Goal: Task Accomplishment & Management: Complete application form

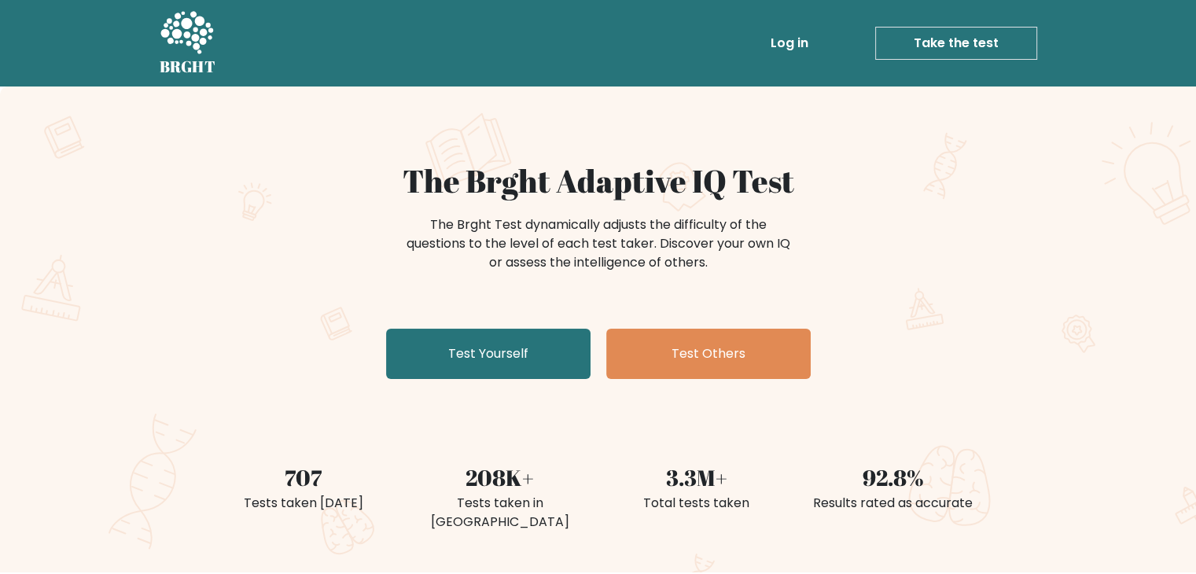
click at [931, 49] on link "Take the test" at bounding box center [956, 43] width 162 height 33
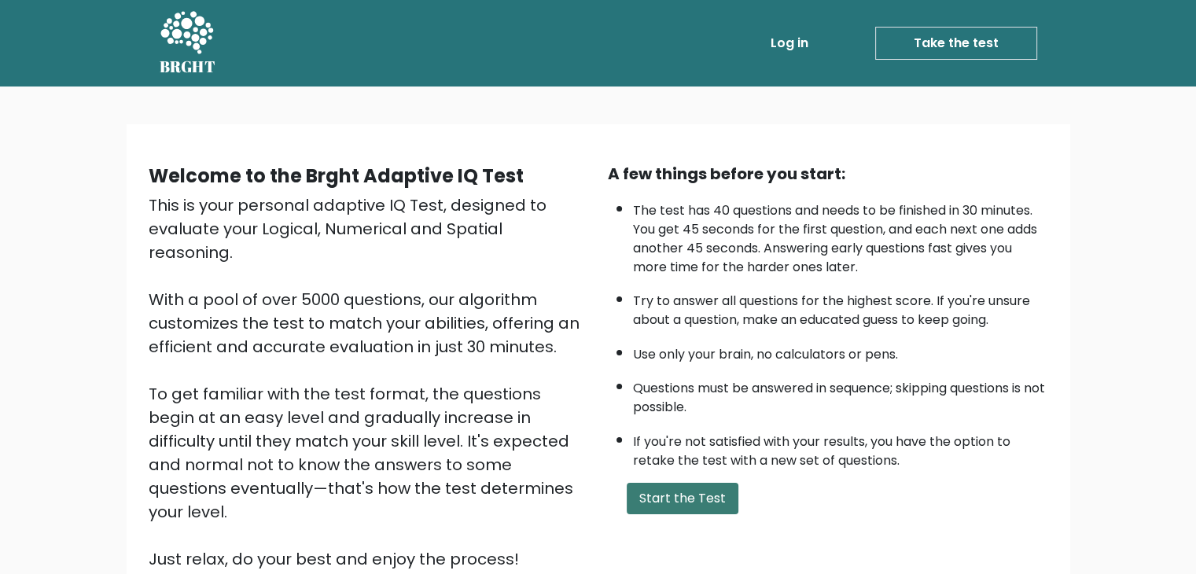
click at [671, 504] on button "Start the Test" at bounding box center [682, 498] width 112 height 31
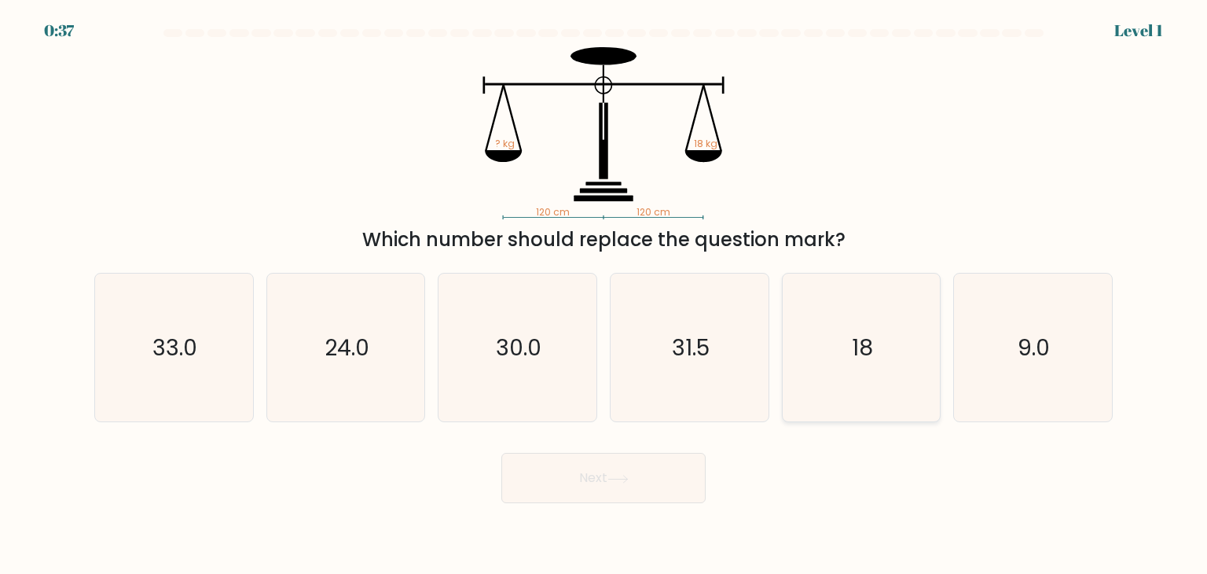
click at [819, 344] on icon "18" at bounding box center [862, 348] width 148 height 148
click at [604, 295] on input "e. 18" at bounding box center [604, 291] width 1 height 8
radio input "true"
click at [636, 485] on button "Next" at bounding box center [604, 478] width 204 height 50
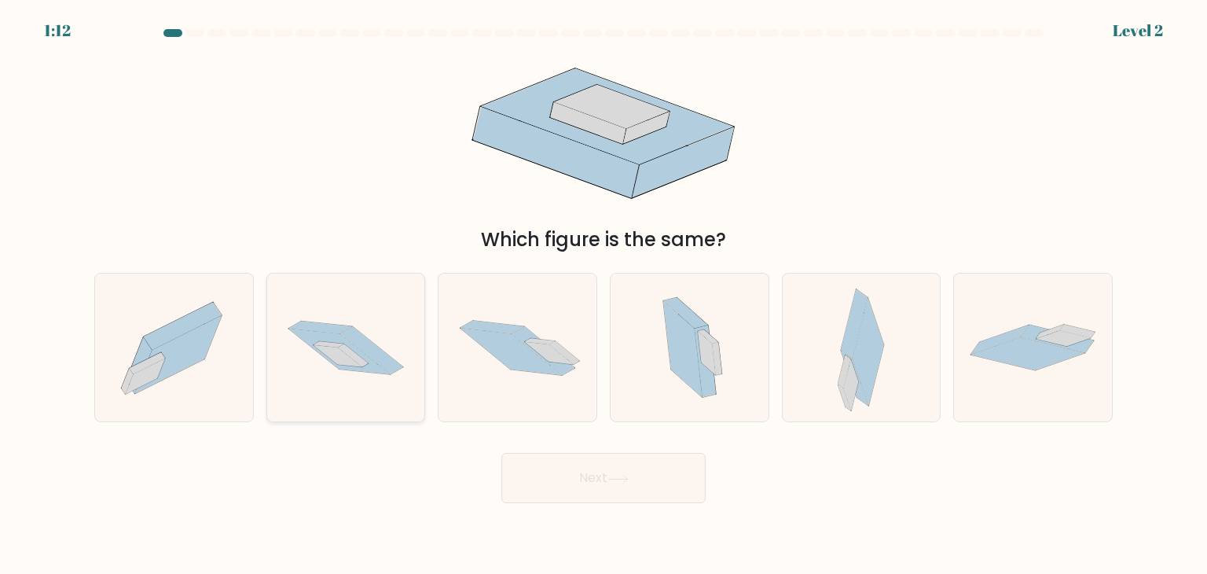
click at [325, 367] on icon at bounding box center [346, 348] width 158 height 105
click at [604, 295] on input "b." at bounding box center [604, 291] width 1 height 8
radio input "true"
click at [610, 482] on button "Next" at bounding box center [604, 478] width 204 height 50
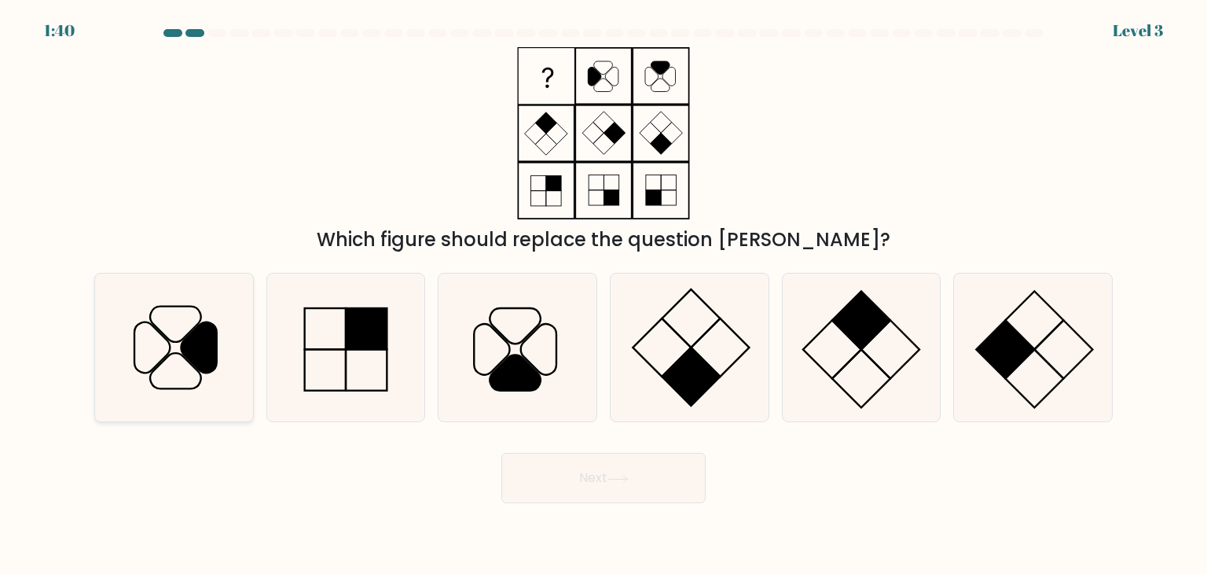
click at [100, 361] on icon at bounding box center [174, 348] width 148 height 148
click at [604, 295] on input "a." at bounding box center [604, 291] width 1 height 8
radio input "true"
click at [566, 481] on button "Next" at bounding box center [604, 478] width 204 height 50
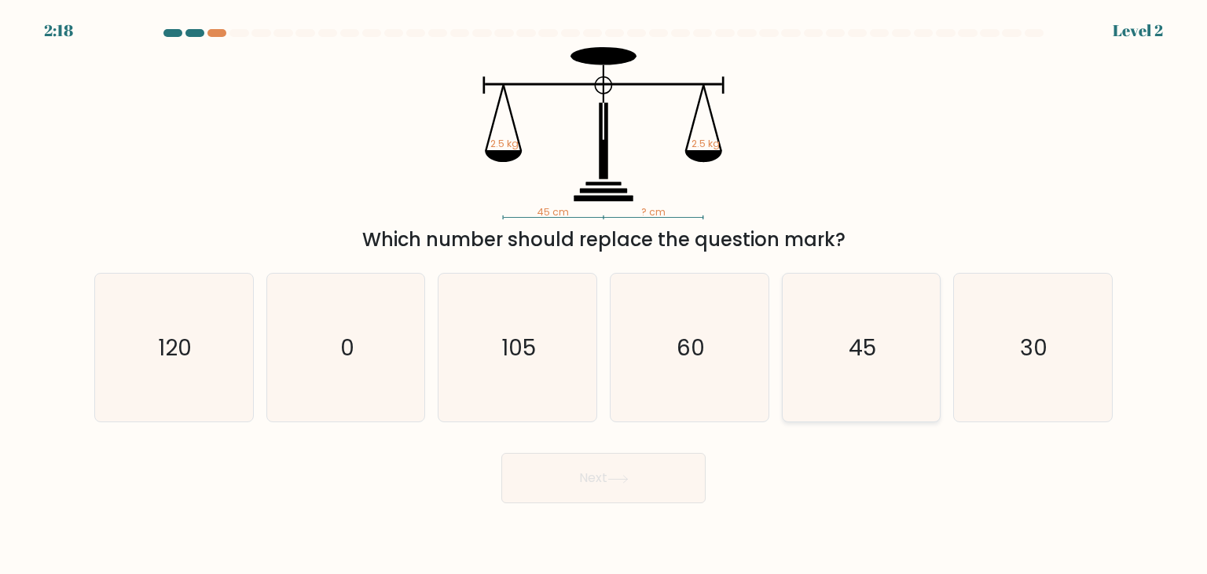
click at [849, 373] on icon "45" at bounding box center [862, 348] width 148 height 148
click at [604, 295] on input "e. 45" at bounding box center [604, 291] width 1 height 8
radio input "true"
click at [673, 472] on button "Next" at bounding box center [604, 478] width 204 height 50
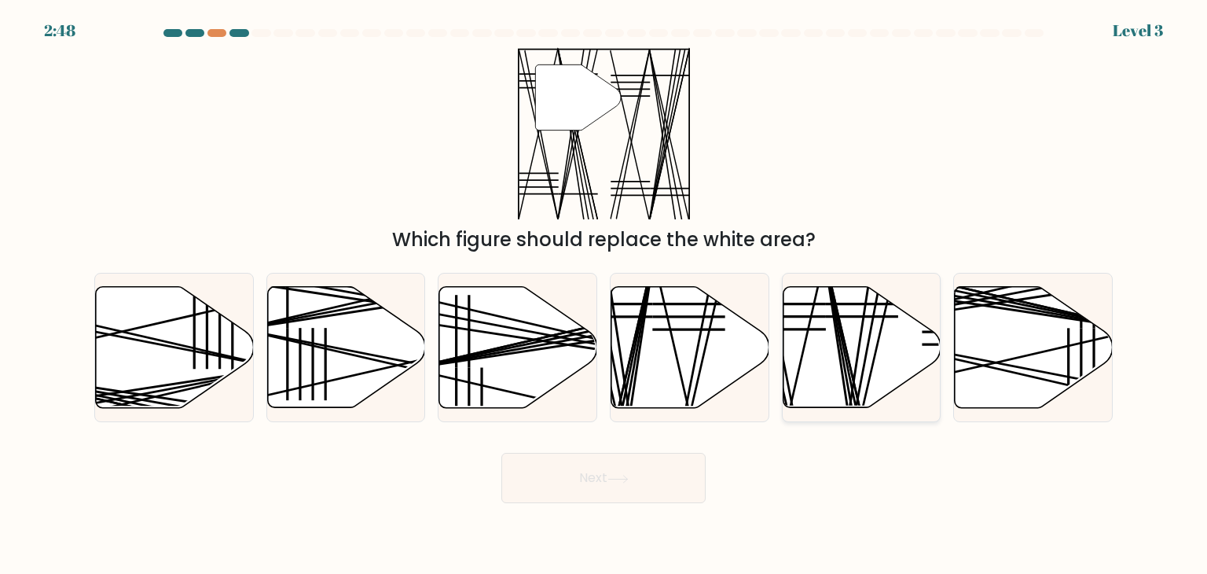
click at [825, 362] on icon at bounding box center [862, 347] width 158 height 121
click at [604, 295] on input "e." at bounding box center [604, 291] width 1 height 8
radio input "true"
click at [626, 464] on button "Next" at bounding box center [604, 478] width 204 height 50
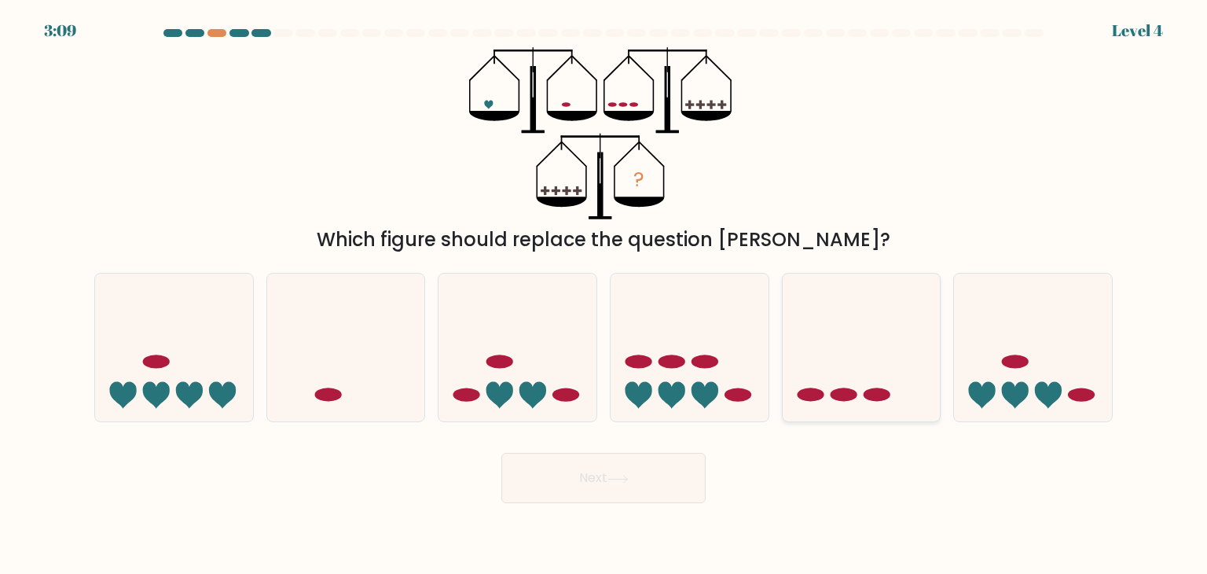
click at [864, 387] on icon at bounding box center [862, 347] width 158 height 130
click at [604, 295] on input "e." at bounding box center [604, 291] width 1 height 8
radio input "true"
click at [629, 479] on icon at bounding box center [618, 479] width 21 height 9
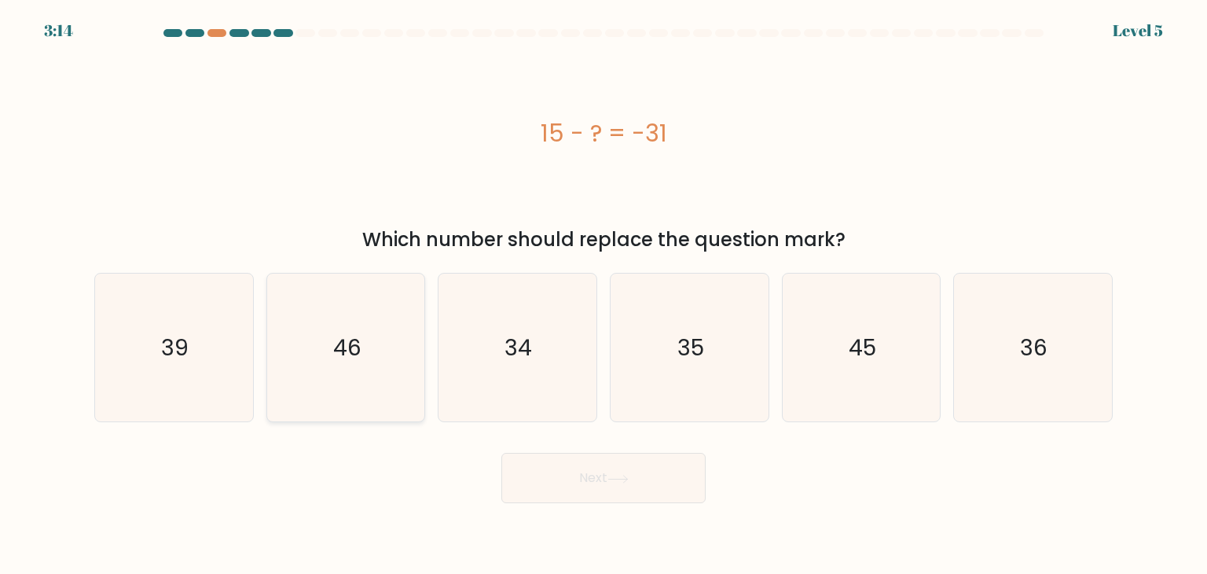
click at [333, 346] on text "46" at bounding box center [347, 347] width 28 height 31
click at [604, 295] on input "b. 46" at bounding box center [604, 291] width 1 height 8
radio input "true"
click at [538, 479] on button "Next" at bounding box center [604, 478] width 204 height 50
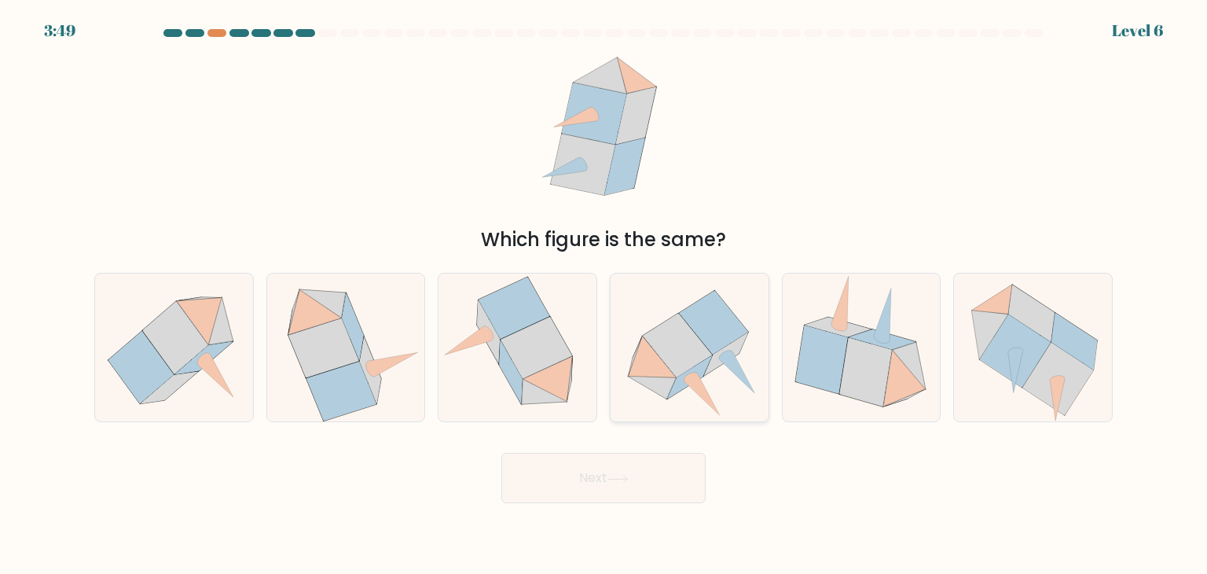
click at [716, 373] on icon at bounding box center [690, 347] width 158 height 143
click at [604, 295] on input "d." at bounding box center [604, 291] width 1 height 8
radio input "true"
click at [604, 485] on button "Next" at bounding box center [604, 478] width 204 height 50
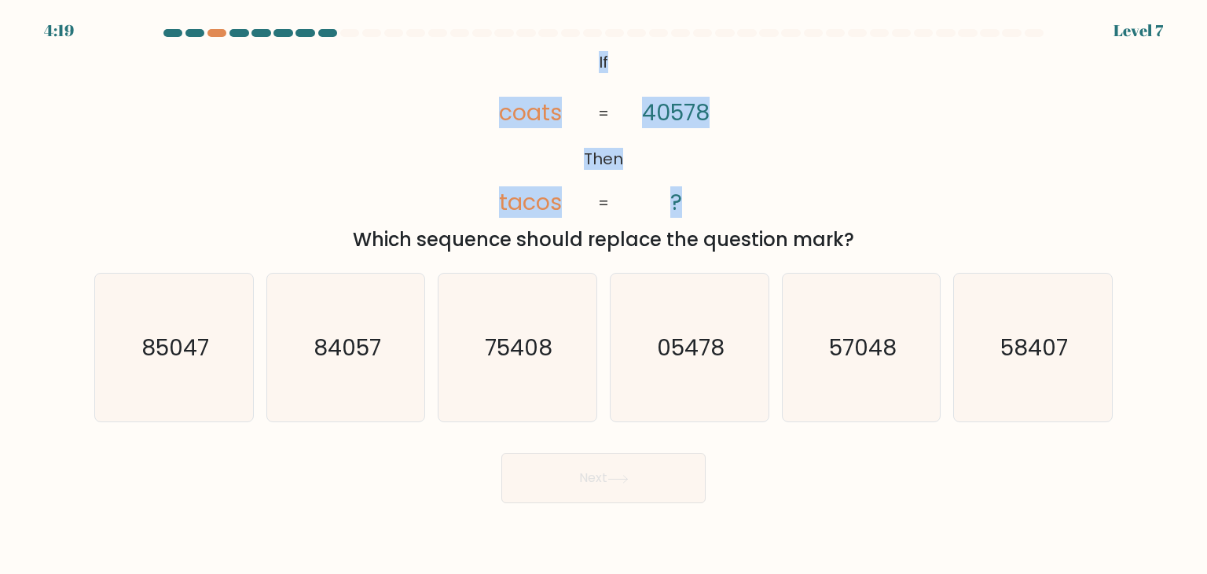
drag, startPoint x: 586, startPoint y: 61, endPoint x: 713, endPoint y: 211, distance: 196.9
click at [713, 211] on icon "@import url('https://fonts.googleapis.com/css?family=Abril+Fatface:400,100,100i…" at bounding box center [604, 133] width 280 height 172
copy icon "If Then coats tacos 40578 ?"
click at [814, 172] on div "@import url('https://fonts.googleapis.com/css?family=Abril+Fatface:400,100,100i…" at bounding box center [604, 150] width 1038 height 207
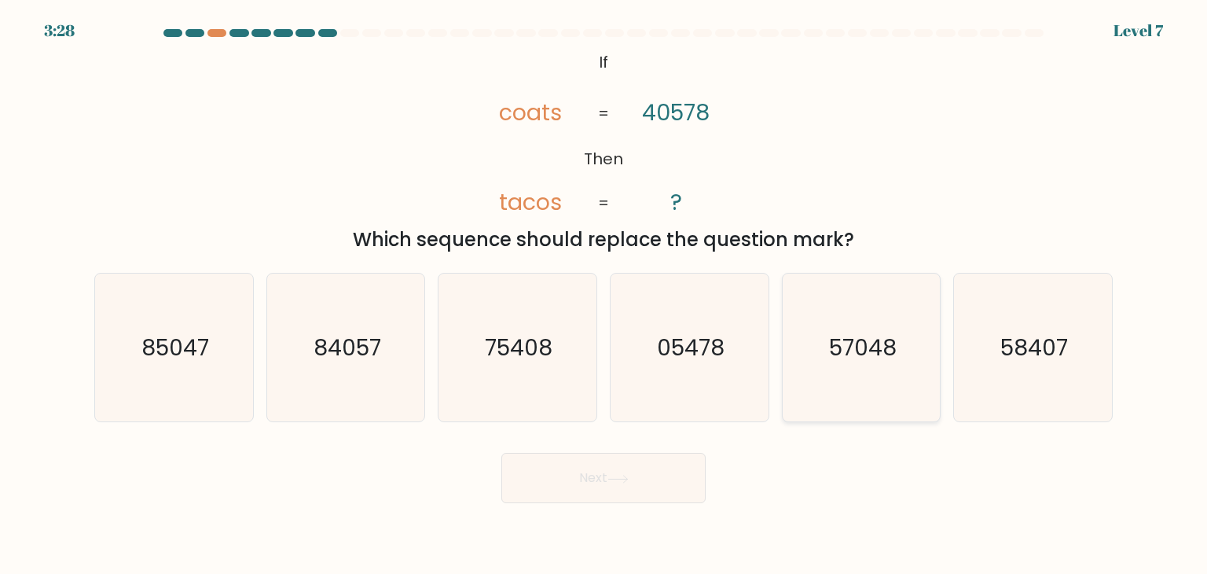
click at [835, 347] on text "57048" at bounding box center [863, 347] width 68 height 31
click at [604, 295] on input "e. 57048" at bounding box center [604, 291] width 1 height 8
radio input "true"
click at [502, 68] on icon "@import url('https://fonts.googleapis.com/css?family=Abril+Fatface:400,100,100i…" at bounding box center [604, 133] width 280 height 172
click at [597, 57] on icon "@import url('https://fonts.googleapis.com/css?family=Abril+Fatface:400,100,100i…" at bounding box center [604, 133] width 280 height 172
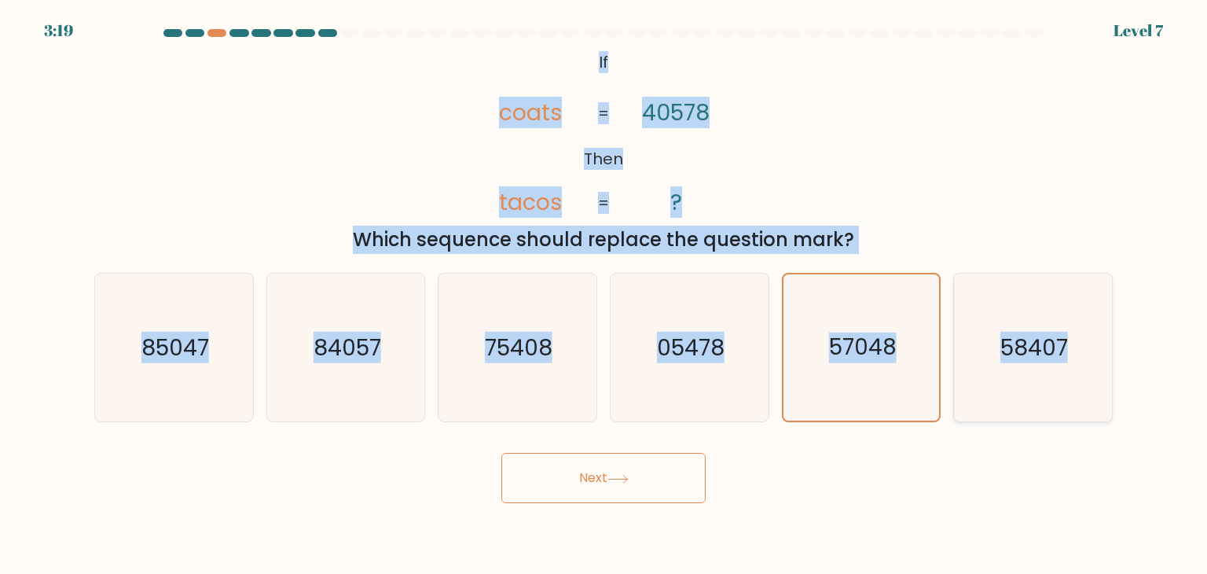
drag, startPoint x: 597, startPoint y: 57, endPoint x: 1090, endPoint y: 399, distance: 600.3
click at [1090, 399] on form "If ?" at bounding box center [603, 266] width 1207 height 474
copy form "If Then coats tacos 40578 ? = = Which sequence should replace the question mark…"
click at [546, 335] on text "75408" at bounding box center [520, 347] width 68 height 31
click at [604, 295] on input "c. 75408" at bounding box center [604, 291] width 1 height 8
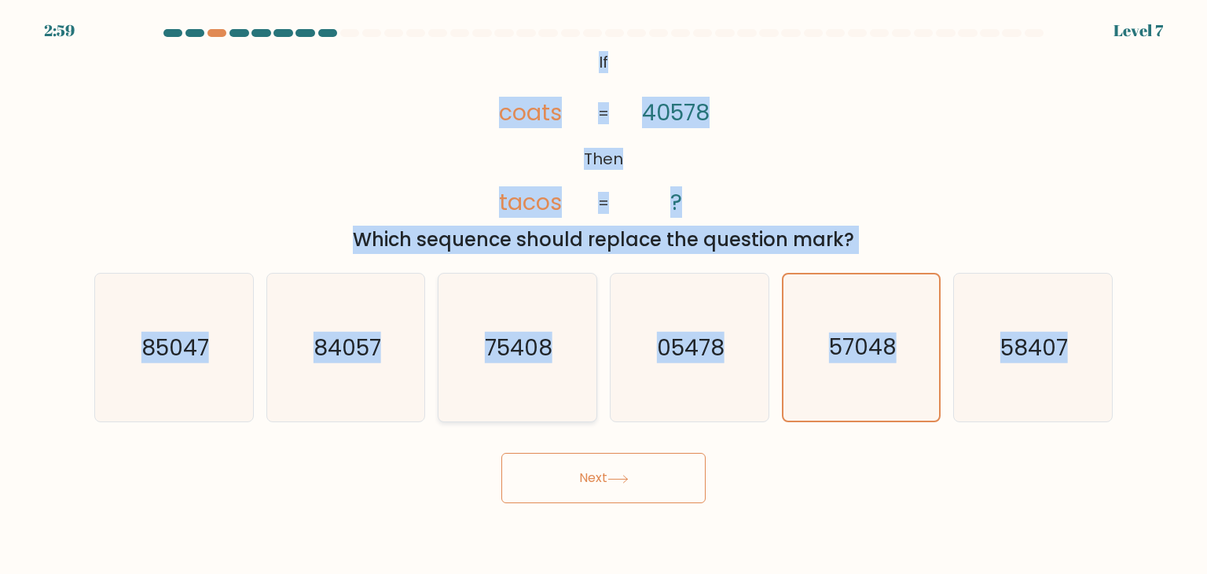
radio input "true"
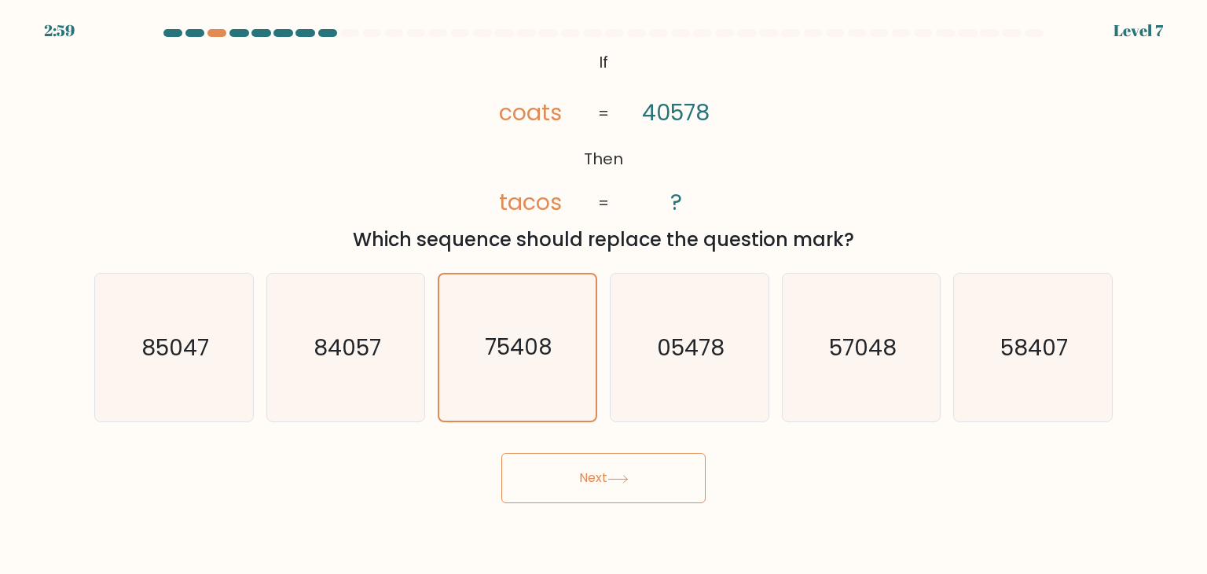
click at [613, 483] on button "Next" at bounding box center [604, 478] width 204 height 50
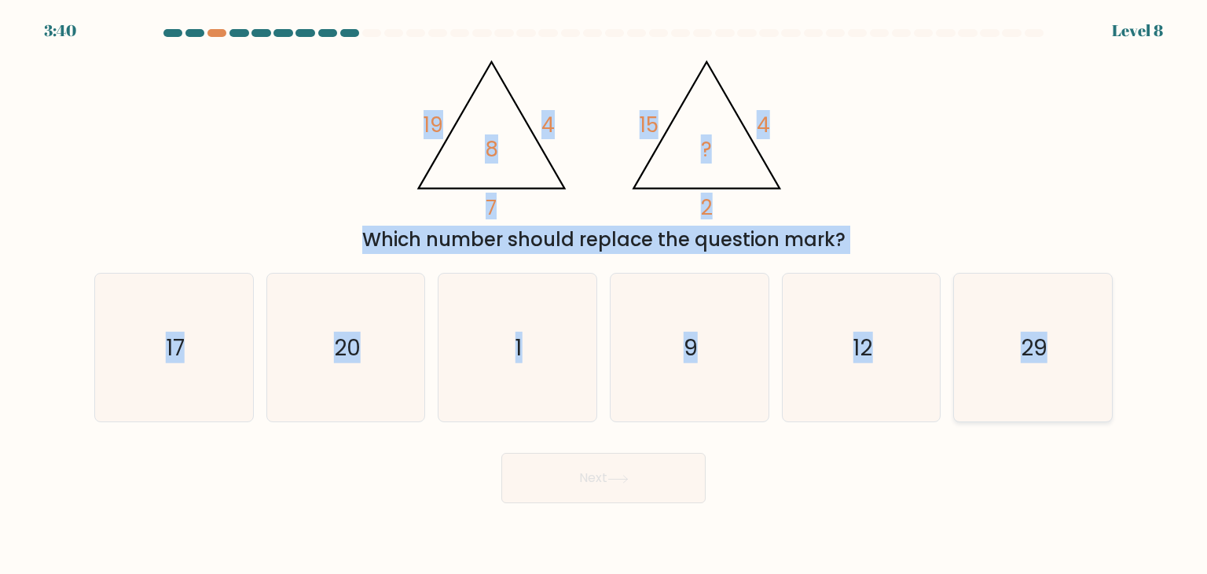
drag, startPoint x: 416, startPoint y: 116, endPoint x: 1088, endPoint y: 347, distance: 710.7
click at [1088, 347] on form at bounding box center [603, 266] width 1207 height 474
copy form "19 4 7 8 @import url('https://fonts.googleapis.com/css?family=Abril+Fatface:400…"
click at [640, 156] on icon "@import url('https://fonts.googleapis.com/css?family=Abril+Fatface:400,100,100i…" at bounding box center [604, 133] width 396 height 172
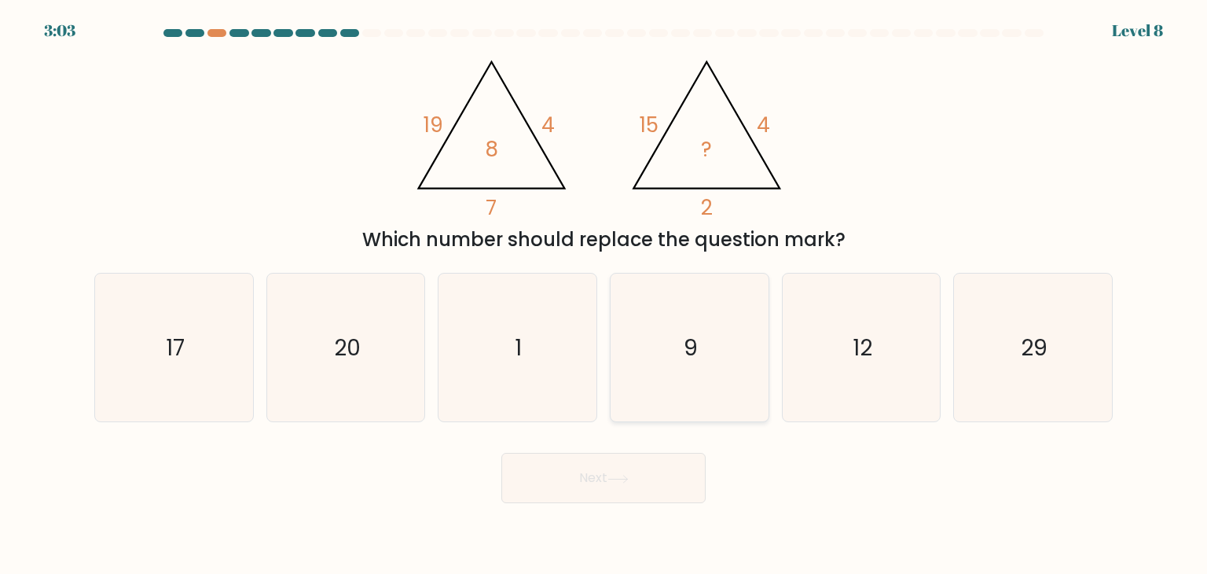
click at [718, 353] on icon "9" at bounding box center [689, 348] width 148 height 148
click at [604, 295] on input "d. 9" at bounding box center [604, 291] width 1 height 8
radio input "true"
click at [657, 480] on button "Next" at bounding box center [604, 478] width 204 height 50
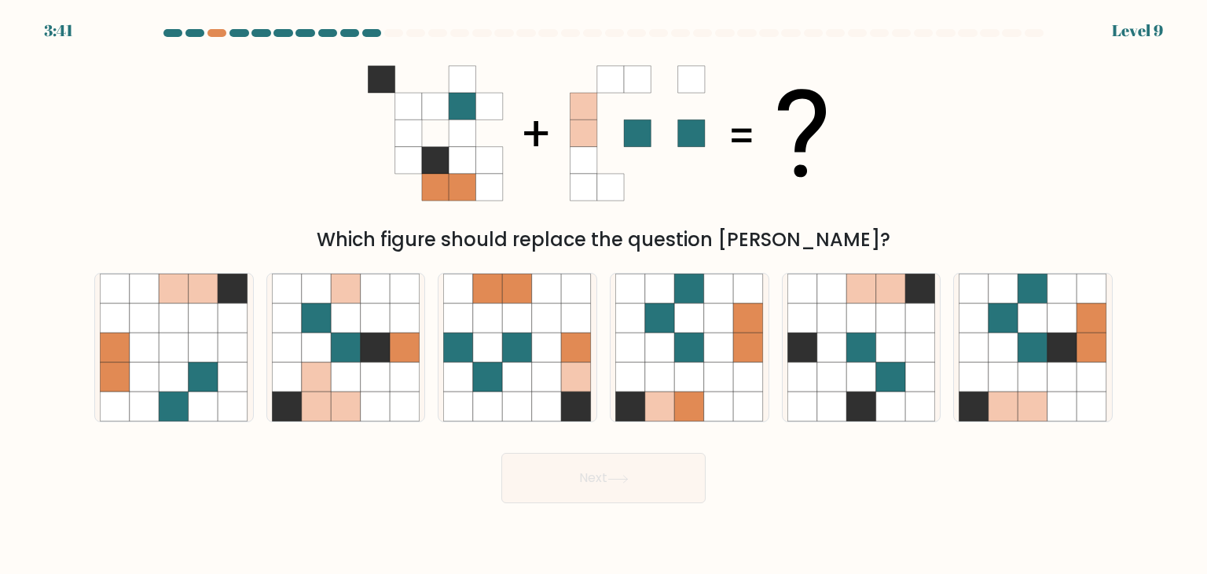
drag, startPoint x: 351, startPoint y: 63, endPoint x: 322, endPoint y: 159, distance: 100.2
click at [322, 159] on div "Which figure should replace the question mark?" at bounding box center [604, 150] width 1038 height 207
click at [387, 371] on icon at bounding box center [376, 377] width 30 height 30
click at [604, 295] on input "b." at bounding box center [604, 291] width 1 height 8
radio input "true"
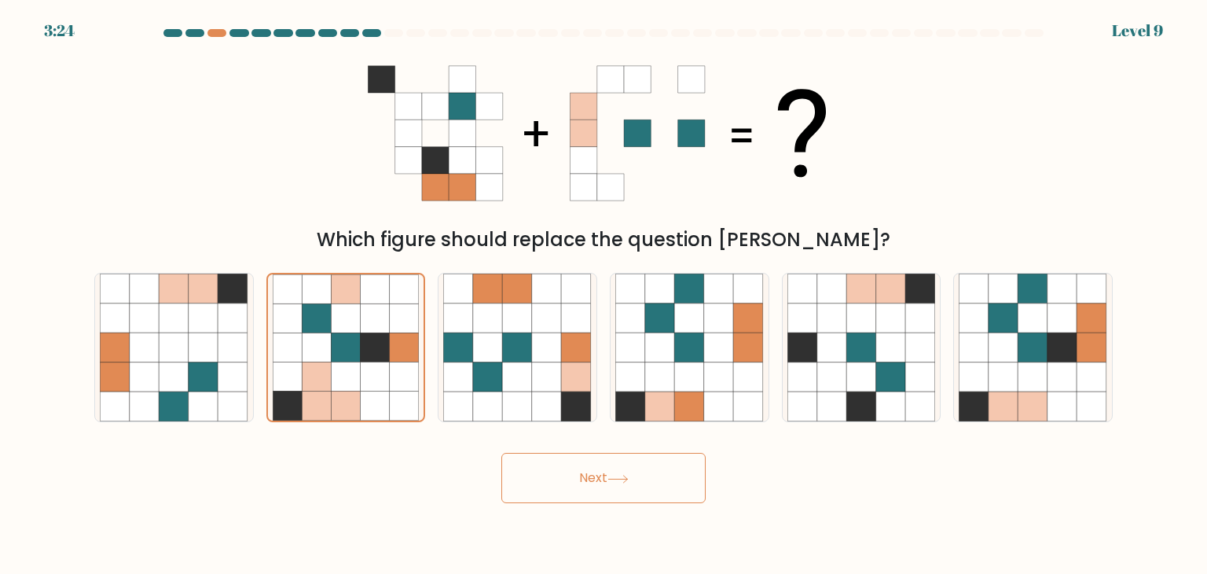
click at [567, 502] on button "Next" at bounding box center [604, 478] width 204 height 50
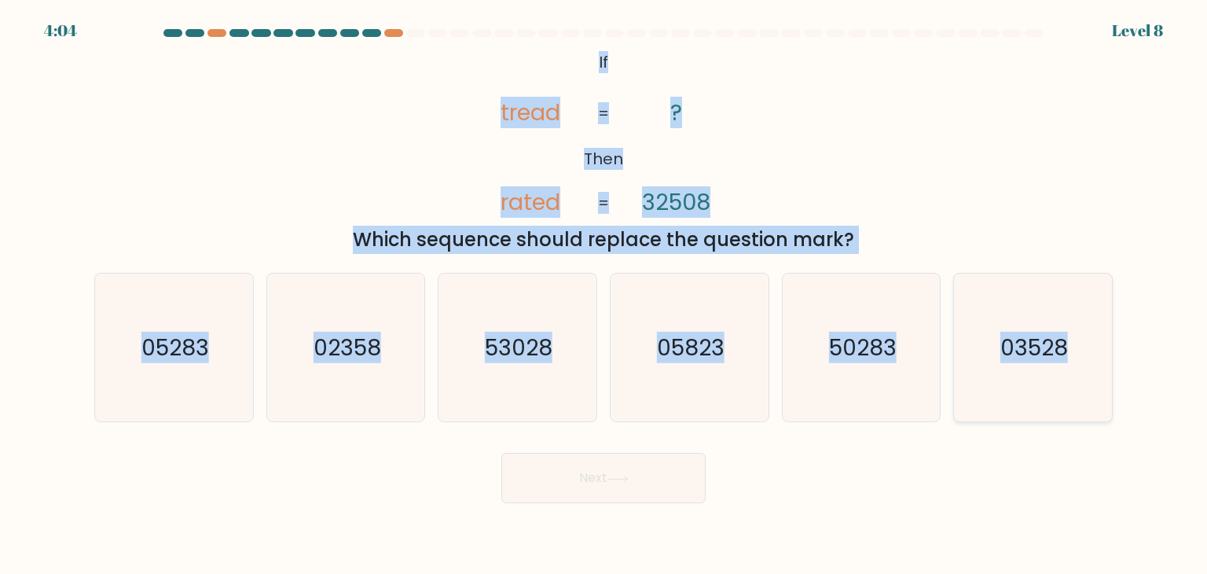
drag, startPoint x: 582, startPoint y: 54, endPoint x: 1071, endPoint y: 328, distance: 560.2
click at [1071, 328] on form "If ?" at bounding box center [603, 266] width 1207 height 474
copy form "If Then tread rated ? 32508 = = Which sequence should replace the question mark…"
click at [527, 344] on text "53028" at bounding box center [520, 347] width 68 height 31
click at [604, 295] on input "c. 53028" at bounding box center [604, 291] width 1 height 8
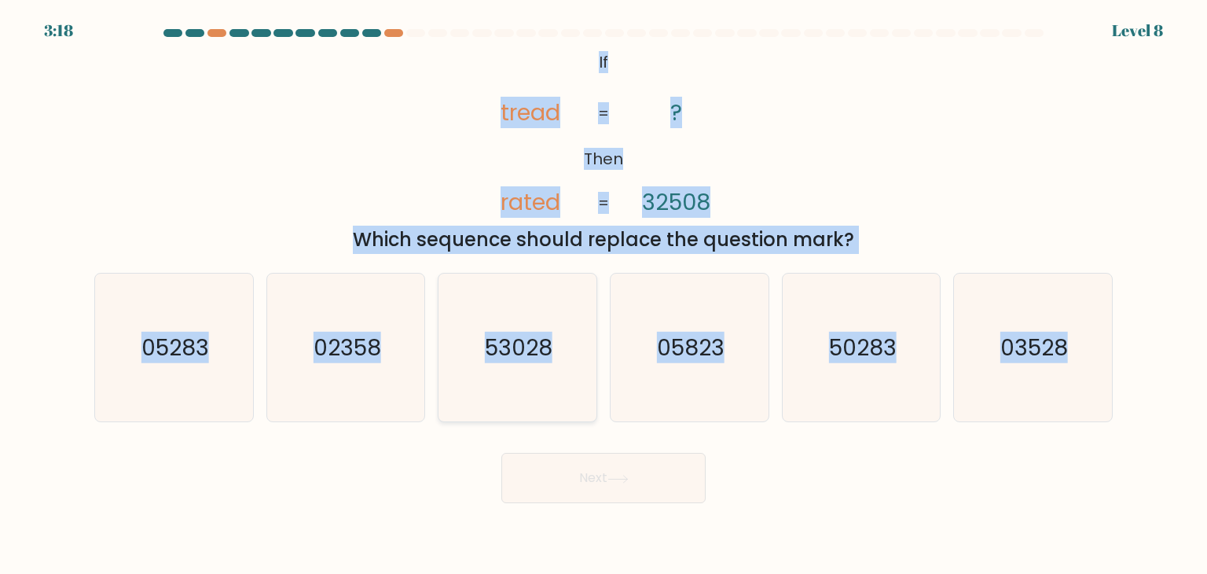
radio input "true"
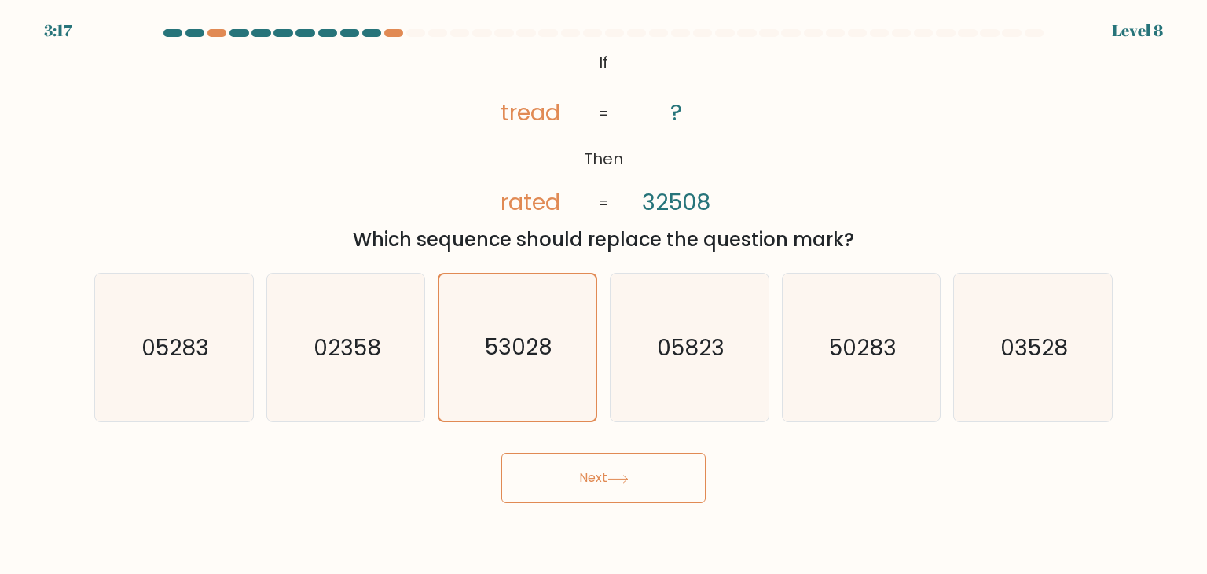
click at [594, 479] on button "Next" at bounding box center [604, 478] width 204 height 50
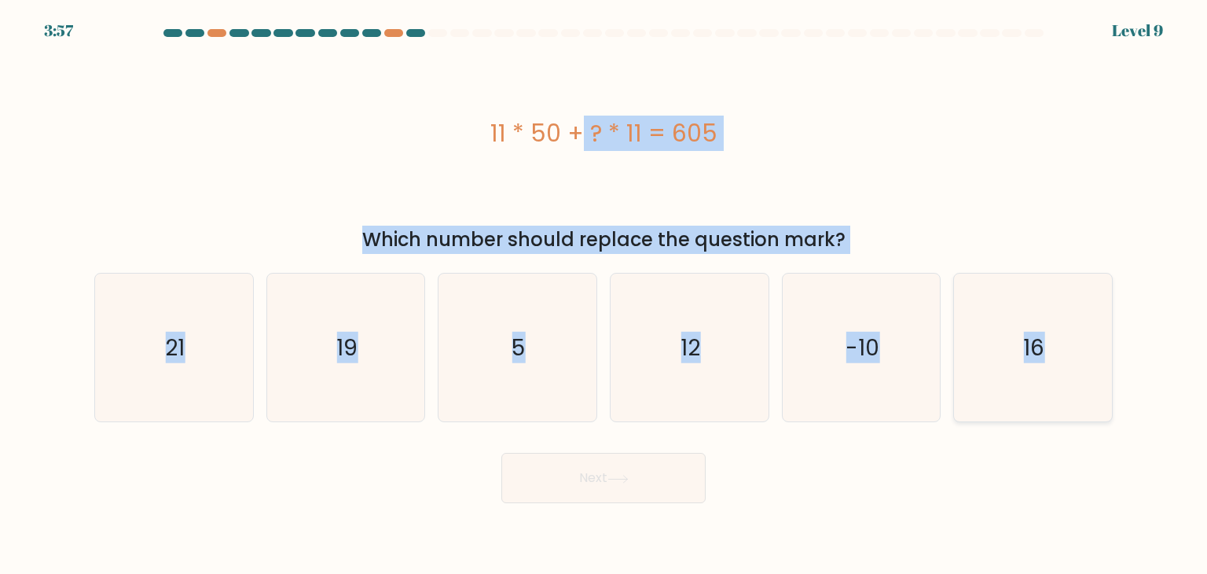
drag, startPoint x: 495, startPoint y: 131, endPoint x: 1075, endPoint y: 329, distance: 612.0
click at [1075, 329] on form "a. 5" at bounding box center [603, 266] width 1207 height 474
copy form "11 * 50 + ? * 11 = 605 Which number should replace the question mark? a. 21 b. …"
click at [489, 328] on icon "5" at bounding box center [517, 348] width 148 height 148
click at [604, 295] on input "c. 5" at bounding box center [604, 291] width 1 height 8
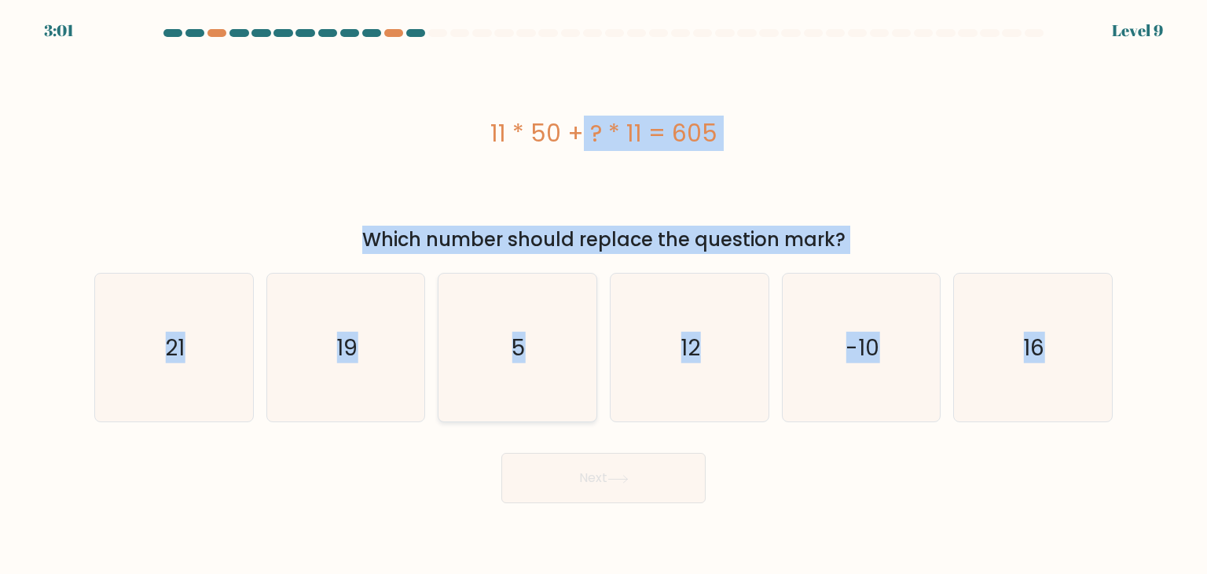
radio input "true"
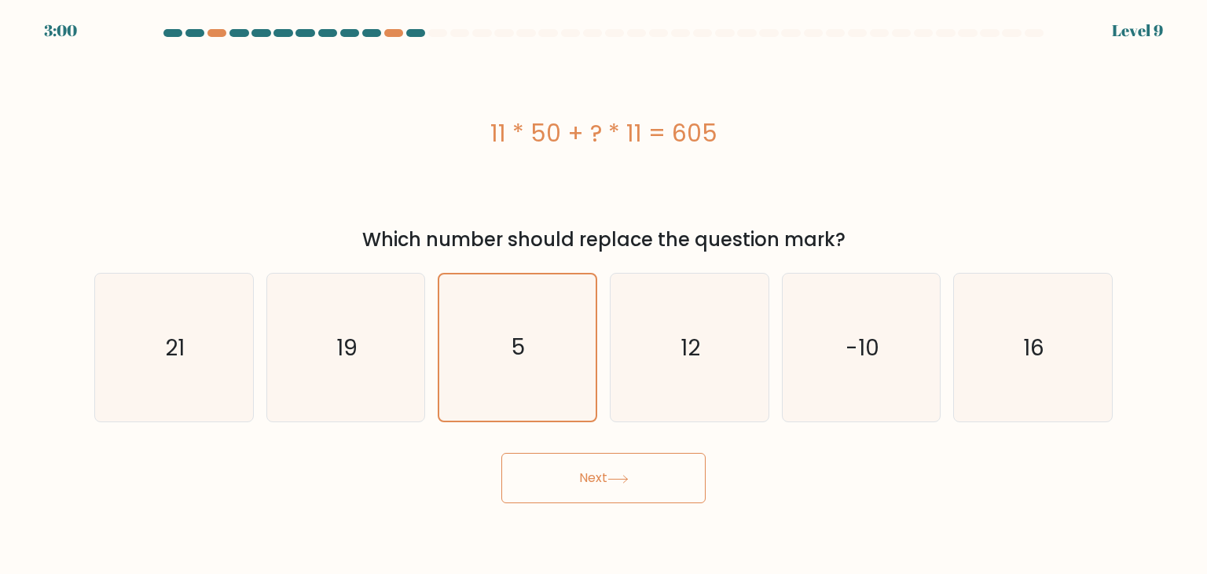
click at [580, 478] on button "Next" at bounding box center [604, 478] width 204 height 50
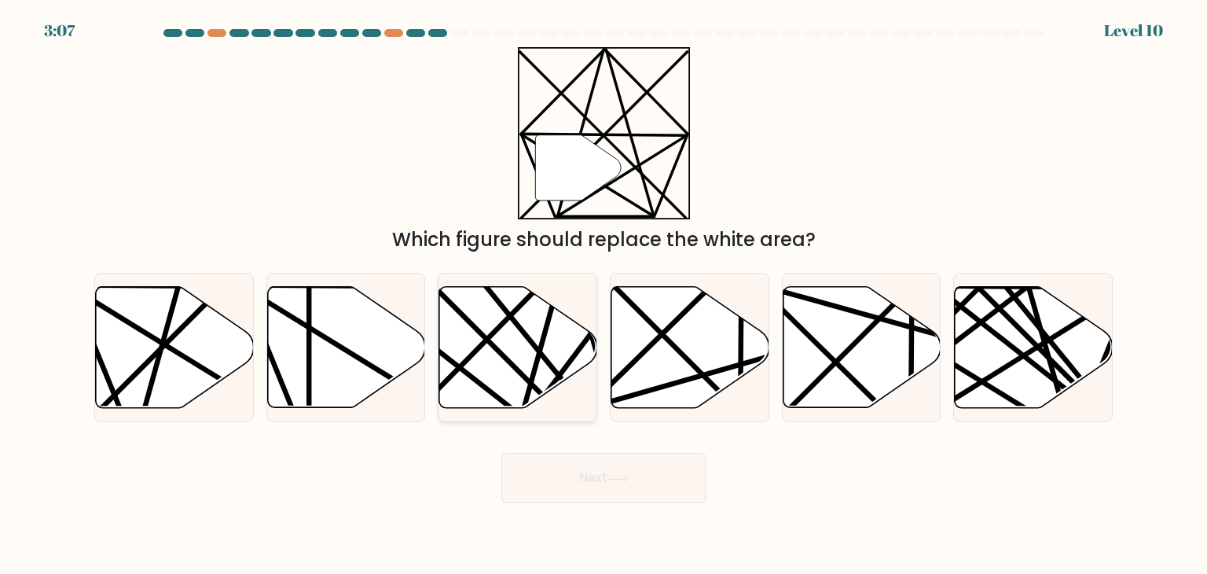
click at [540, 388] on icon at bounding box center [518, 347] width 158 height 121
click at [604, 295] on input "c." at bounding box center [604, 291] width 1 height 8
radio input "true"
click at [593, 490] on button "Next" at bounding box center [604, 478] width 204 height 50
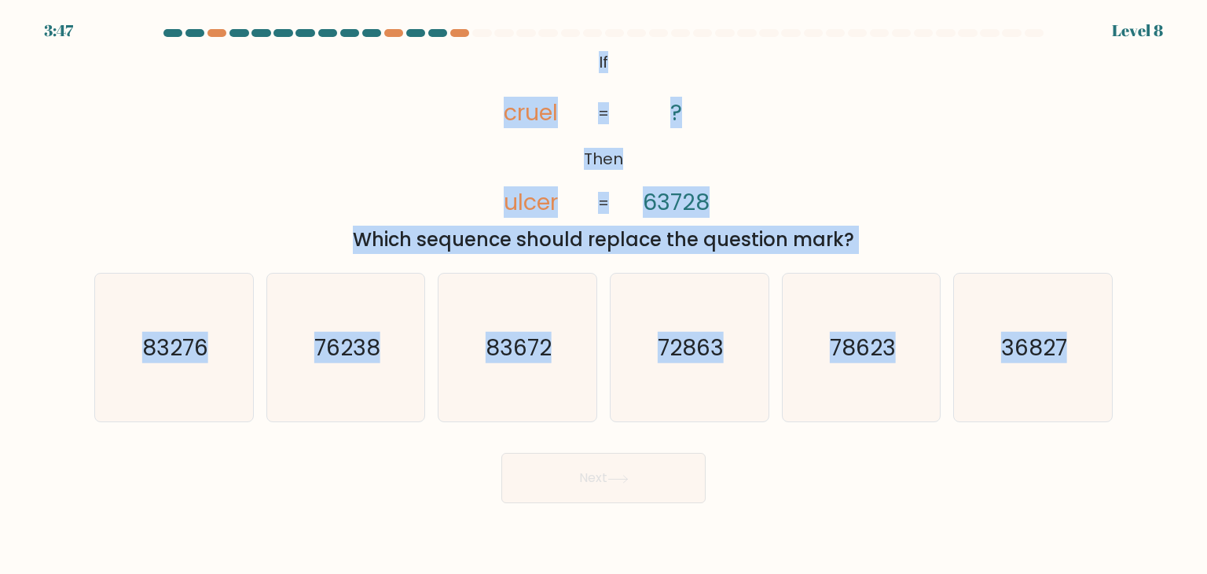
drag, startPoint x: 591, startPoint y: 61, endPoint x: 1176, endPoint y: 354, distance: 654.2
click at [1176, 354] on form "If ?" at bounding box center [603, 266] width 1207 height 474
copy form "If Then cruel ulcer ? 63728 = = Which sequence should replace the question mark…"
click at [870, 348] on text "78623" at bounding box center [863, 347] width 66 height 31
click at [604, 295] on input "e. 78623" at bounding box center [604, 291] width 1 height 8
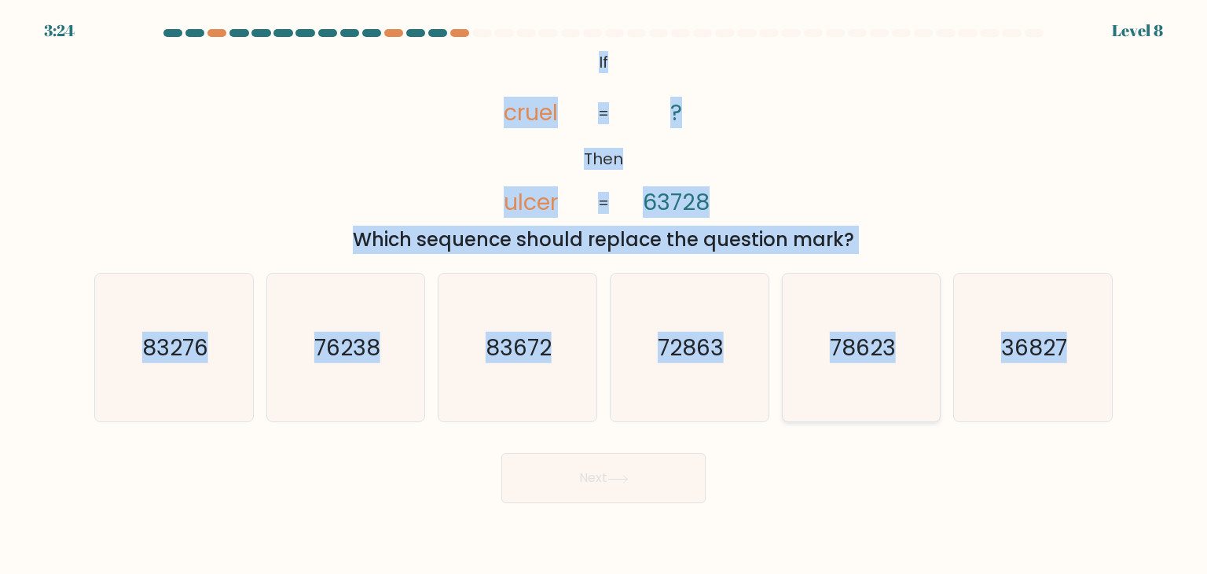
radio input "true"
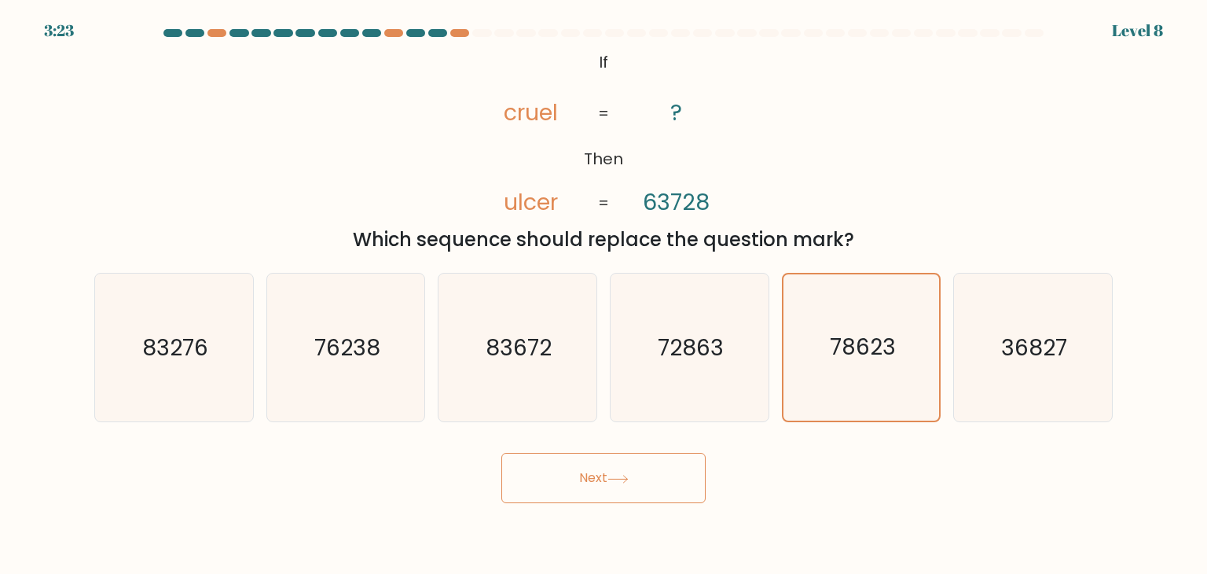
click at [613, 488] on button "Next" at bounding box center [604, 478] width 204 height 50
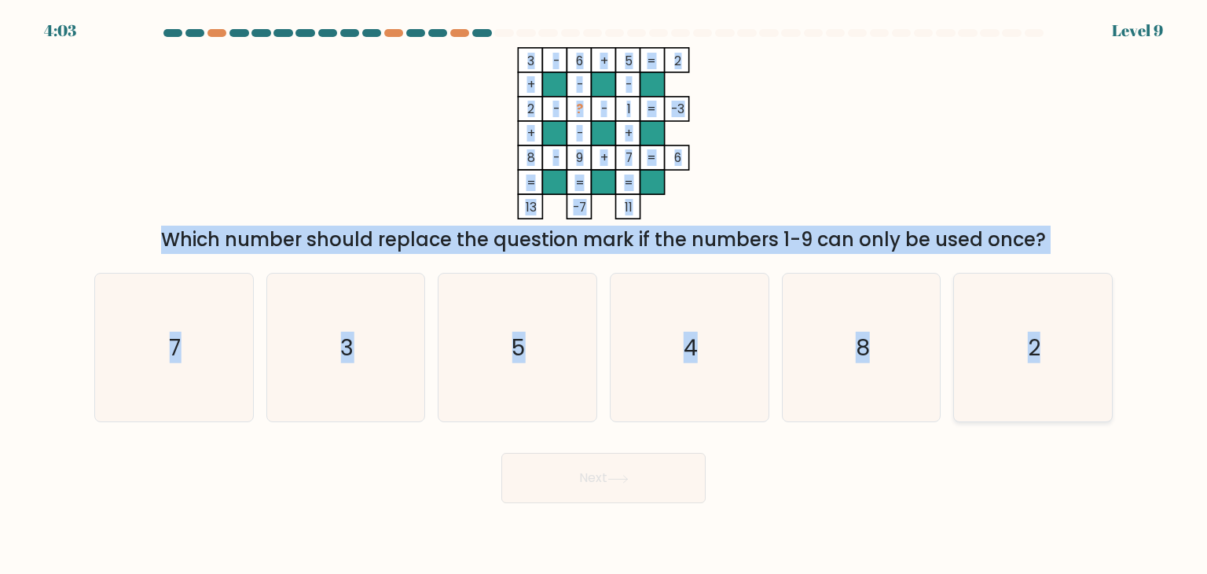
drag, startPoint x: 524, startPoint y: 52, endPoint x: 1055, endPoint y: 333, distance: 600.6
click at [1055, 333] on form at bounding box center [603, 266] width 1207 height 474
copy form "3 - 6 + 5 2 + - - 2 - ? - 1 -3 + - + 8 - 9 + 7 = 6 = = = = 13 -7 11 = Which num…"
click at [701, 312] on icon "4" at bounding box center [689, 348] width 148 height 148
click at [604, 295] on input "d. 4" at bounding box center [604, 291] width 1 height 8
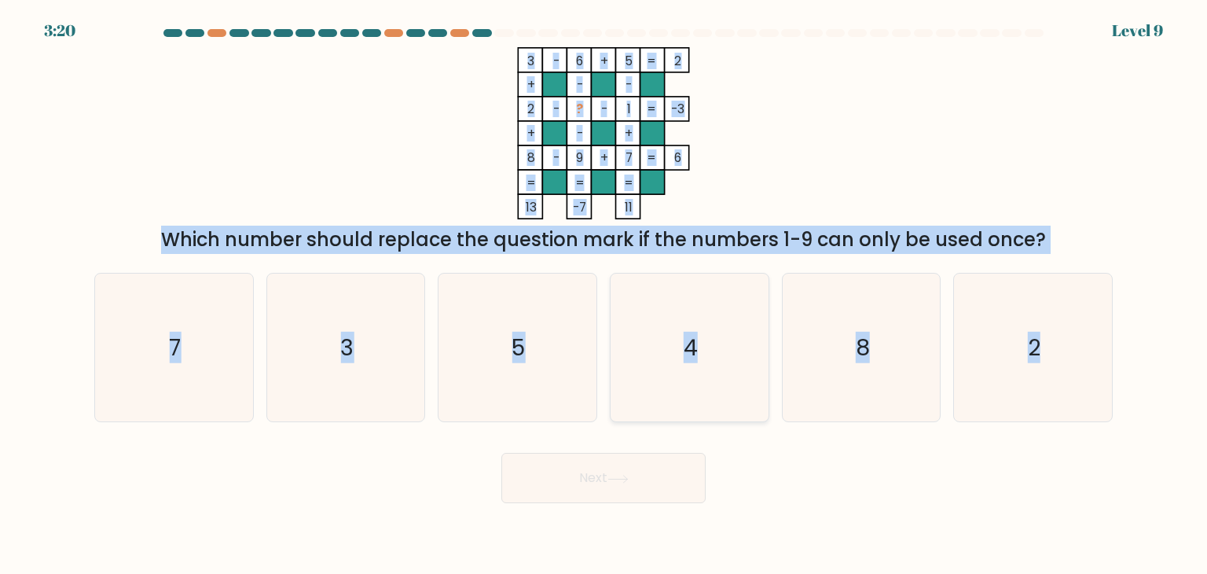
radio input "true"
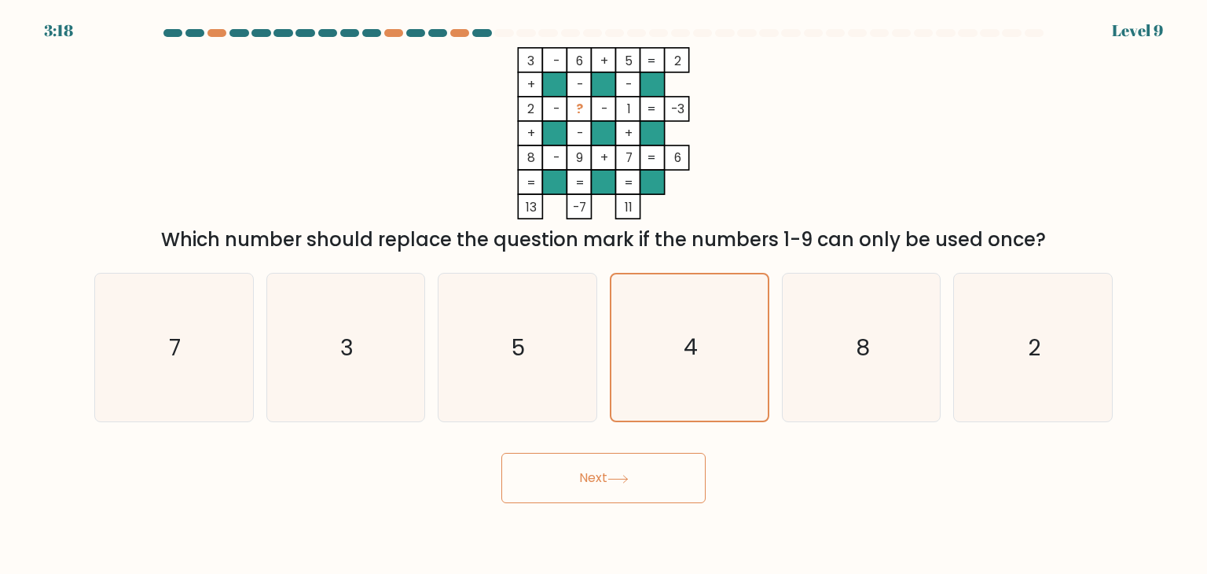
click at [624, 485] on button "Next" at bounding box center [604, 478] width 204 height 50
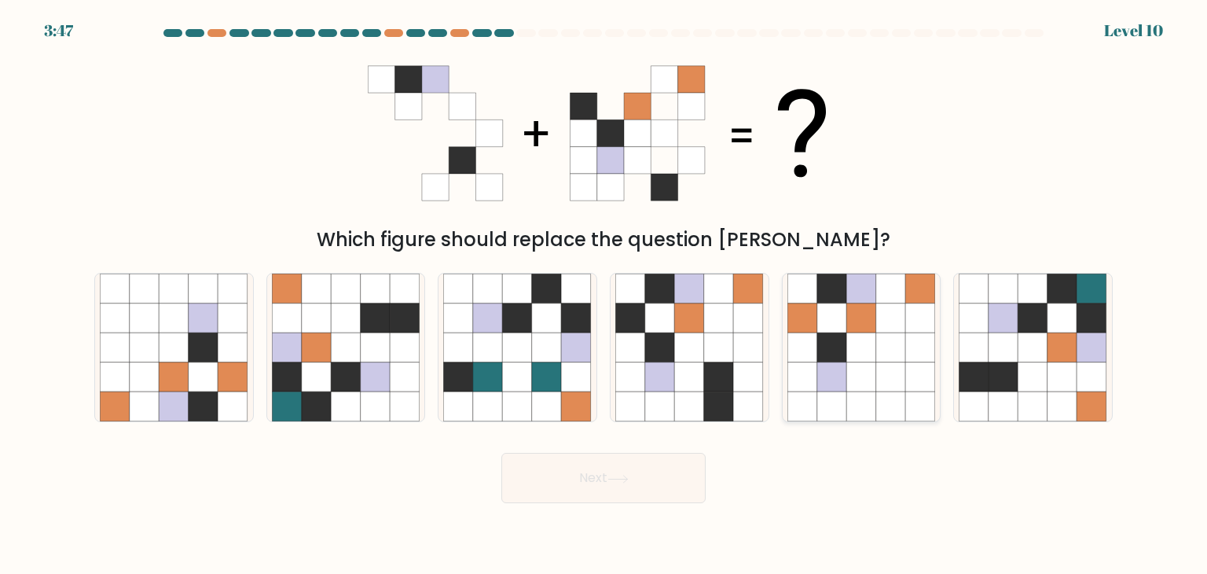
click at [805, 326] on icon at bounding box center [803, 318] width 30 height 30
click at [604, 295] on input "e." at bounding box center [604, 291] width 1 height 8
radio input "true"
click at [711, 366] on icon at bounding box center [719, 377] width 30 height 30
click at [604, 295] on input "d." at bounding box center [604, 291] width 1 height 8
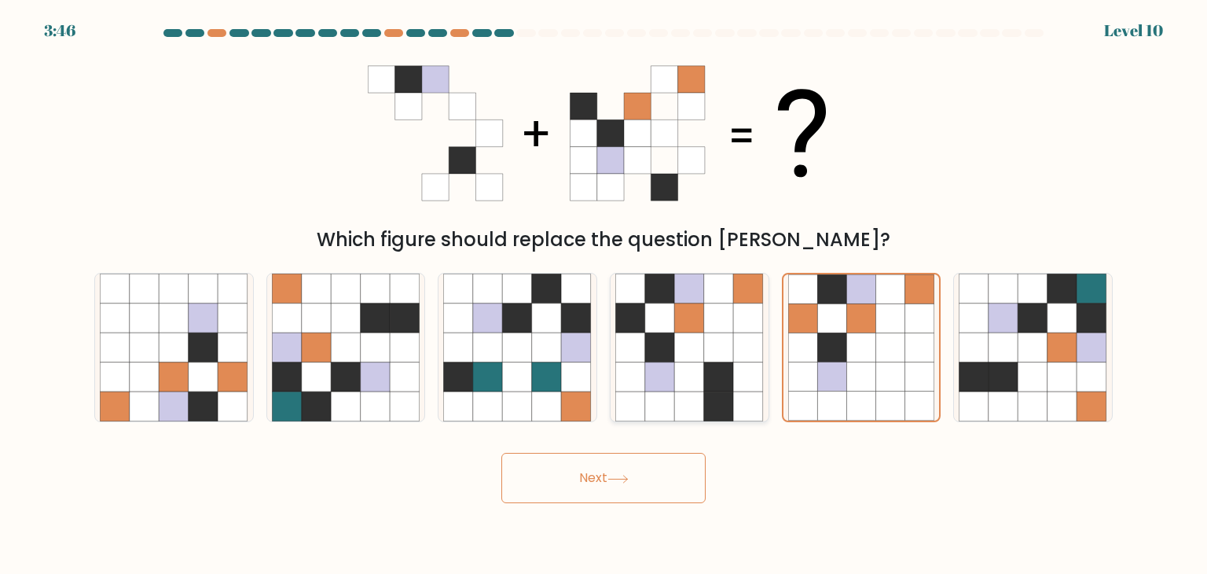
radio input "true"
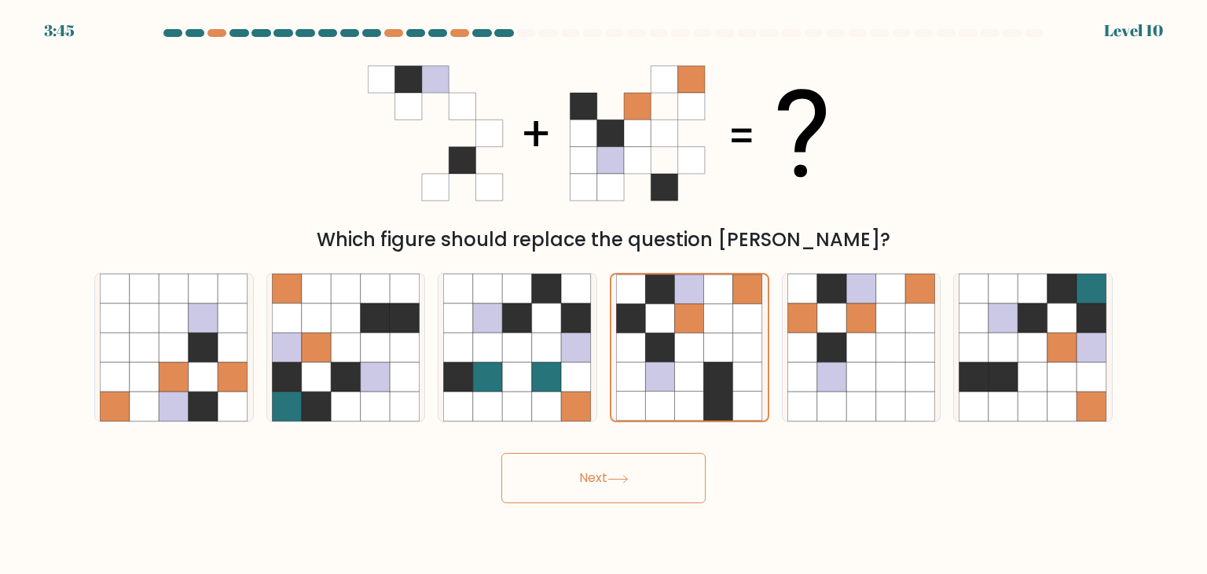
click at [667, 476] on button "Next" at bounding box center [604, 478] width 204 height 50
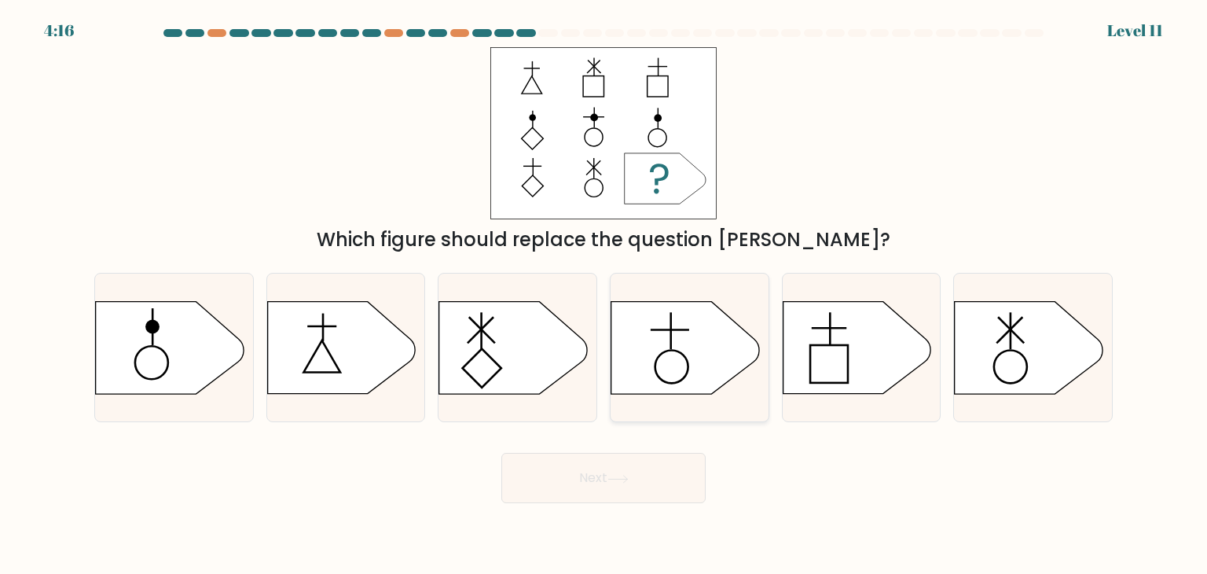
click at [656, 369] on circle at bounding box center [672, 366] width 33 height 33
click at [604, 295] on input "d." at bounding box center [604, 291] width 1 height 8
radio input "true"
click at [843, 351] on icon at bounding box center [857, 348] width 148 height 92
click at [604, 295] on input "e." at bounding box center [604, 291] width 1 height 8
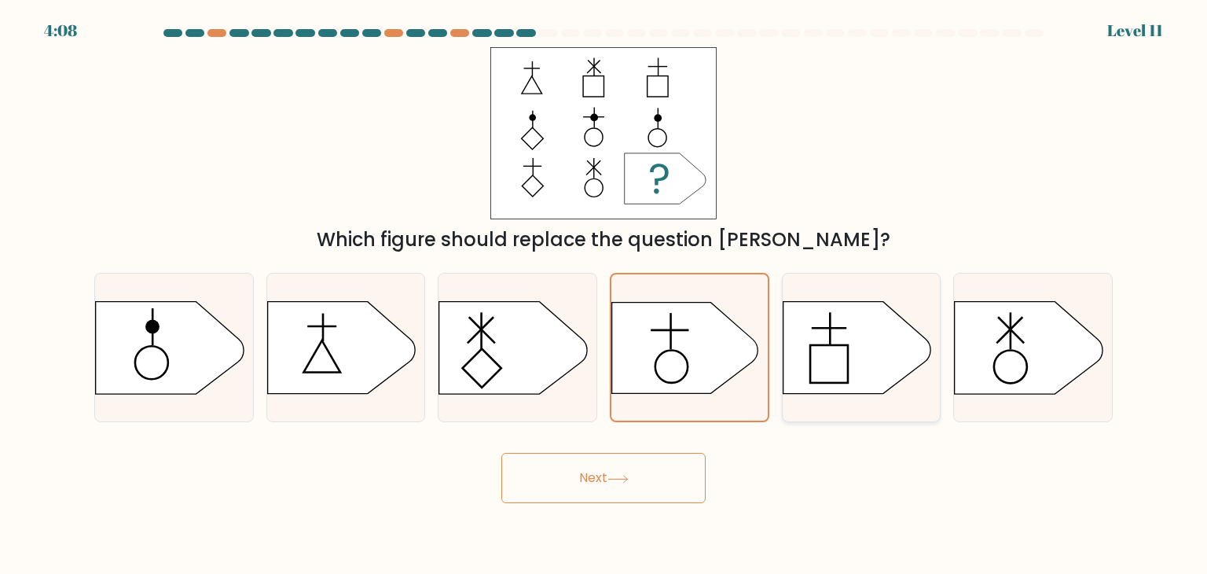
radio input "true"
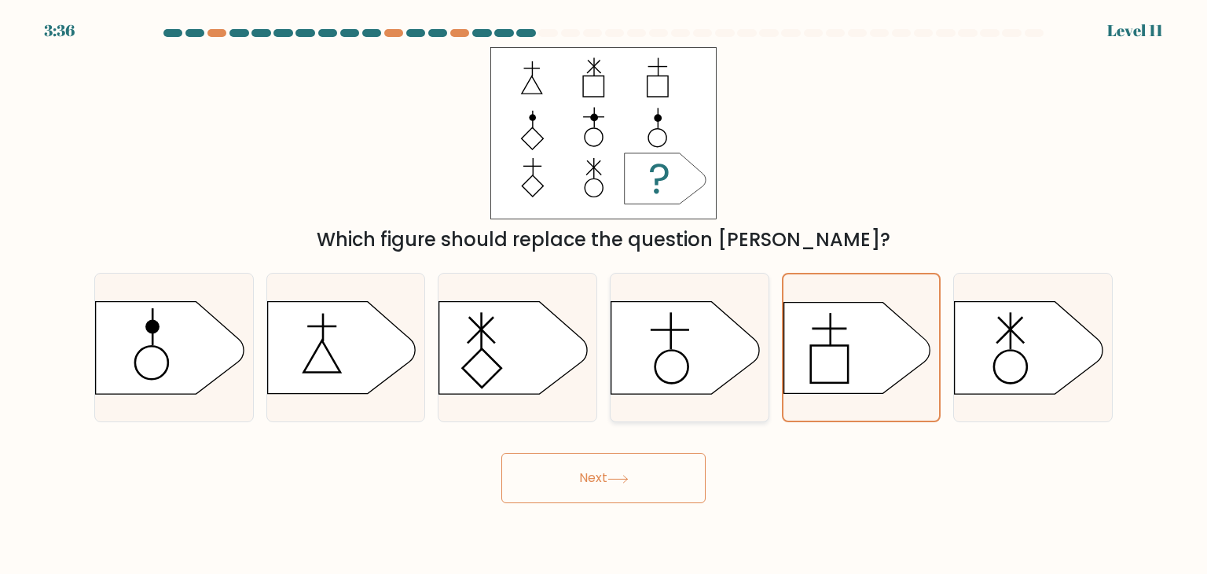
click at [727, 355] on icon at bounding box center [686, 348] width 148 height 92
click at [604, 295] on input "d." at bounding box center [604, 291] width 1 height 8
radio input "true"
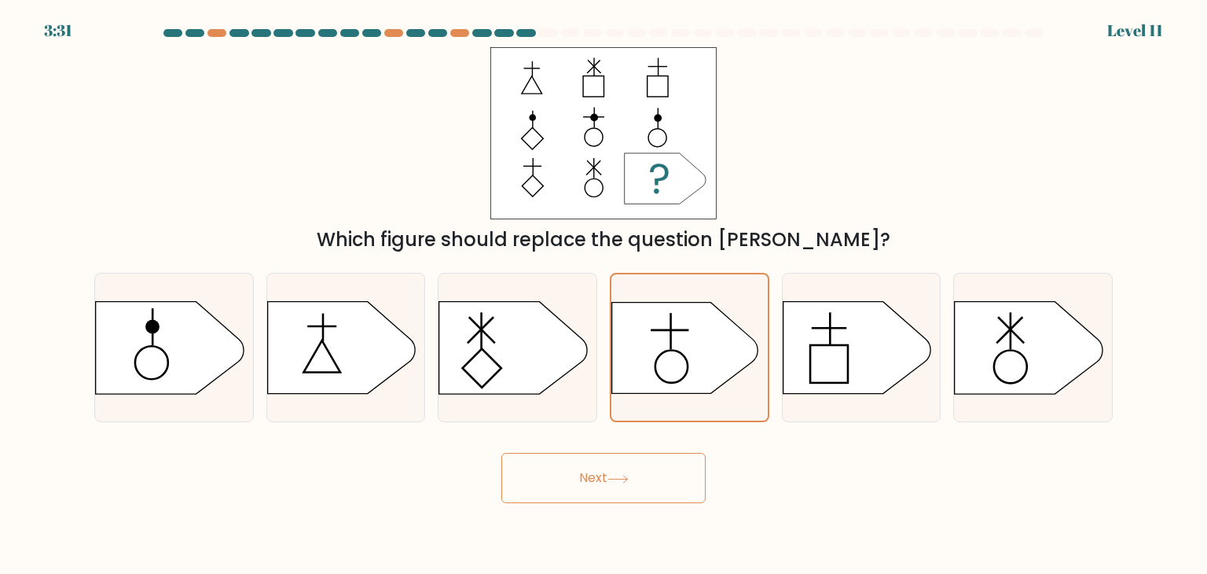
click at [613, 485] on button "Next" at bounding box center [604, 478] width 204 height 50
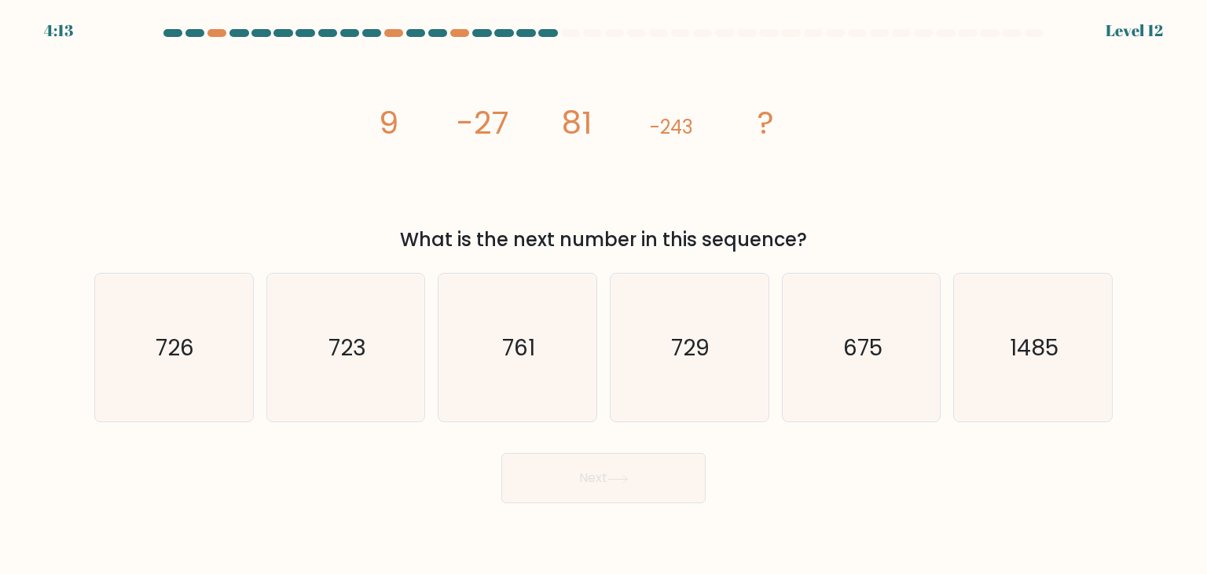
click at [379, 134] on tspan "9" at bounding box center [389, 123] width 20 height 44
click at [381, 112] on tspan "9" at bounding box center [389, 123] width 20 height 44
click at [391, 116] on tspan "9" at bounding box center [389, 123] width 20 height 44
click at [393, 119] on tspan "9" at bounding box center [389, 123] width 20 height 44
click at [387, 117] on tspan "9" at bounding box center [389, 123] width 20 height 44
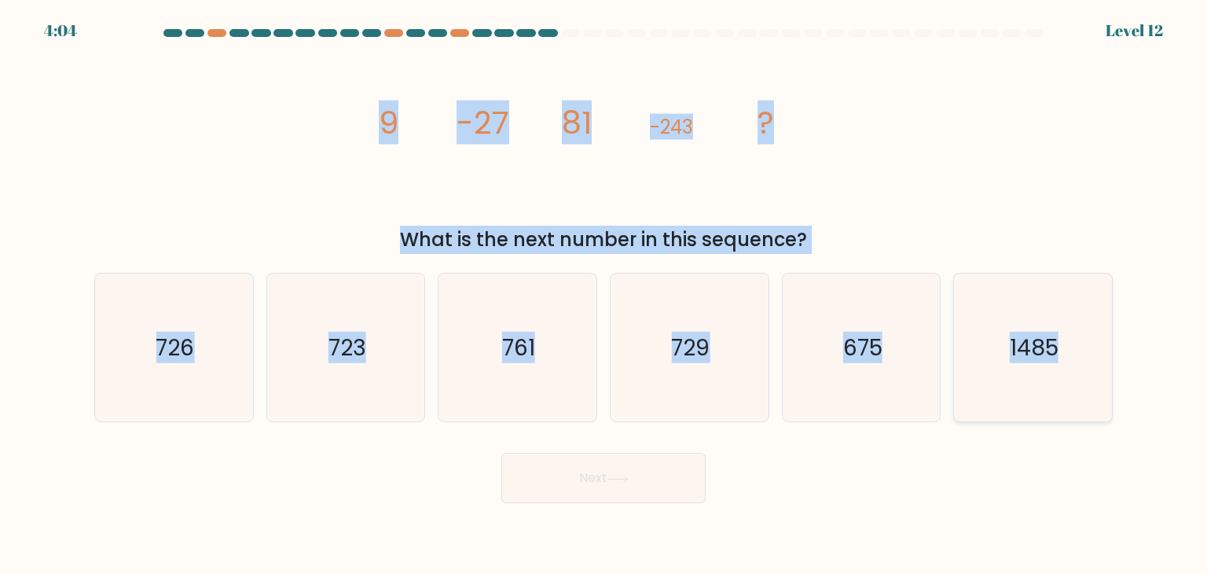
drag, startPoint x: 387, startPoint y: 117, endPoint x: 1081, endPoint y: 340, distance: 728.9
click at [1081, 340] on form at bounding box center [603, 266] width 1207 height 474
copy form "9 -27 81 -243 ? What is the next number in this sequence? a. 726 b. 723 c. 761 …"
click at [692, 340] on text "729" at bounding box center [691, 347] width 39 height 31
click at [604, 295] on input "d. 729" at bounding box center [604, 291] width 1 height 8
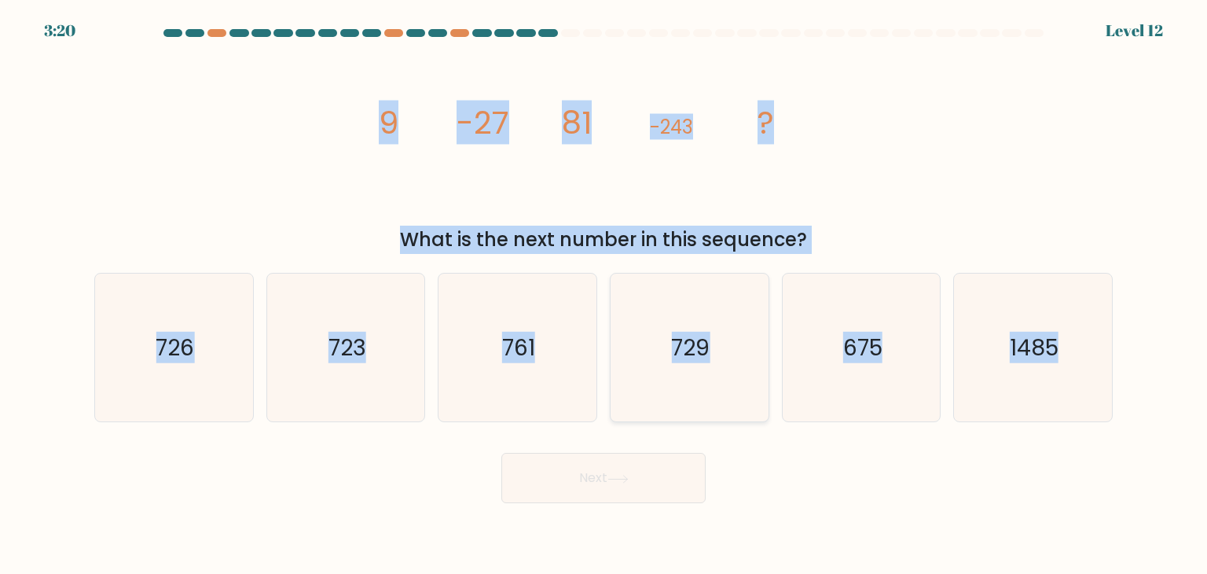
radio input "true"
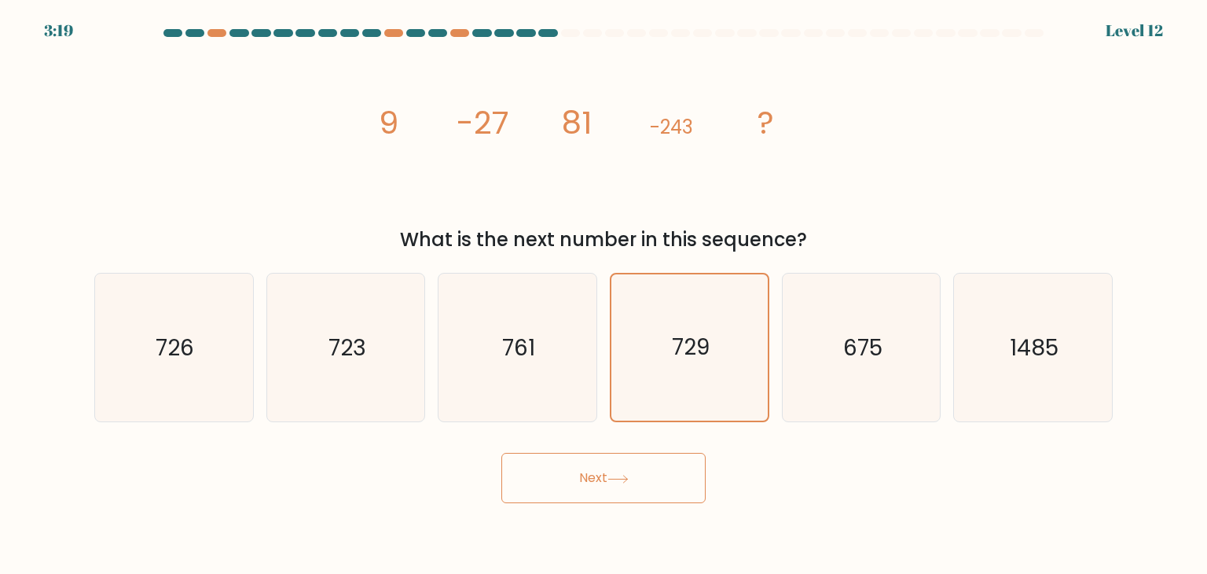
click at [600, 482] on button "Next" at bounding box center [604, 478] width 204 height 50
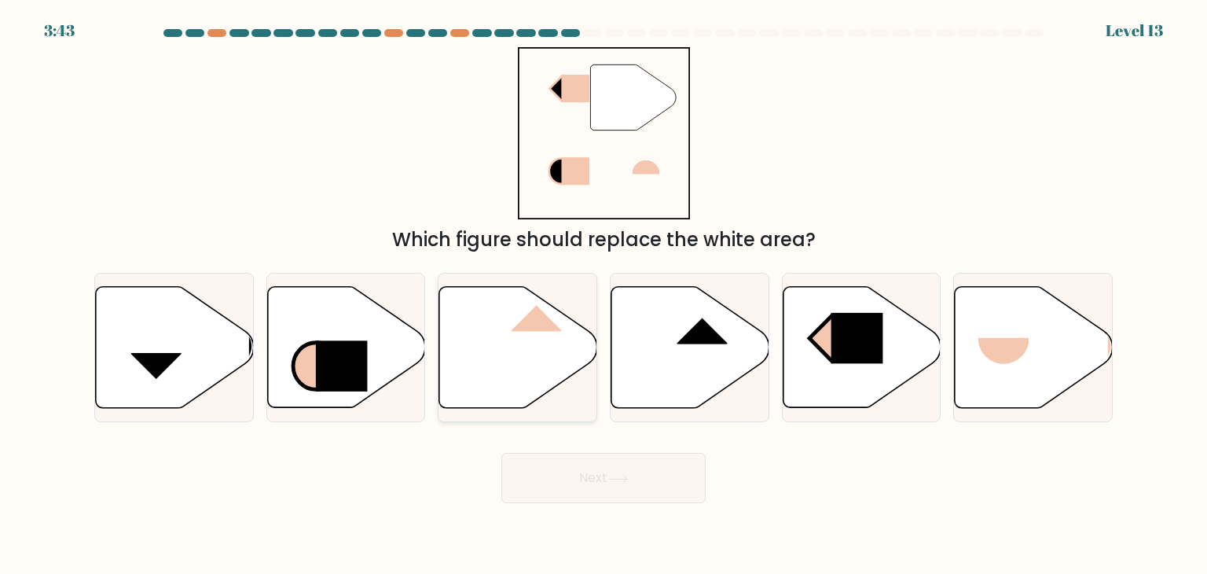
click at [541, 354] on icon at bounding box center [518, 347] width 158 height 121
click at [604, 295] on input "c." at bounding box center [604, 291] width 1 height 8
radio input "true"
click at [608, 488] on button "Next" at bounding box center [604, 478] width 204 height 50
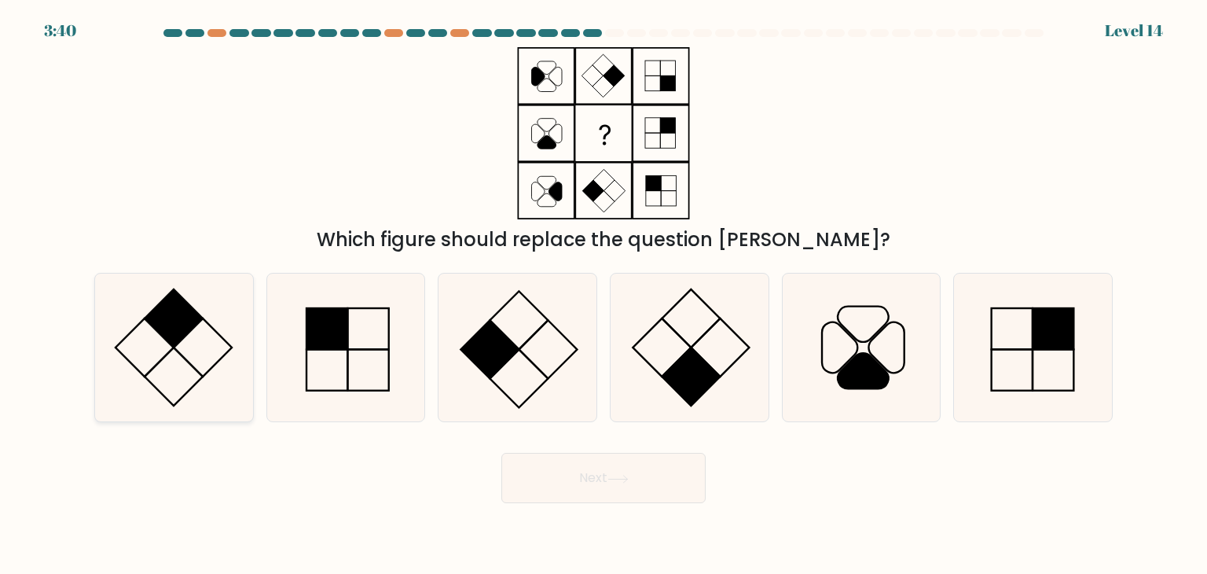
click at [151, 361] on icon at bounding box center [174, 348] width 148 height 148
click at [604, 295] on input "a." at bounding box center [604, 291] width 1 height 8
radio input "true"
click at [591, 479] on button "Next" at bounding box center [604, 478] width 204 height 50
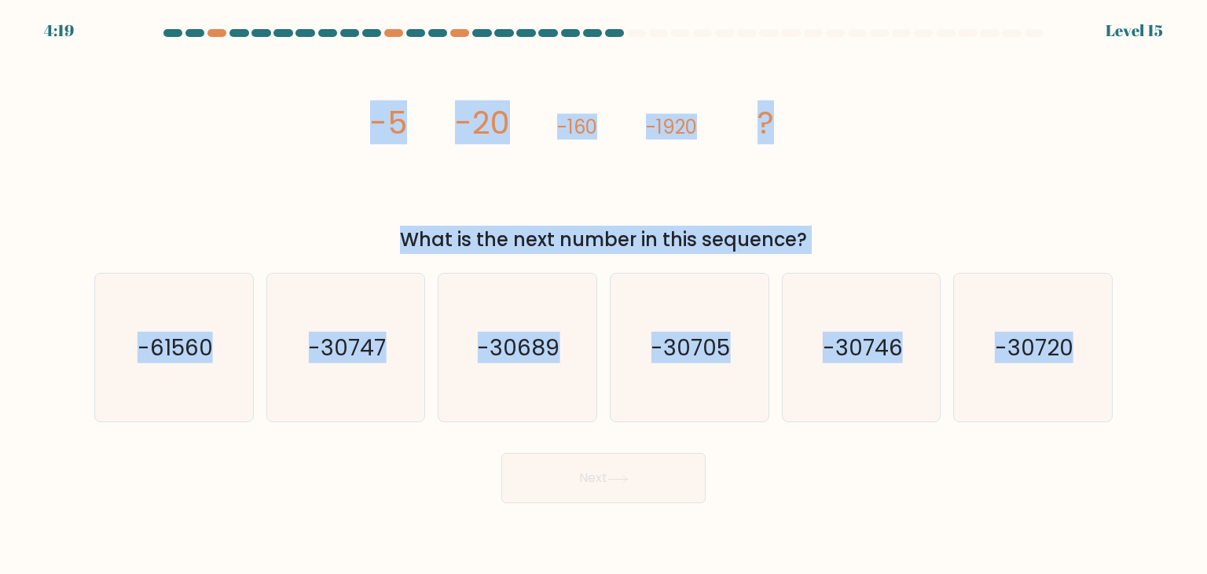
drag, startPoint x: 368, startPoint y: 132, endPoint x: 1119, endPoint y: 362, distance: 786.0
click at [1119, 362] on form at bounding box center [603, 266] width 1207 height 474
copy form "-5 -20 -160 -1920 ? What is the next number in this sequence? a. -61560 b. -307…"
click at [1035, 353] on text "-30720" at bounding box center [1034, 347] width 79 height 31
click at [604, 295] on input "f. -30720" at bounding box center [604, 291] width 1 height 8
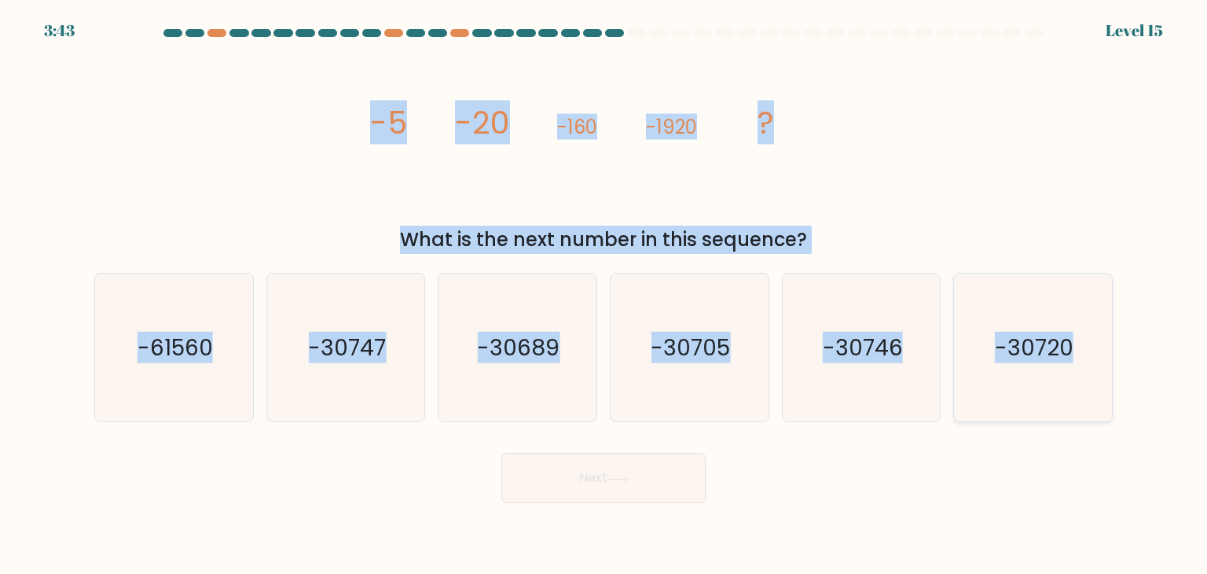
radio input "true"
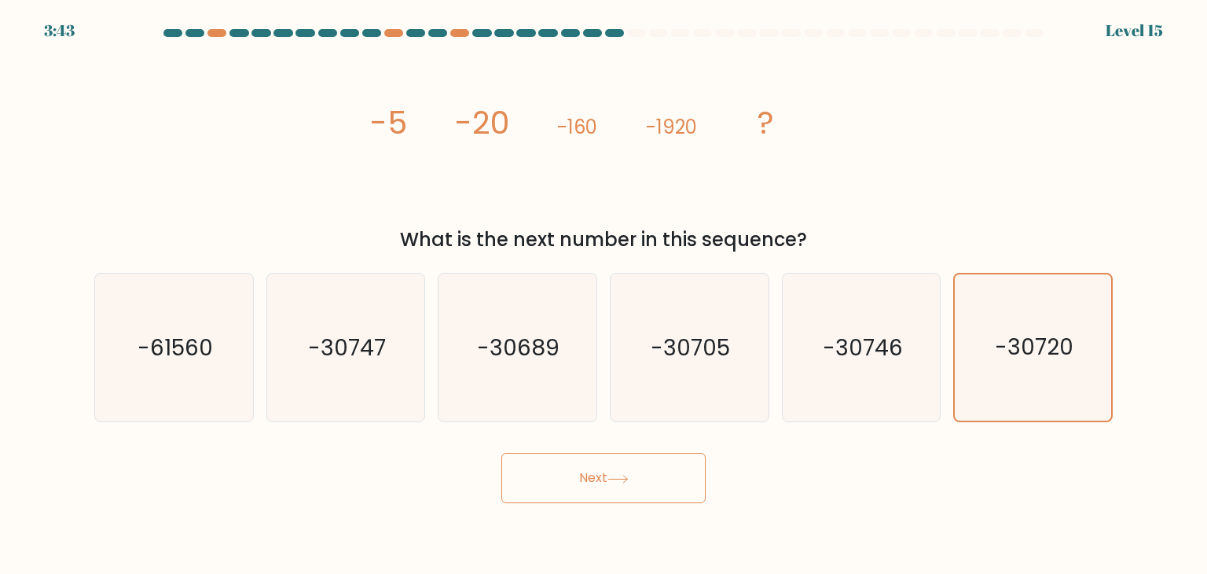
click at [641, 485] on button "Next" at bounding box center [604, 478] width 204 height 50
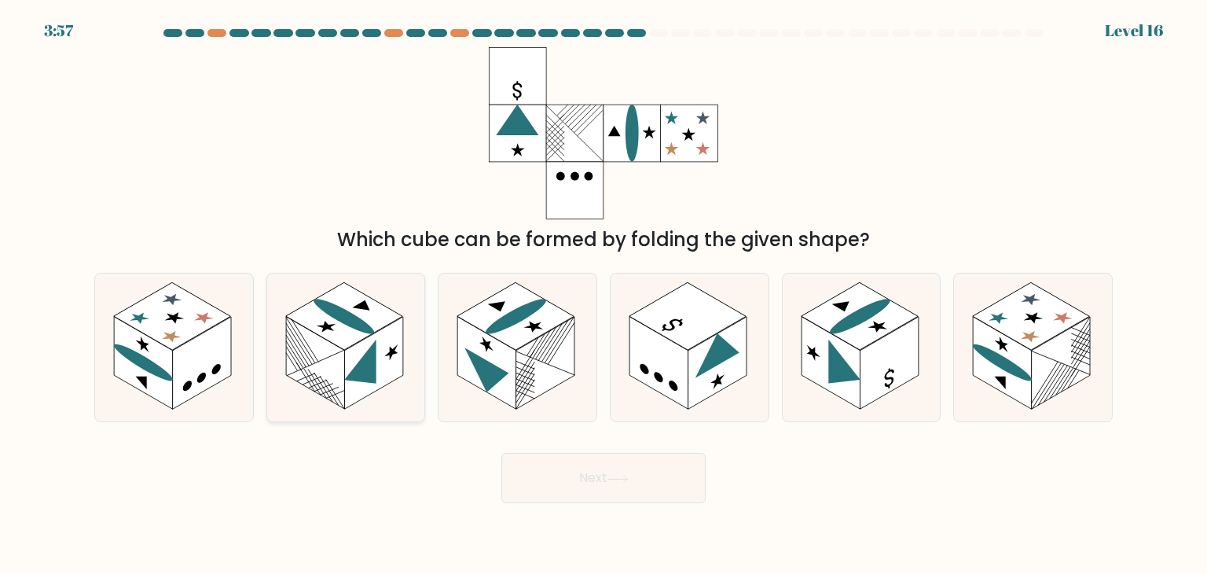
click at [357, 395] on rect at bounding box center [373, 363] width 59 height 93
click at [604, 295] on input "b." at bounding box center [604, 291] width 1 height 8
radio input "true"
click at [588, 476] on button "Next" at bounding box center [604, 478] width 204 height 50
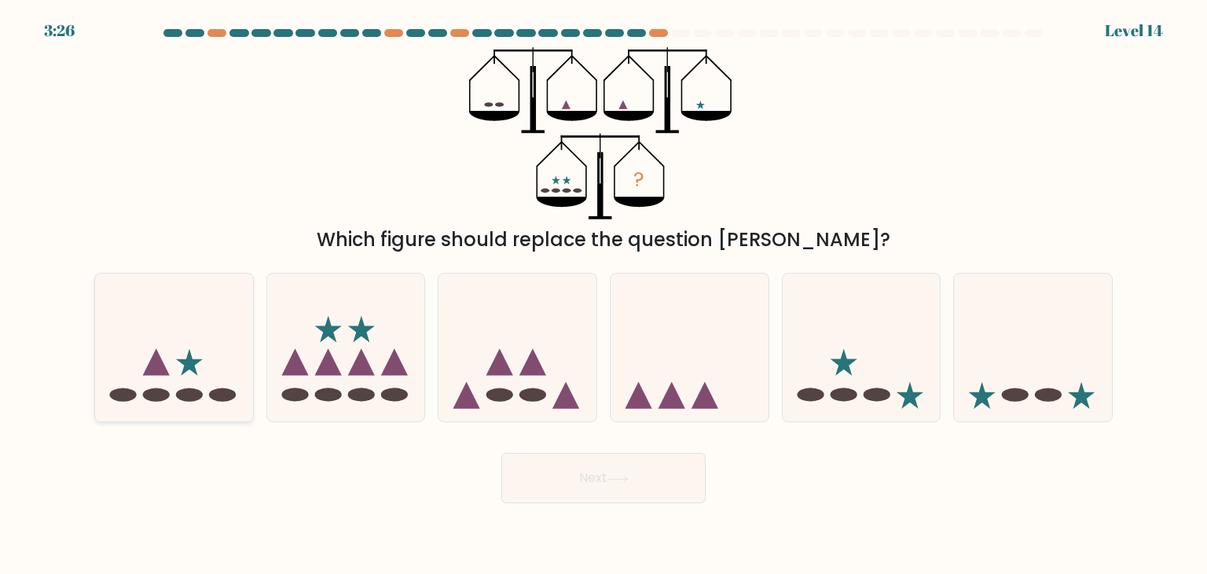
click at [130, 396] on ellipse at bounding box center [122, 394] width 27 height 13
click at [604, 295] on input "a." at bounding box center [604, 291] width 1 height 8
radio input "true"
click at [547, 483] on button "Next" at bounding box center [604, 478] width 204 height 50
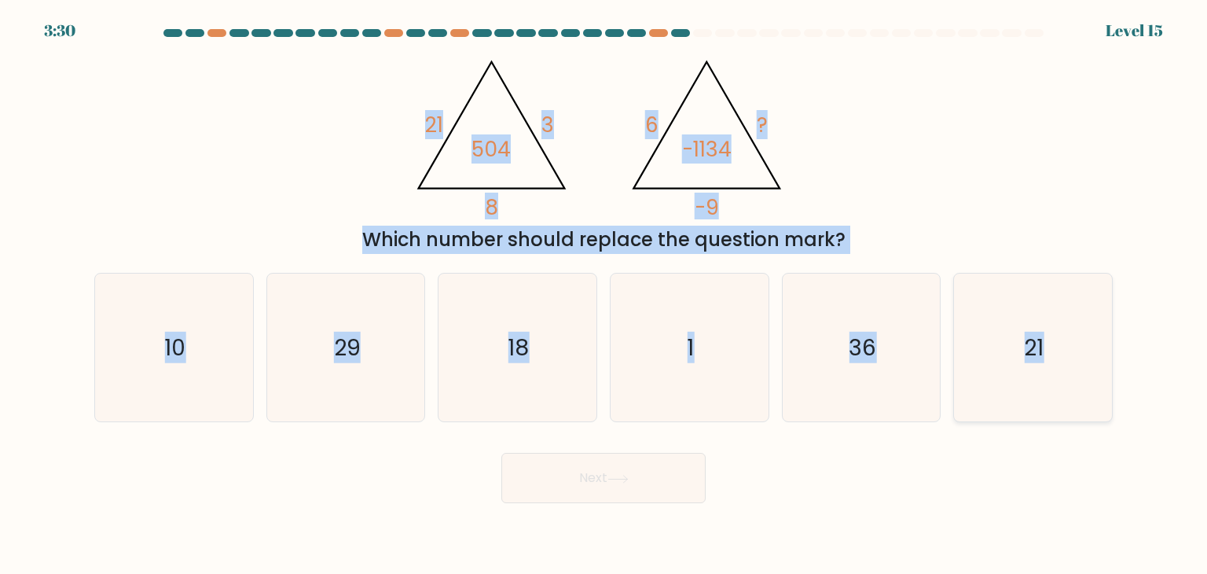
drag, startPoint x: 387, startPoint y: 105, endPoint x: 1097, endPoint y: 358, distance: 754.3
click at [1097, 358] on form at bounding box center [603, 266] width 1207 height 474
copy form "21 3 8 504 @import url('https://fonts.googleapis.com/css?family=Abril+Fatface:4…"
click at [1047, 381] on icon "21" at bounding box center [1033, 348] width 148 height 148
click at [604, 295] on input "f. 21" at bounding box center [604, 291] width 1 height 8
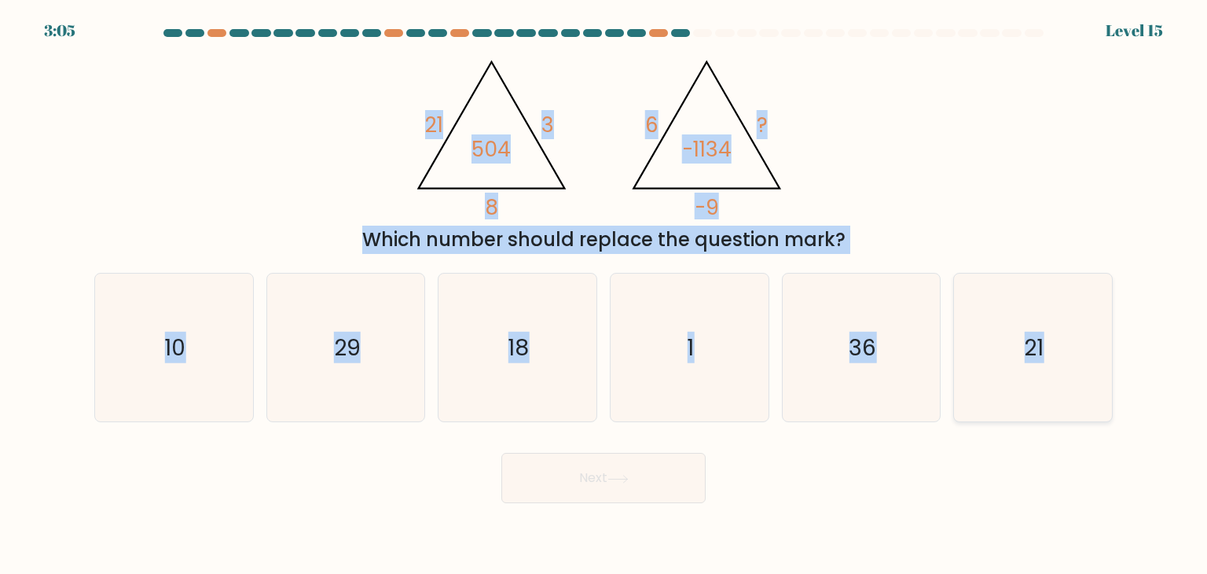
radio input "true"
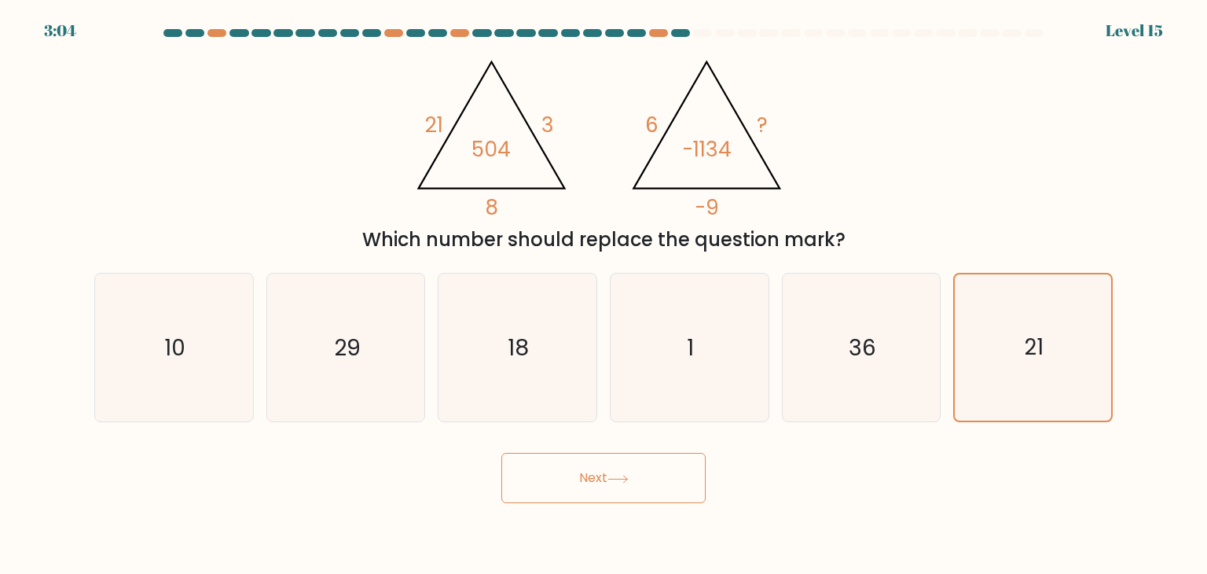
click at [589, 487] on button "Next" at bounding box center [604, 478] width 204 height 50
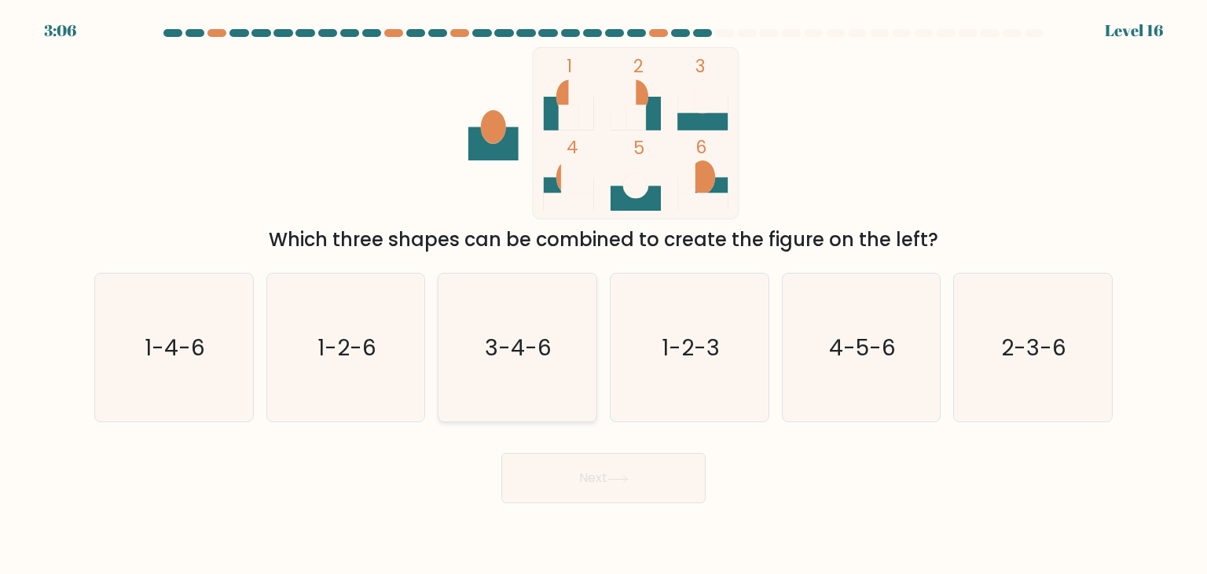
click at [563, 366] on icon "3-4-6" at bounding box center [517, 348] width 148 height 148
click at [604, 295] on input "c. 3-4-6" at bounding box center [604, 291] width 1 height 8
radio input "true"
click at [579, 490] on button "Next" at bounding box center [604, 478] width 204 height 50
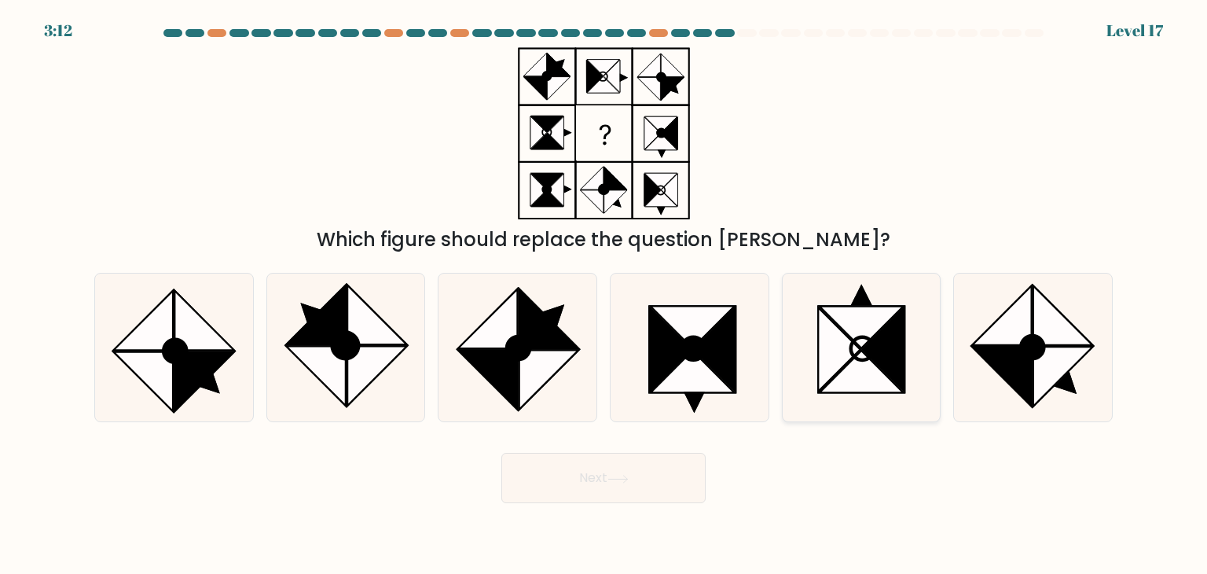
click at [889, 368] on icon at bounding box center [884, 349] width 42 height 84
click at [604, 295] on input "e." at bounding box center [604, 291] width 1 height 8
radio input "true"
click at [592, 472] on button "Next" at bounding box center [604, 478] width 204 height 50
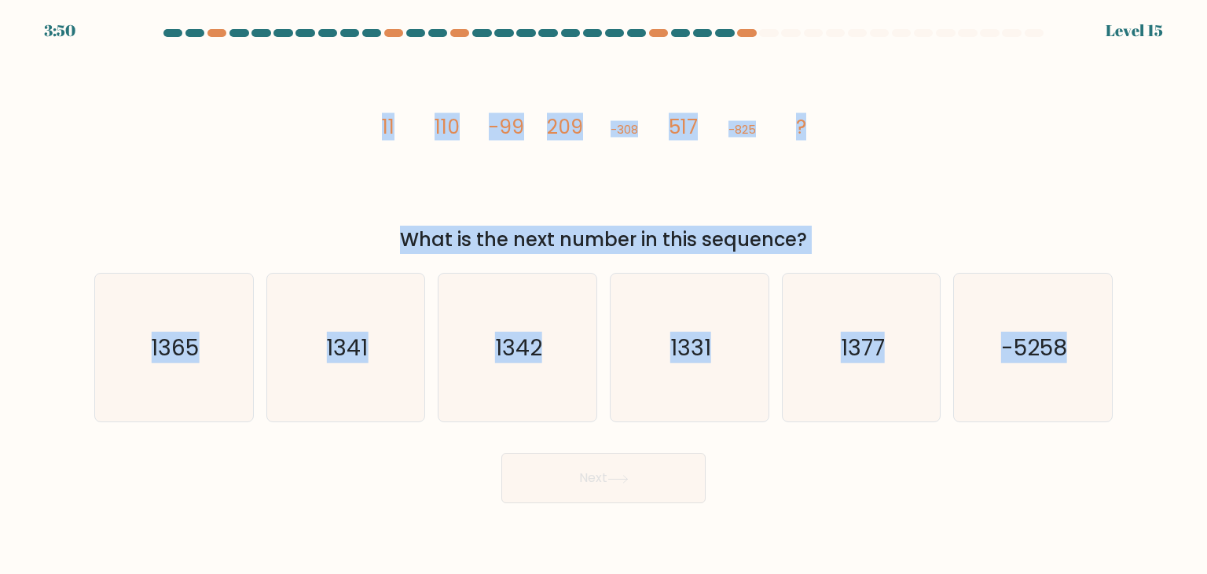
drag, startPoint x: 369, startPoint y: 127, endPoint x: 1119, endPoint y: 369, distance: 788.0
click at [1119, 369] on form at bounding box center [603, 266] width 1207 height 474
click at [525, 334] on text "1342" at bounding box center [519, 347] width 47 height 31
click at [604, 295] on input "c. 1342" at bounding box center [604, 291] width 1 height 8
radio input "true"
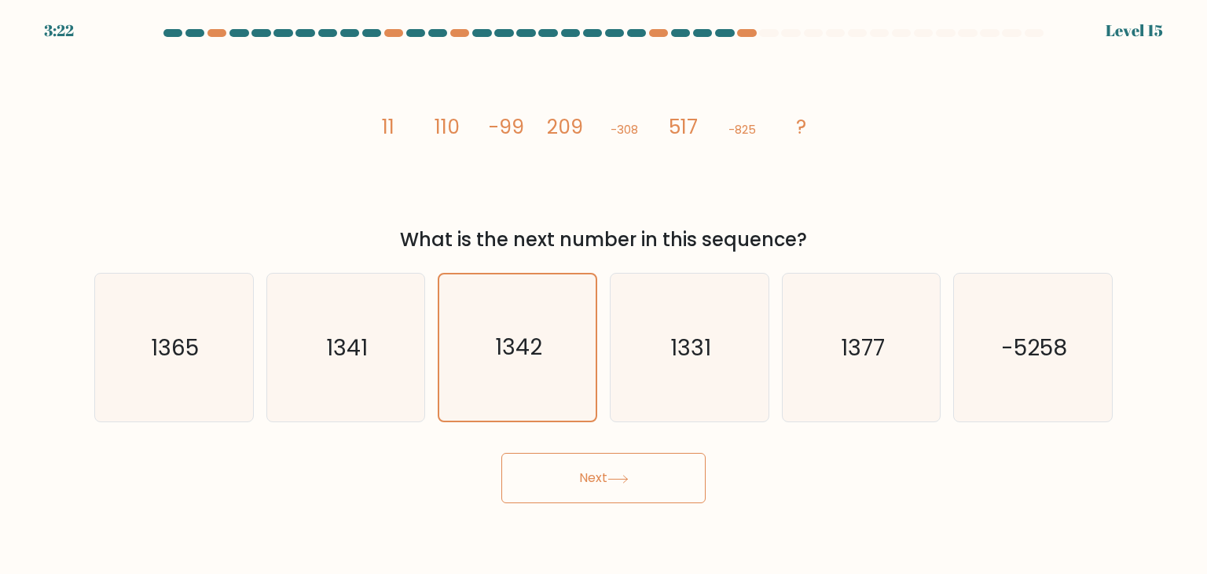
click at [603, 507] on body "3:22 Level 15" at bounding box center [603, 287] width 1207 height 574
click at [616, 492] on button "Next" at bounding box center [604, 478] width 204 height 50
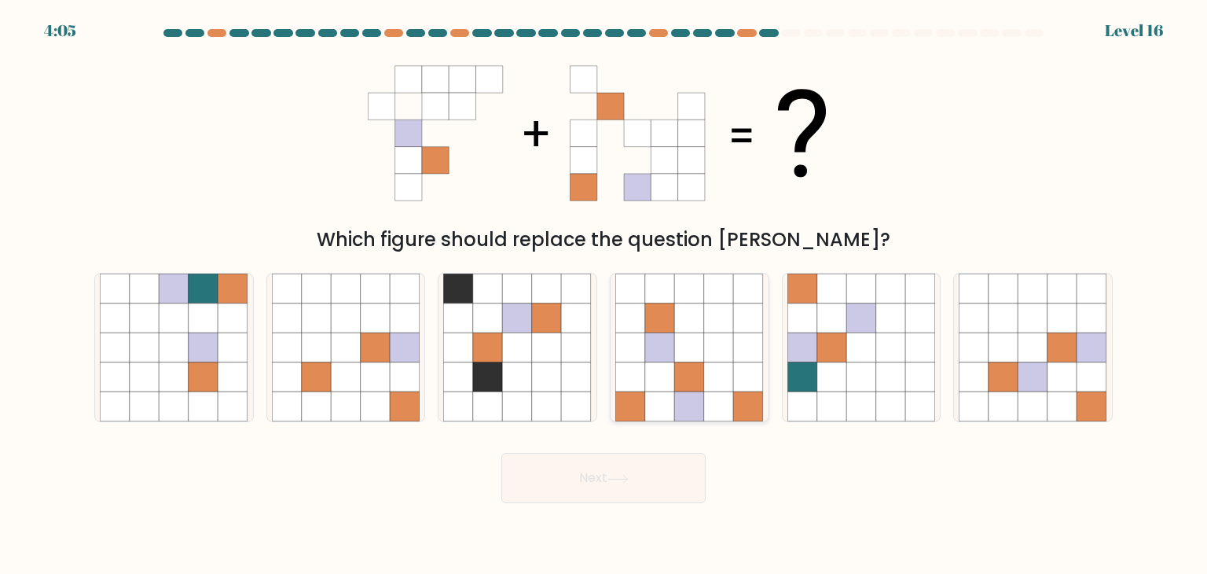
click at [709, 352] on icon at bounding box center [719, 348] width 30 height 30
click at [604, 295] on input "d." at bounding box center [604, 291] width 1 height 8
radio input "true"
click at [651, 498] on button "Next" at bounding box center [604, 478] width 204 height 50
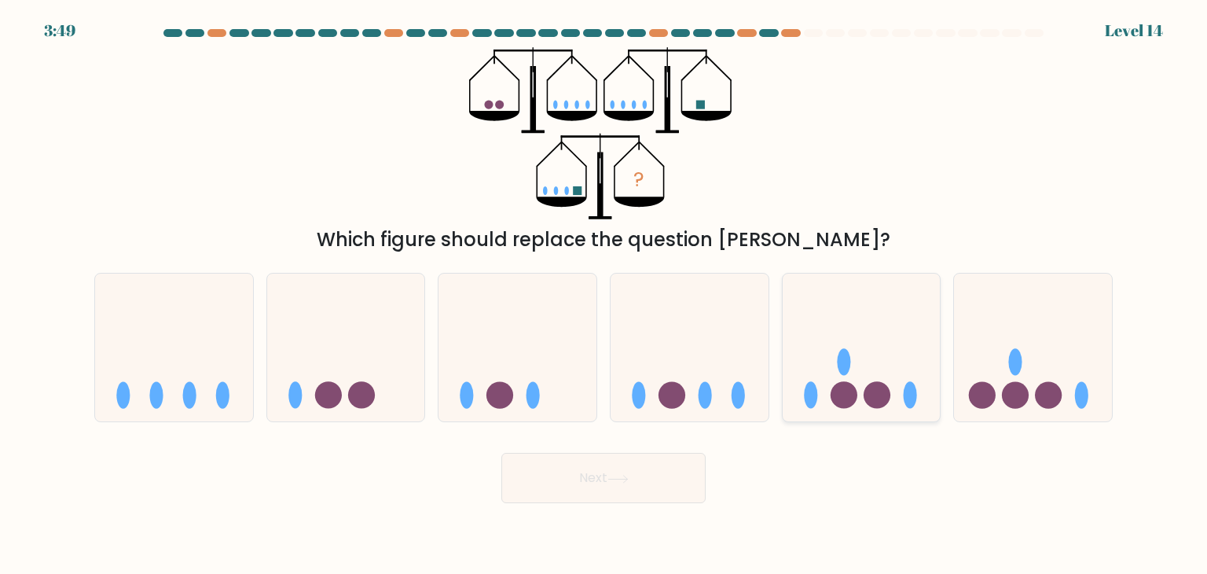
click at [874, 369] on icon at bounding box center [862, 347] width 158 height 130
click at [604, 295] on input "e." at bounding box center [604, 291] width 1 height 8
radio input "true"
click at [689, 390] on icon at bounding box center [690, 347] width 158 height 130
click at [604, 295] on input "d." at bounding box center [604, 291] width 1 height 8
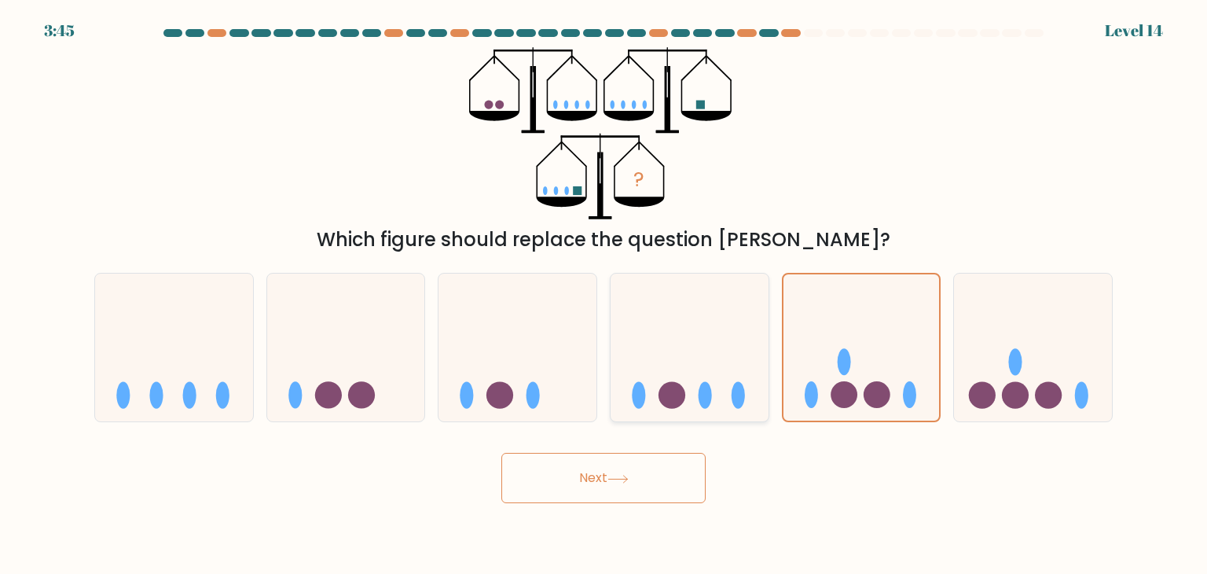
radio input "true"
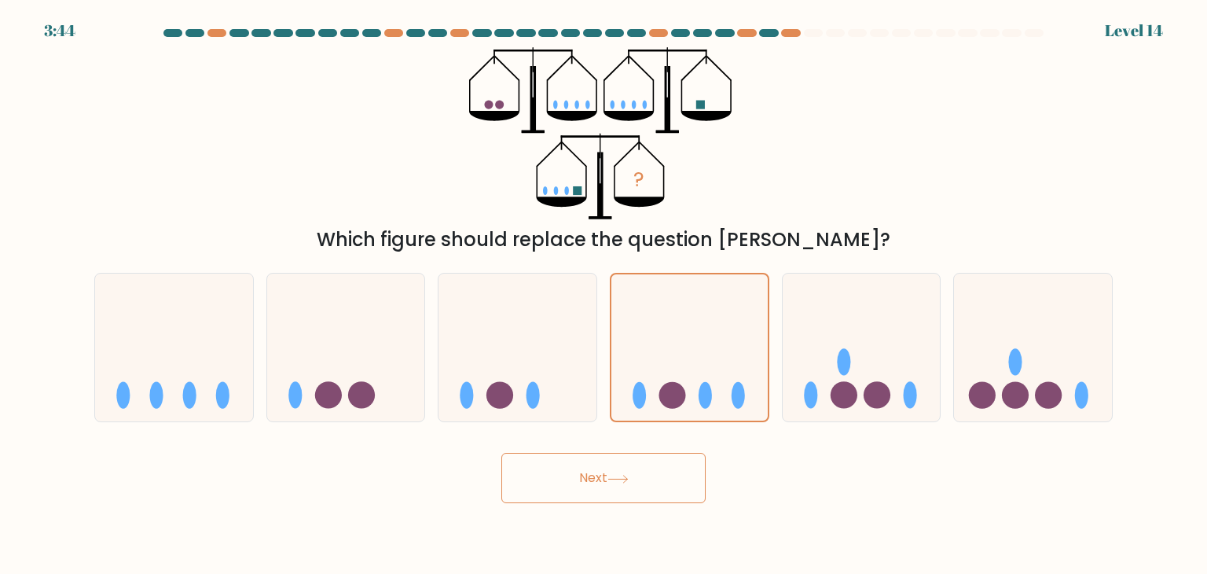
click at [610, 475] on button "Next" at bounding box center [604, 478] width 204 height 50
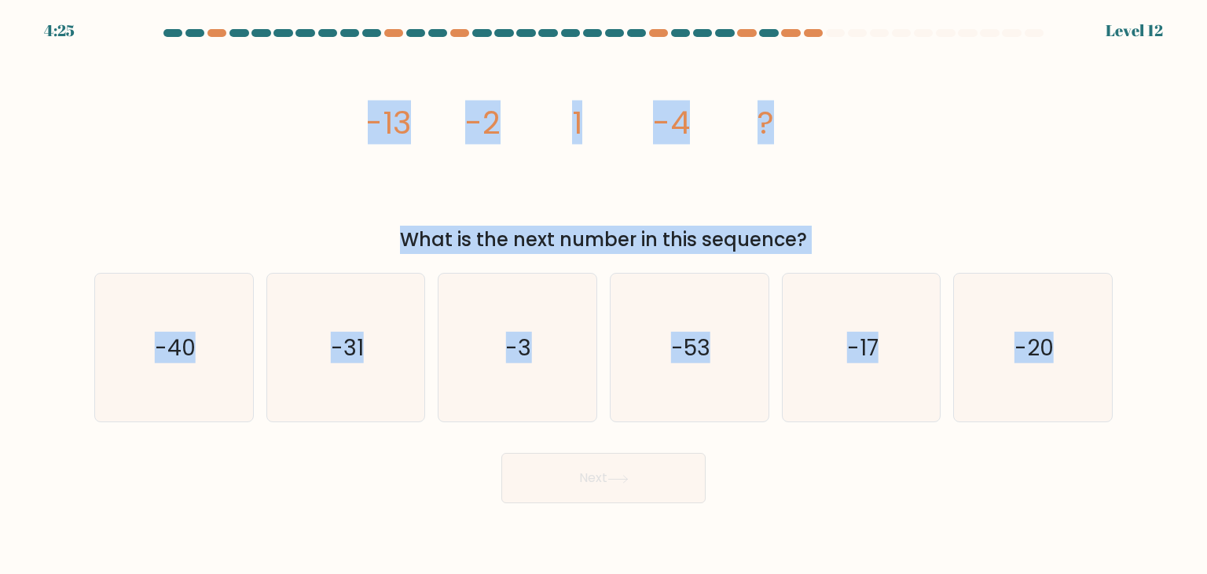
drag, startPoint x: 333, startPoint y: 120, endPoint x: 1170, endPoint y: 424, distance: 890.4
click at [1170, 424] on form at bounding box center [603, 266] width 1207 height 474
click at [843, 380] on icon "-17" at bounding box center [862, 348] width 148 height 148
click at [604, 295] on input "e. -17" at bounding box center [604, 291] width 1 height 8
radio input "true"
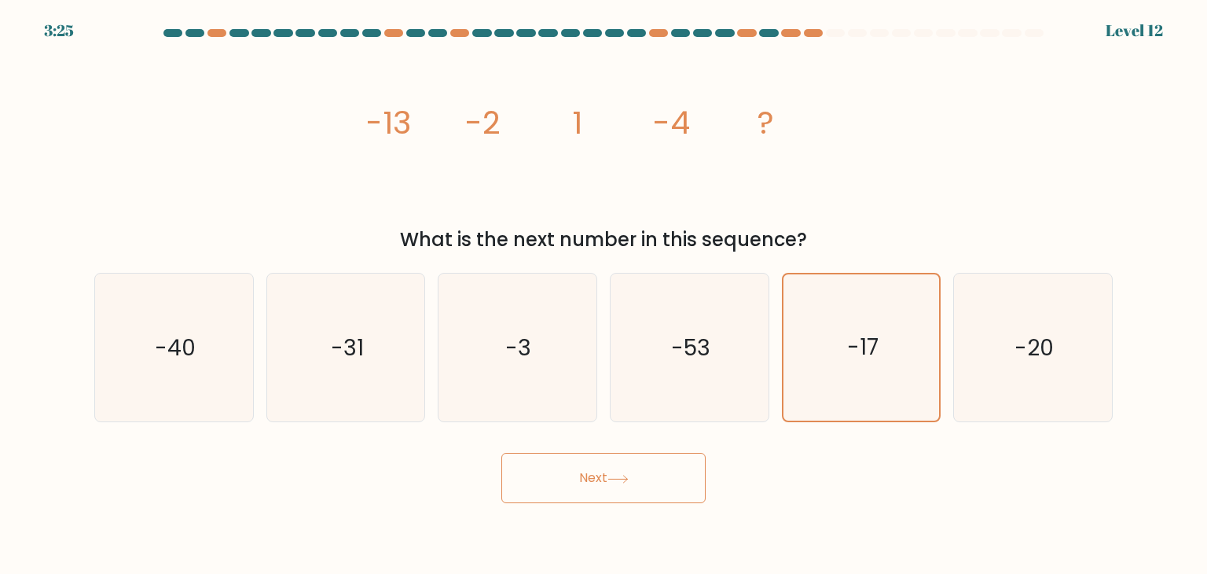
click at [657, 468] on button "Next" at bounding box center [604, 478] width 204 height 50
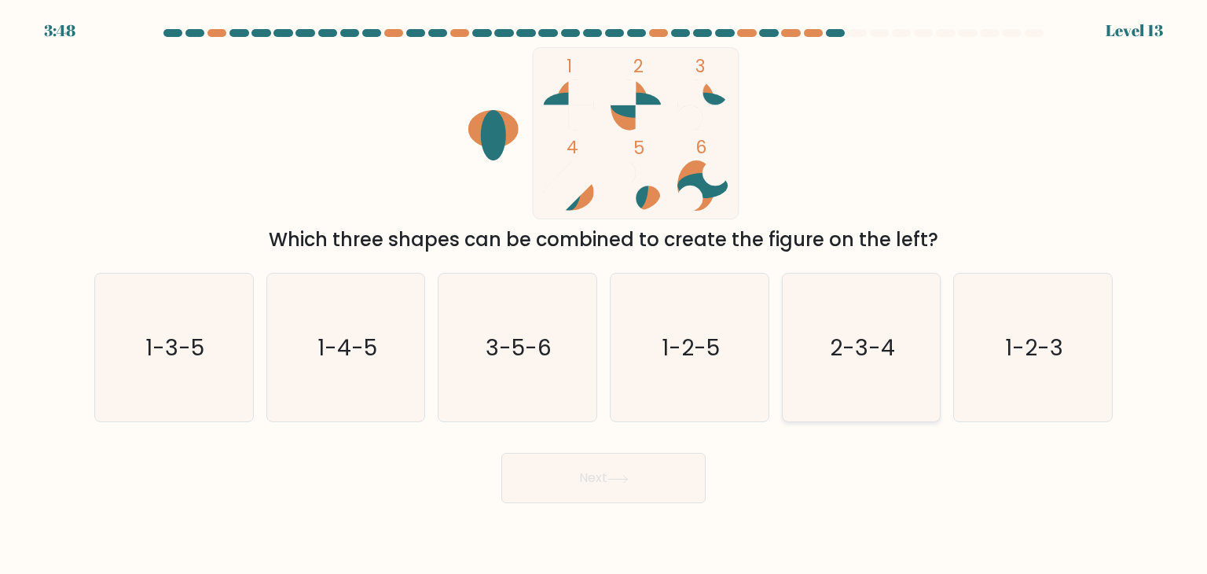
click at [821, 348] on icon "2-3-4" at bounding box center [862, 348] width 148 height 148
click at [604, 295] on input "e. 2-3-4" at bounding box center [604, 291] width 1 height 8
radio input "true"
click at [663, 472] on button "Next" at bounding box center [604, 478] width 204 height 50
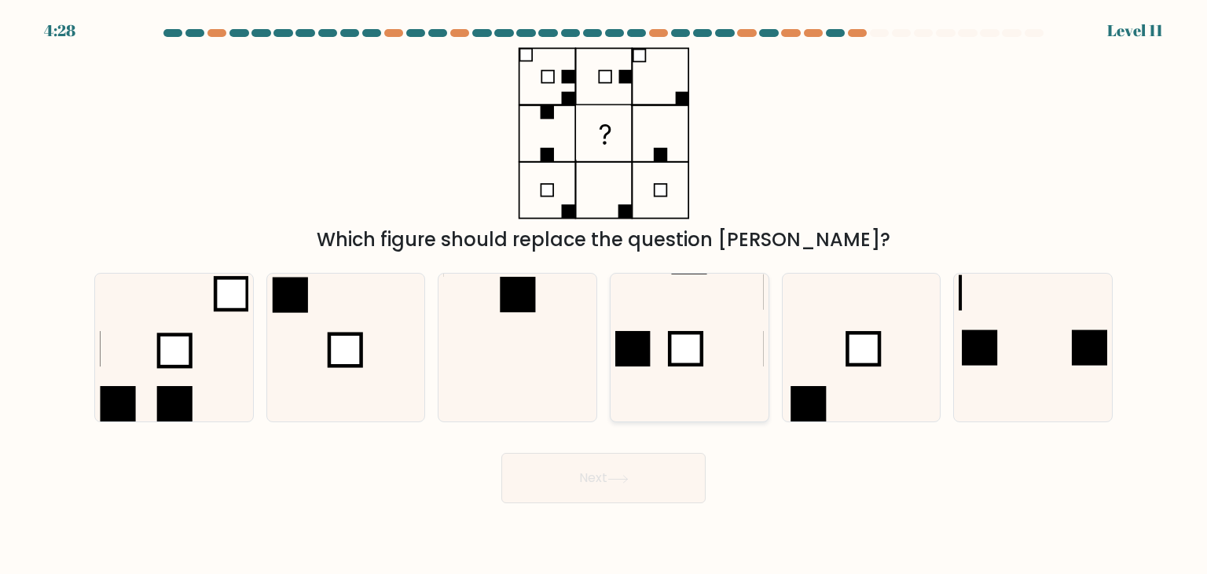
click at [703, 325] on icon at bounding box center [689, 348] width 148 height 148
click at [604, 295] on input "d." at bounding box center [604, 291] width 1 height 8
radio input "true"
click at [678, 468] on button "Next" at bounding box center [604, 478] width 204 height 50
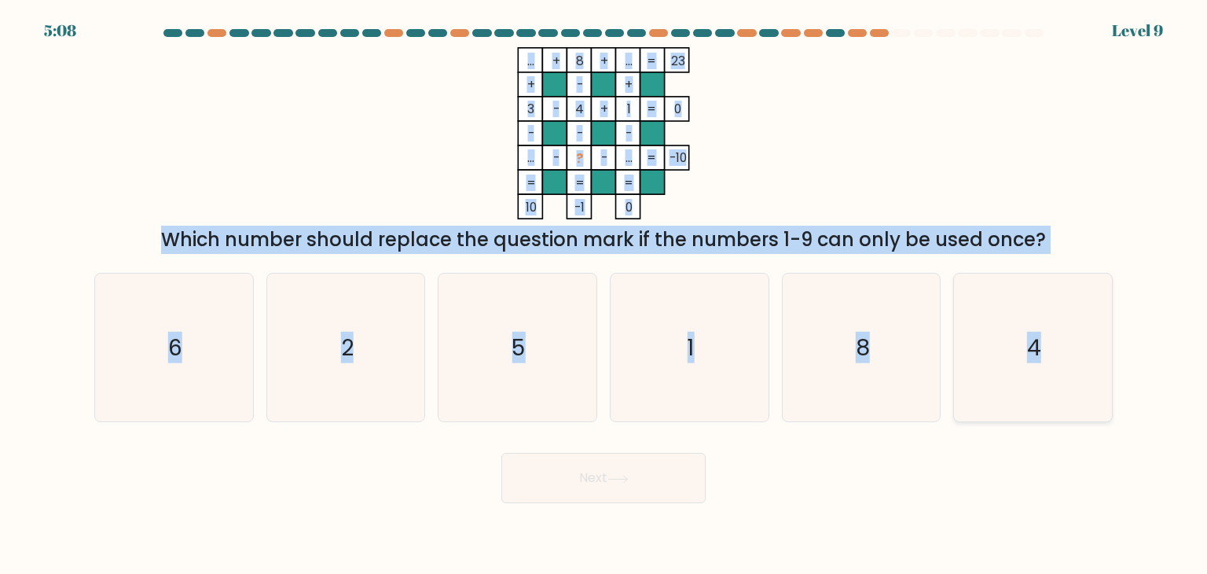
drag, startPoint x: 519, startPoint y: 45, endPoint x: 1068, endPoint y: 359, distance: 633.1
click at [1068, 359] on form at bounding box center [603, 266] width 1207 height 474
click at [1, 337] on form at bounding box center [603, 266] width 1207 height 474
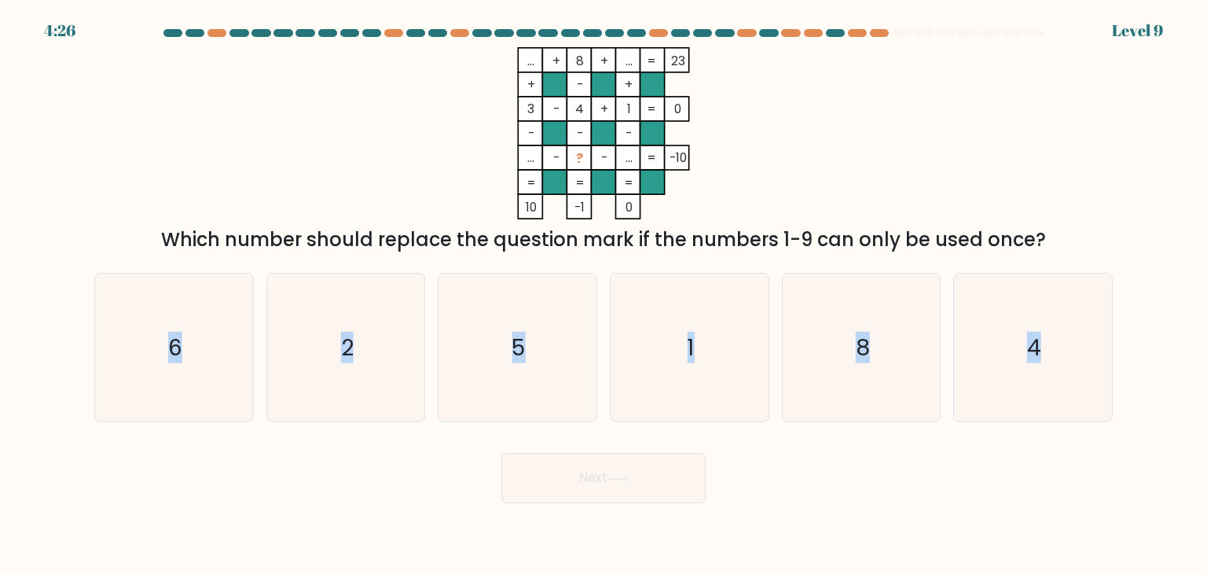
drag, startPoint x: 1, startPoint y: 337, endPoint x: 1207, endPoint y: 369, distance: 1206.2
click at [1207, 369] on form at bounding box center [603, 266] width 1207 height 474
drag, startPoint x: 481, startPoint y: 47, endPoint x: 1049, endPoint y: 229, distance: 595.9
click at [1049, 229] on div "... + 8 + ... 23 + - + 3 - 4 + 1 0 - - - ... - ? - ... = -10 = = = = 10 -1 0 = …" at bounding box center [604, 150] width 1038 height 207
click at [68, 329] on form at bounding box center [603, 266] width 1207 height 474
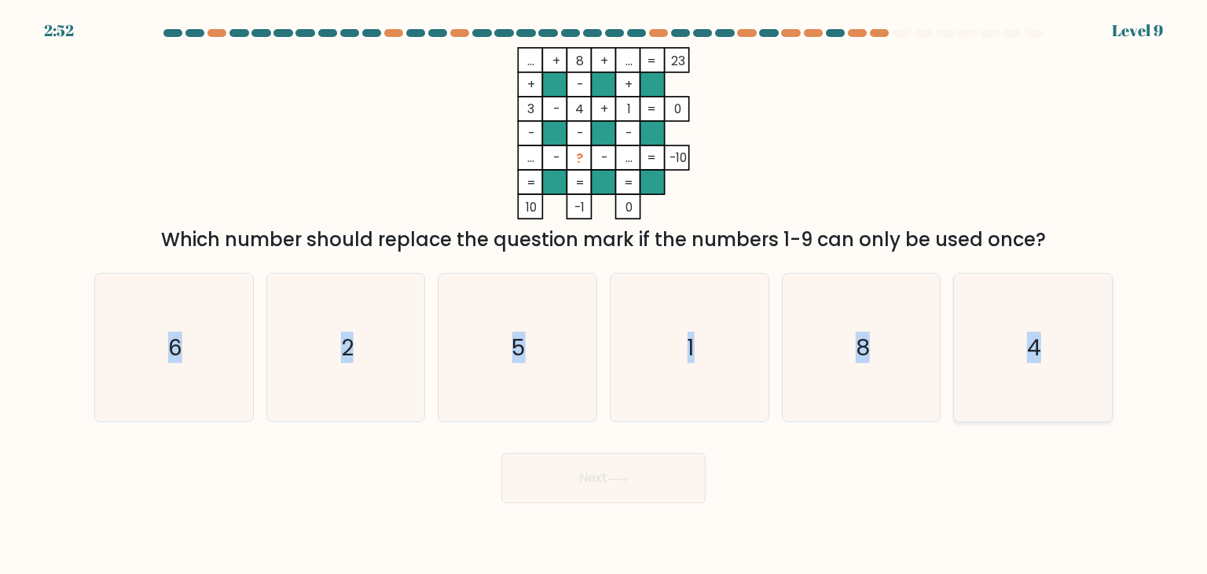
drag, startPoint x: 68, startPoint y: 329, endPoint x: 1067, endPoint y: 316, distance: 999.2
click at [1067, 316] on form at bounding box center [603, 266] width 1207 height 474
click at [872, 399] on icon "8" at bounding box center [862, 348] width 148 height 148
click at [604, 295] on input "e. 8" at bounding box center [604, 291] width 1 height 8
radio input "true"
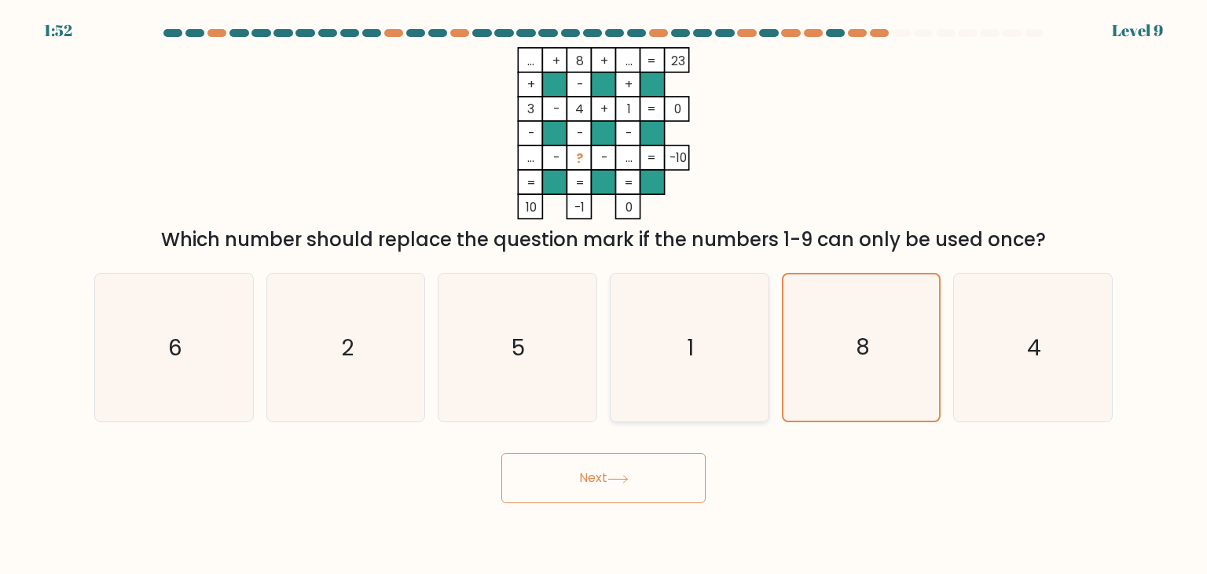
click at [660, 346] on icon "1" at bounding box center [689, 348] width 148 height 148
click at [604, 295] on input "d. 1" at bounding box center [604, 291] width 1 height 8
radio input "true"
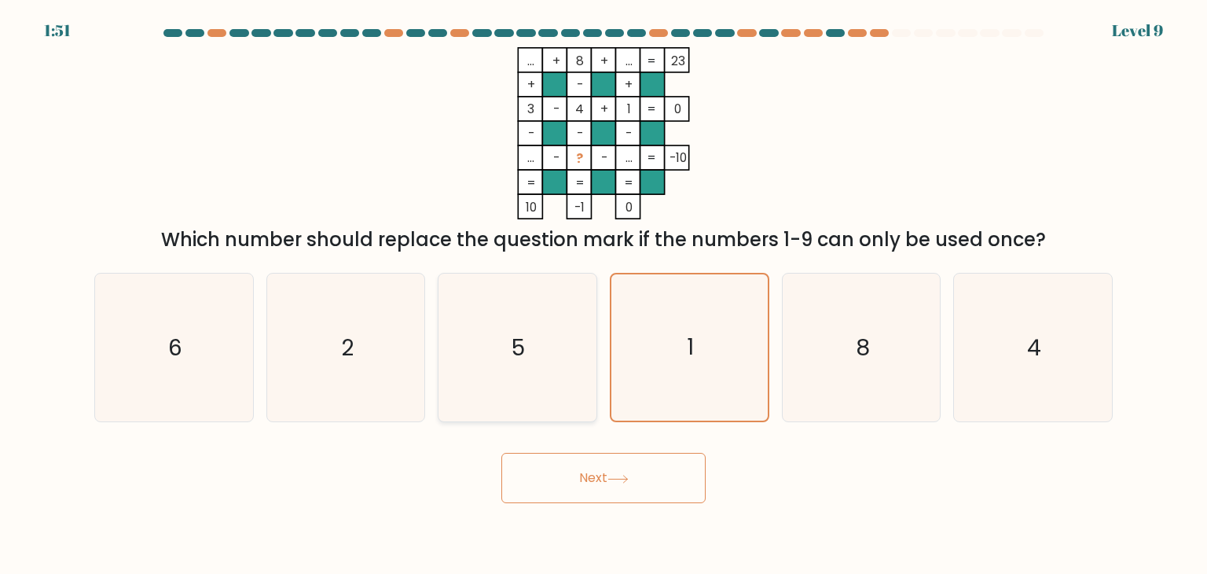
click at [450, 345] on icon "5" at bounding box center [517, 348] width 148 height 148
click at [604, 295] on input "c. 5" at bounding box center [604, 291] width 1 height 8
radio input "true"
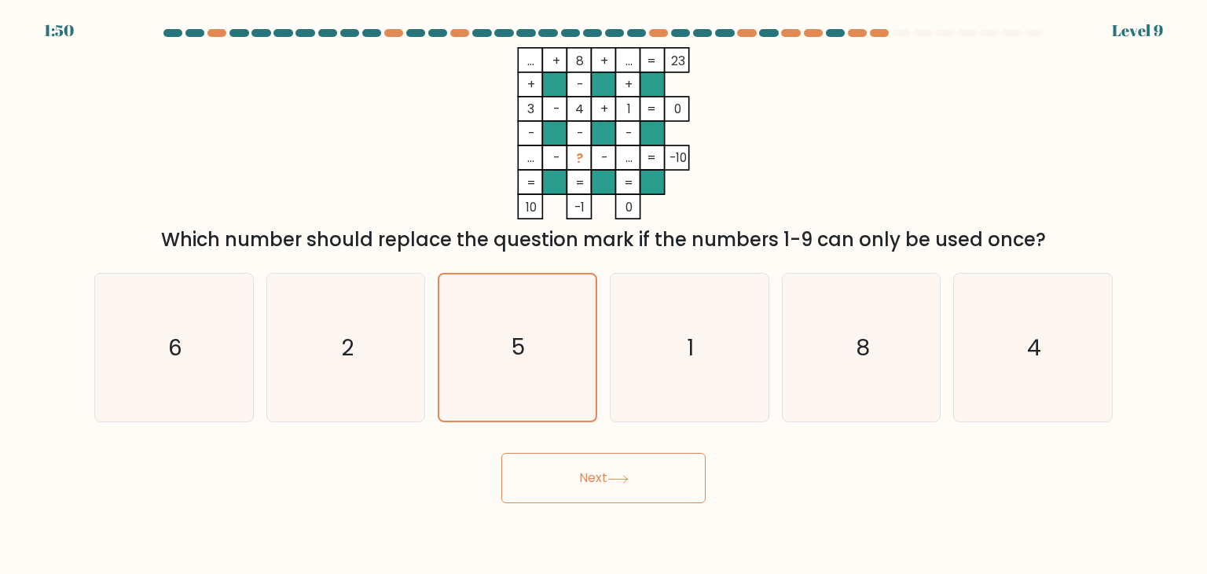
click at [569, 447] on div "Next" at bounding box center [604, 472] width 1038 height 62
click at [573, 488] on button "Next" at bounding box center [604, 478] width 204 height 50
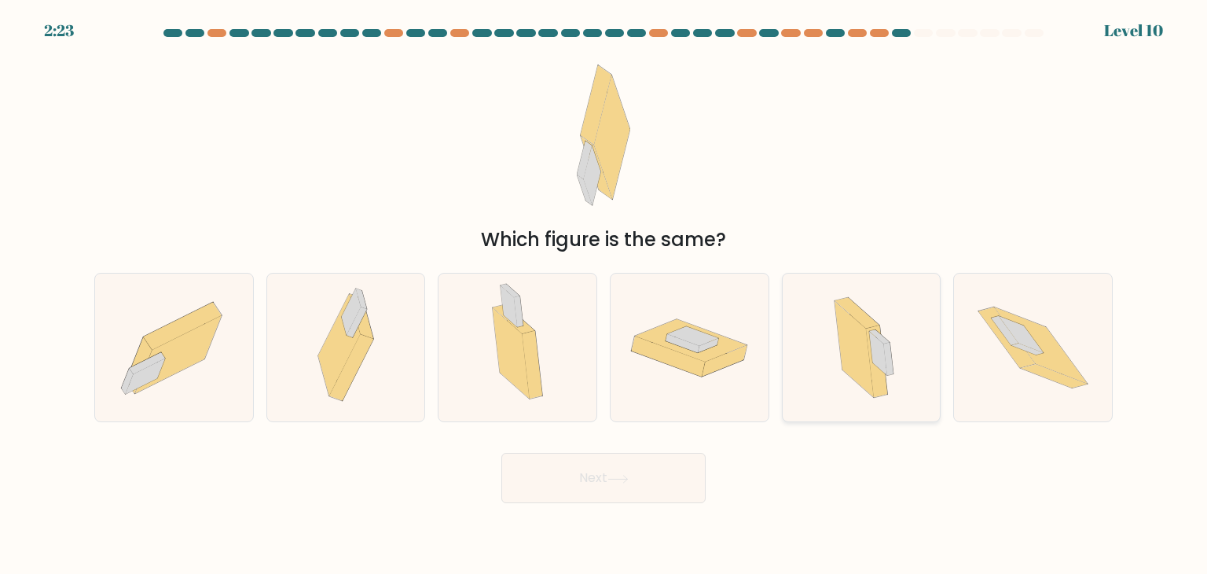
click at [858, 362] on icon at bounding box center [854, 349] width 39 height 96
click at [604, 295] on input "e." at bounding box center [604, 291] width 1 height 8
radio input "true"
click at [660, 494] on button "Next" at bounding box center [604, 478] width 204 height 50
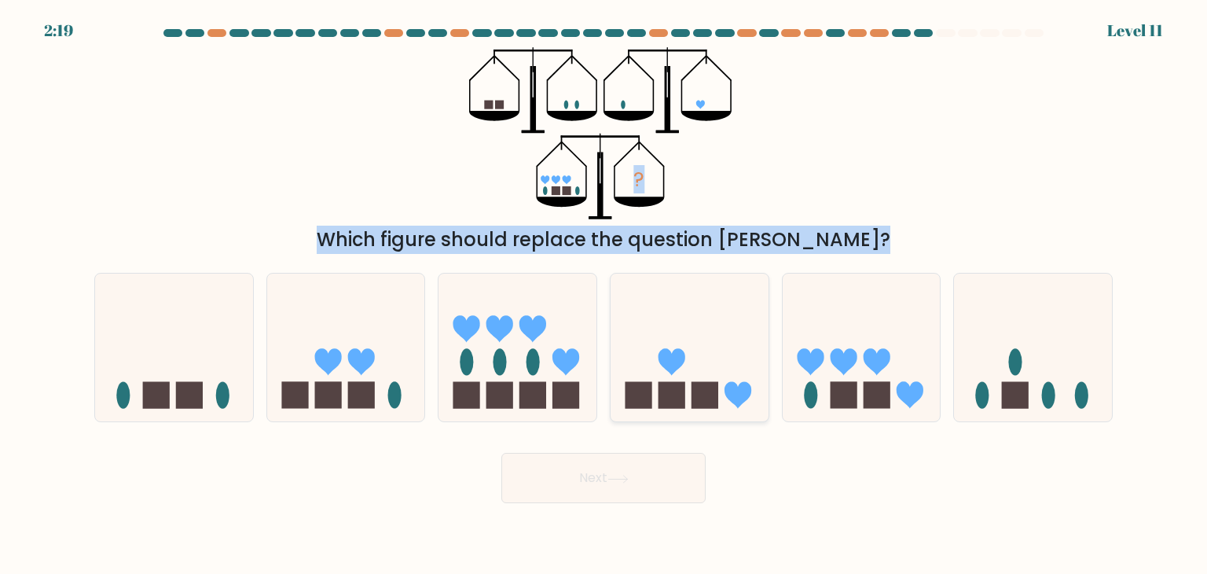
drag, startPoint x: 463, startPoint y: 79, endPoint x: 687, endPoint y: 296, distance: 311.9
click at [687, 296] on form at bounding box center [603, 266] width 1207 height 474
click at [737, 211] on icon "?" at bounding box center [603, 133] width 269 height 172
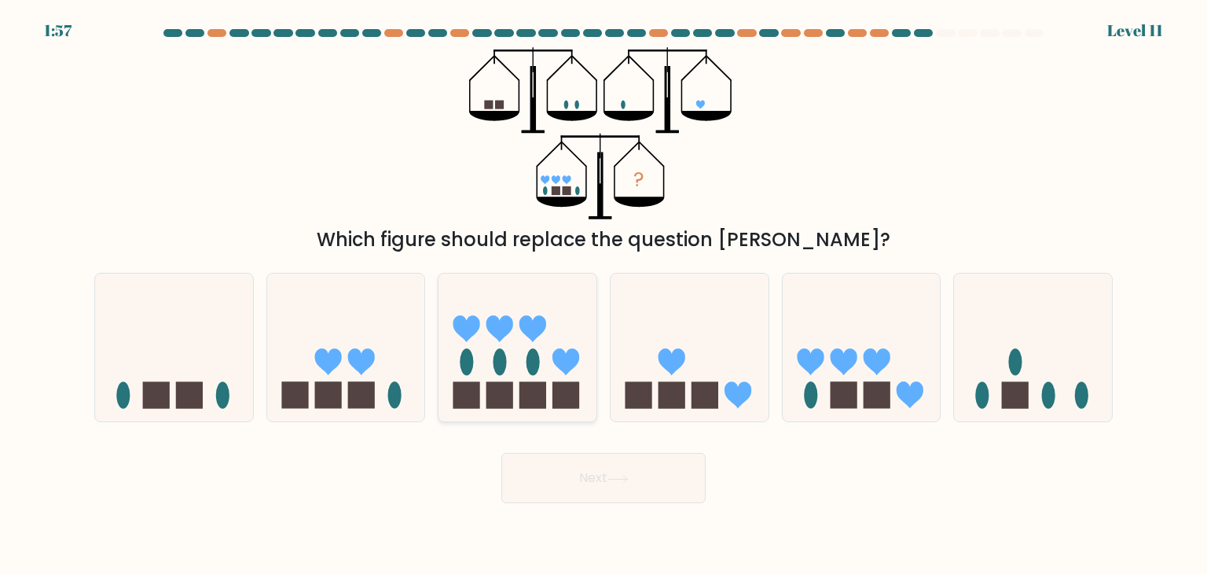
click at [532, 349] on ellipse at bounding box center [533, 362] width 13 height 27
click at [604, 295] on input "c." at bounding box center [604, 291] width 1 height 8
radio input "true"
click at [347, 368] on icon at bounding box center [346, 347] width 158 height 130
click at [604, 295] on input "b." at bounding box center [604, 291] width 1 height 8
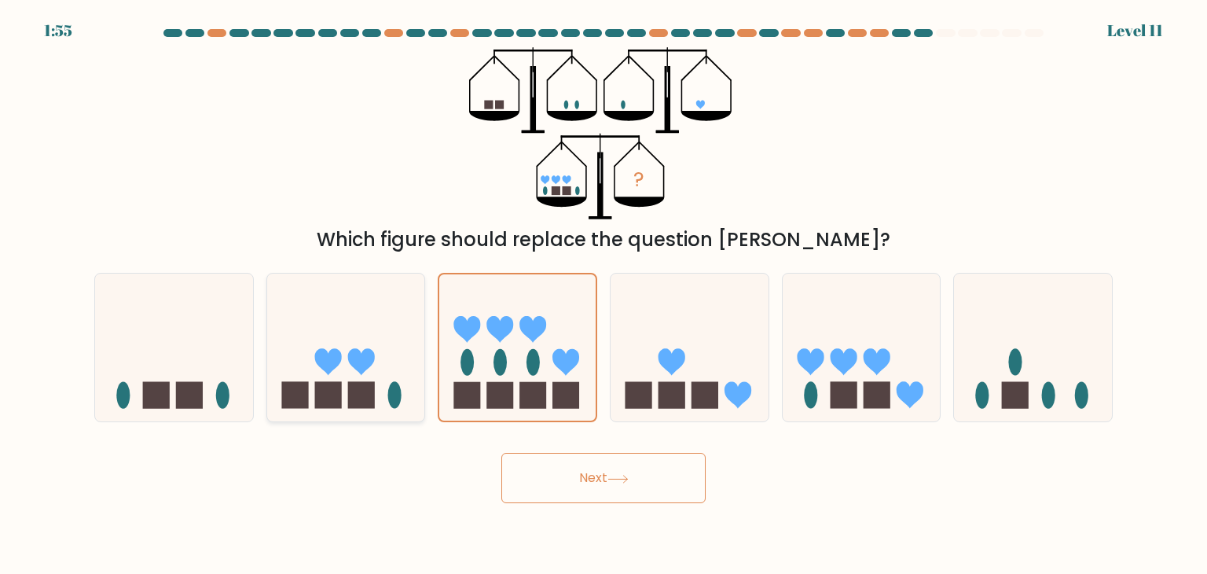
radio input "true"
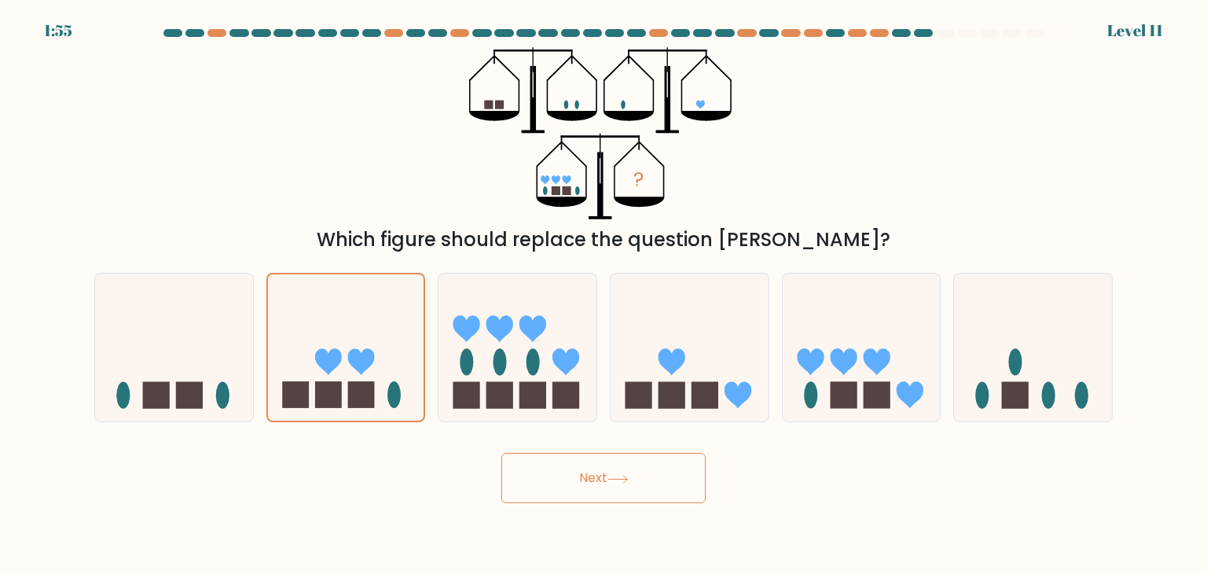
click at [582, 463] on button "Next" at bounding box center [604, 478] width 204 height 50
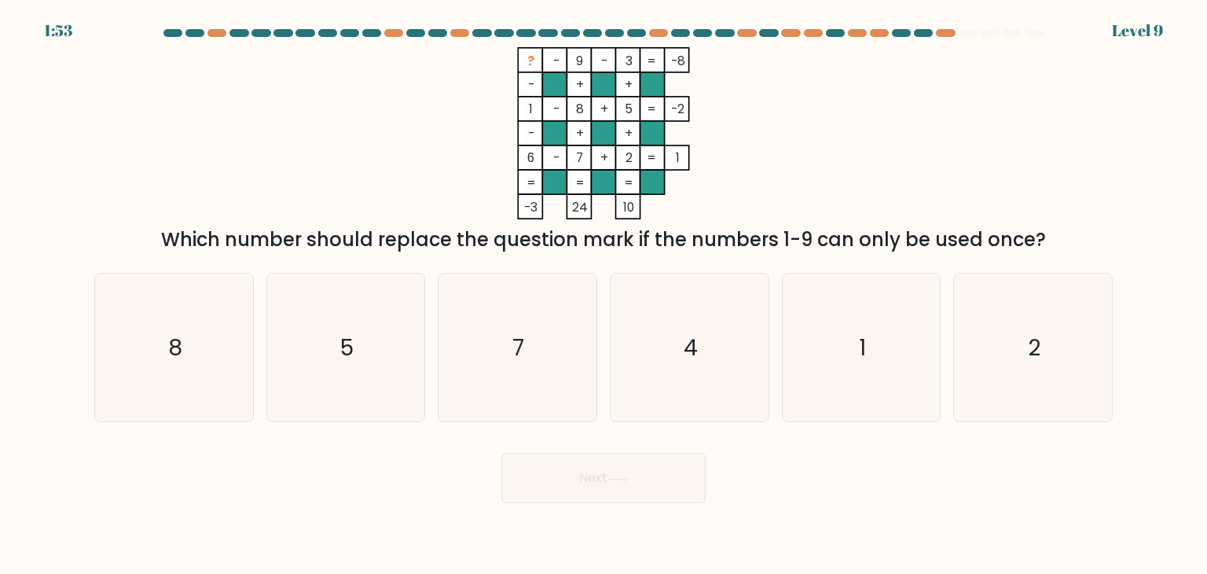
click at [582, 485] on button "Next" at bounding box center [604, 478] width 204 height 50
click at [456, 168] on icon "? - 9 - 3 -8 - + + 1 - 8 + 5 -2 - + + 6 - 7 + 2 = 1 = = = = -3 24 10 =" at bounding box center [604, 133] width 472 height 172
drag, startPoint x: 456, startPoint y: 168, endPoint x: 502, endPoint y: 215, distance: 65.6
click at [502, 215] on icon "? - 9 - 3 -8 - + + 1 - 8 + 5 -2 - + + 6 - 7 + 2 = 1 = = = = -3 24 10 =" at bounding box center [604, 133] width 472 height 172
click at [500, 69] on icon "? - 9 - 3 -8 - + + 1 - 8 + 5 -2 - + + 6 - 7 + 2 = 1 = = = = -3 24 10 =" at bounding box center [604, 133] width 472 height 172
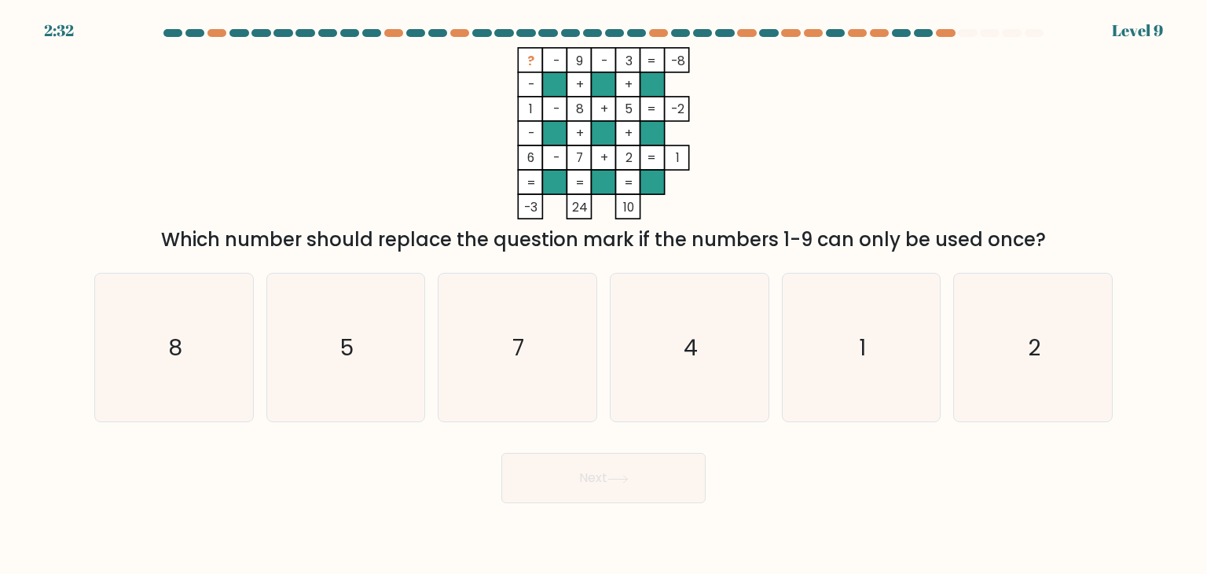
drag, startPoint x: 503, startPoint y: 46, endPoint x: 1072, endPoint y: 231, distance: 598.6
click at [1072, 231] on form at bounding box center [603, 266] width 1207 height 474
click at [95, 246] on div "? - 9 - 3 -8 - + + 1 - 8 + 5 -2 - + + 6 - 7 + 2 = 1 = = = = -3 24 10 = Which nu…" at bounding box center [604, 150] width 1038 height 207
drag, startPoint x: 74, startPoint y: 303, endPoint x: 1056, endPoint y: 314, distance: 982.6
click at [1056, 314] on form at bounding box center [603, 266] width 1207 height 474
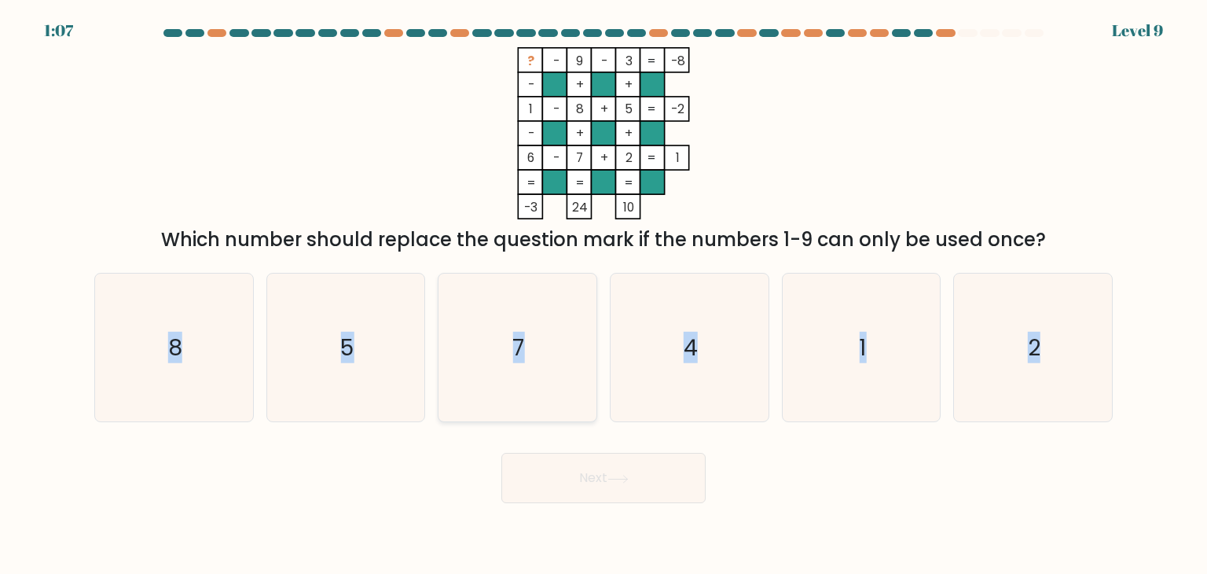
click at [505, 370] on icon "7" at bounding box center [517, 348] width 148 height 148
click at [604, 295] on input "c. 7" at bounding box center [604, 291] width 1 height 8
radio input "true"
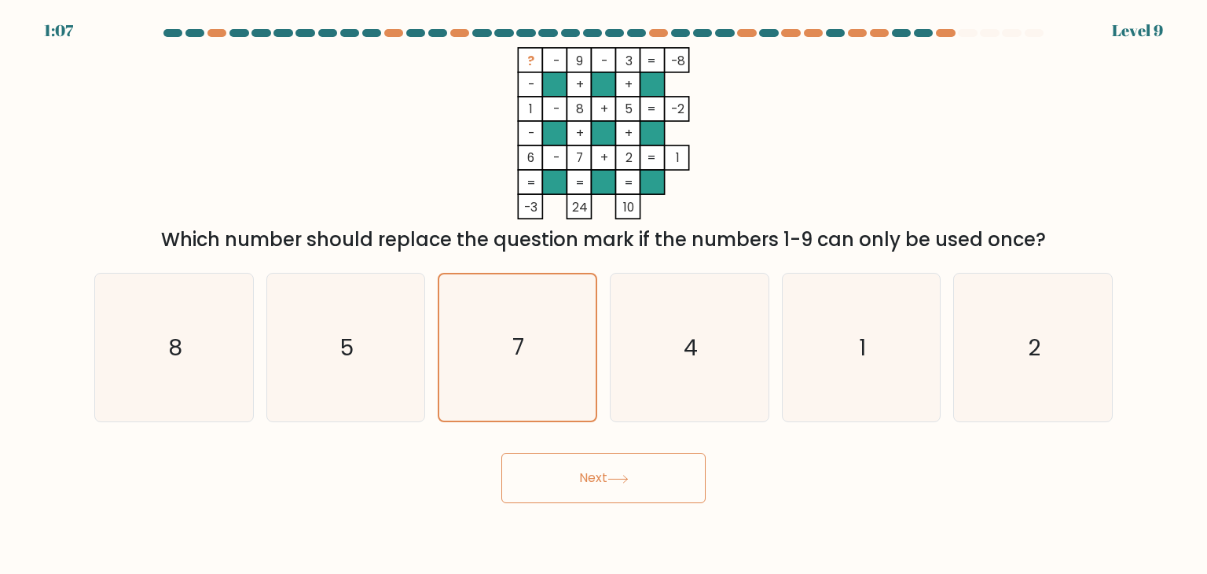
click at [563, 478] on button "Next" at bounding box center [604, 478] width 204 height 50
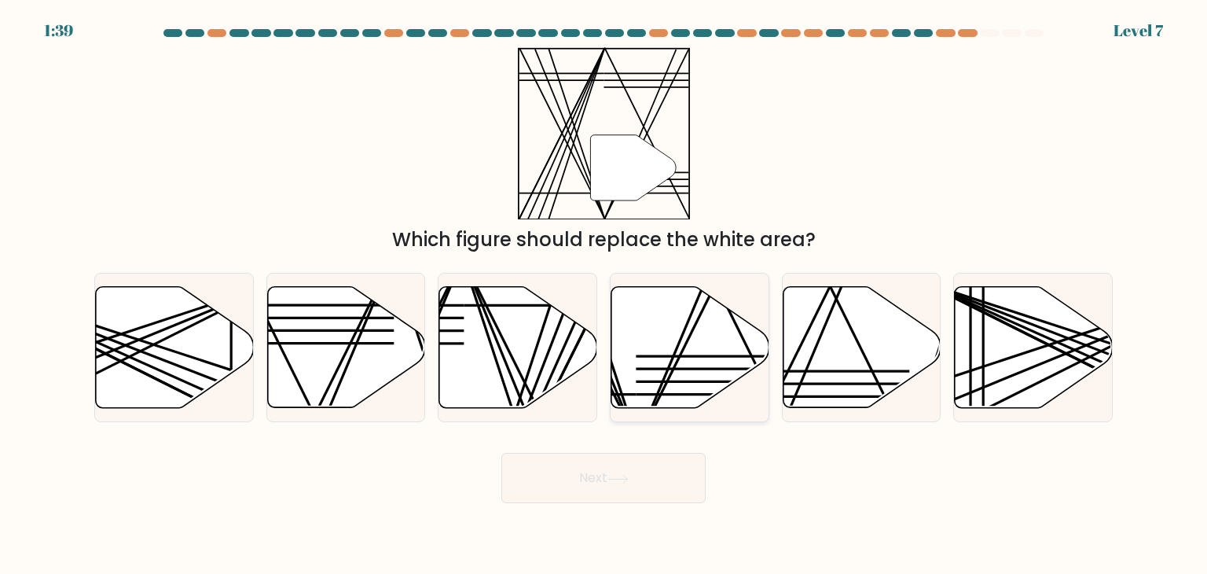
click at [645, 331] on icon at bounding box center [691, 347] width 158 height 121
click at [604, 295] on input "d." at bounding box center [604, 291] width 1 height 8
radio input "true"
click at [657, 478] on button "Next" at bounding box center [604, 478] width 204 height 50
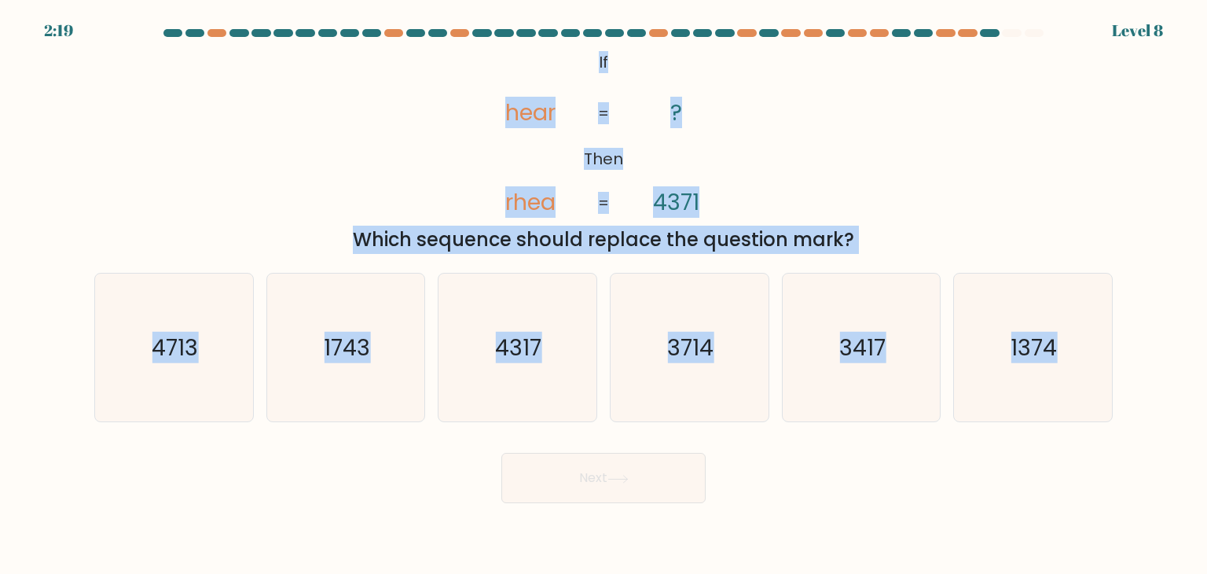
drag, startPoint x: 569, startPoint y: 57, endPoint x: 1174, endPoint y: 400, distance: 694.9
click at [1174, 400] on form "If ?" at bounding box center [603, 266] width 1207 height 474
click at [340, 377] on icon "1743" at bounding box center [346, 348] width 148 height 148
click at [604, 295] on input "b. 1743" at bounding box center [604, 291] width 1 height 8
radio input "true"
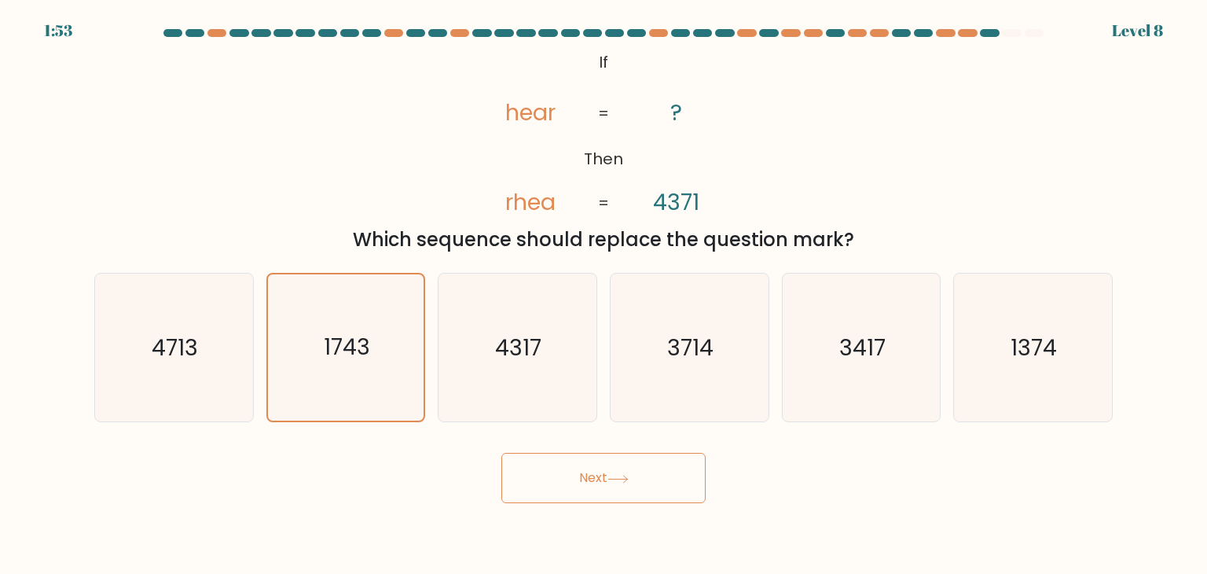
click at [554, 505] on body "1:53 Level 8 If" at bounding box center [603, 287] width 1207 height 574
click at [574, 465] on button "Next" at bounding box center [604, 478] width 204 height 50
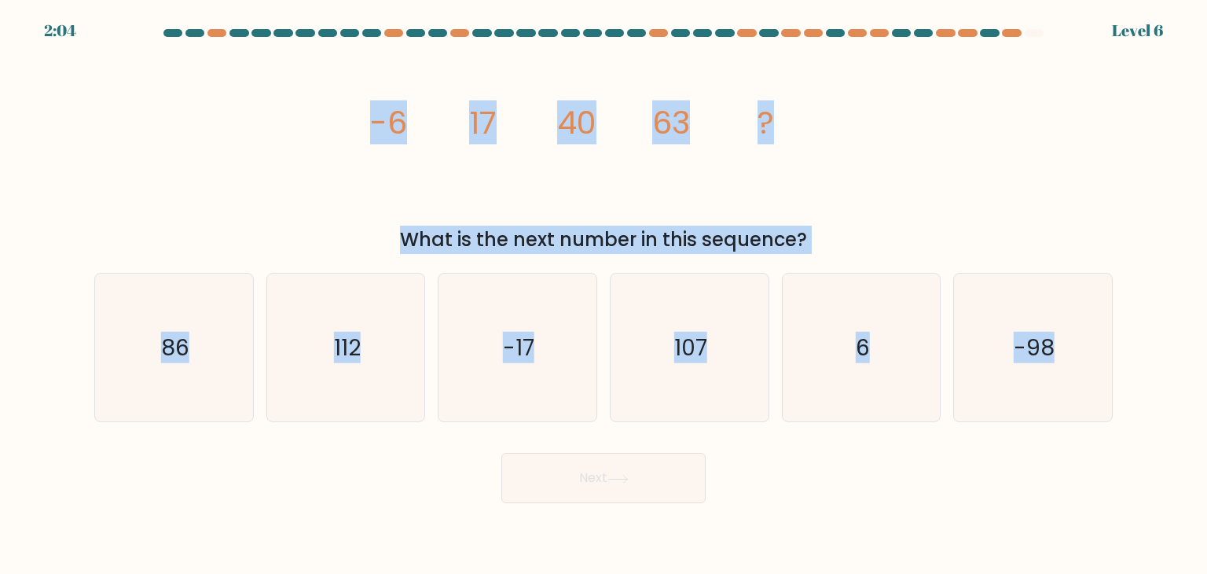
drag, startPoint x: 365, startPoint y: 121, endPoint x: 1189, endPoint y: 454, distance: 888.4
click at [1189, 454] on form at bounding box center [603, 266] width 1207 height 474
click at [204, 356] on icon "86" at bounding box center [174, 348] width 148 height 148
click at [604, 295] on input "a. 86" at bounding box center [604, 291] width 1 height 8
radio input "true"
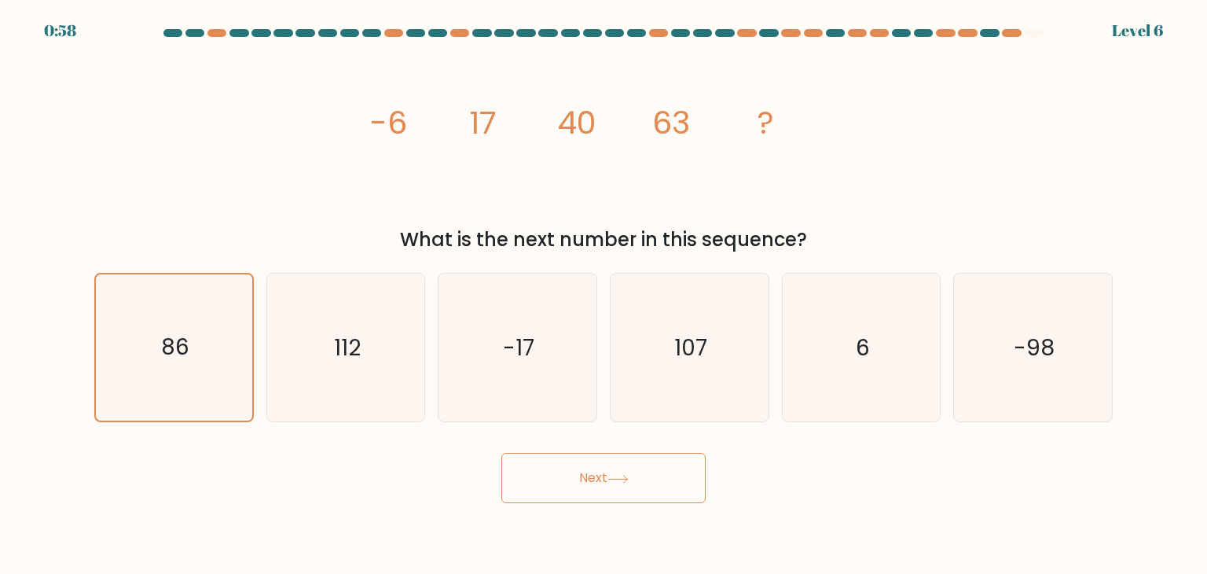
click at [602, 492] on button "Next" at bounding box center [604, 478] width 204 height 50
click at [605, 483] on button "Next" at bounding box center [604, 478] width 204 height 50
click at [698, 113] on icon "image/svg+xml -6 17 40 63 ?" at bounding box center [604, 133] width 472 height 172
click at [632, 496] on button "Next" at bounding box center [604, 478] width 204 height 50
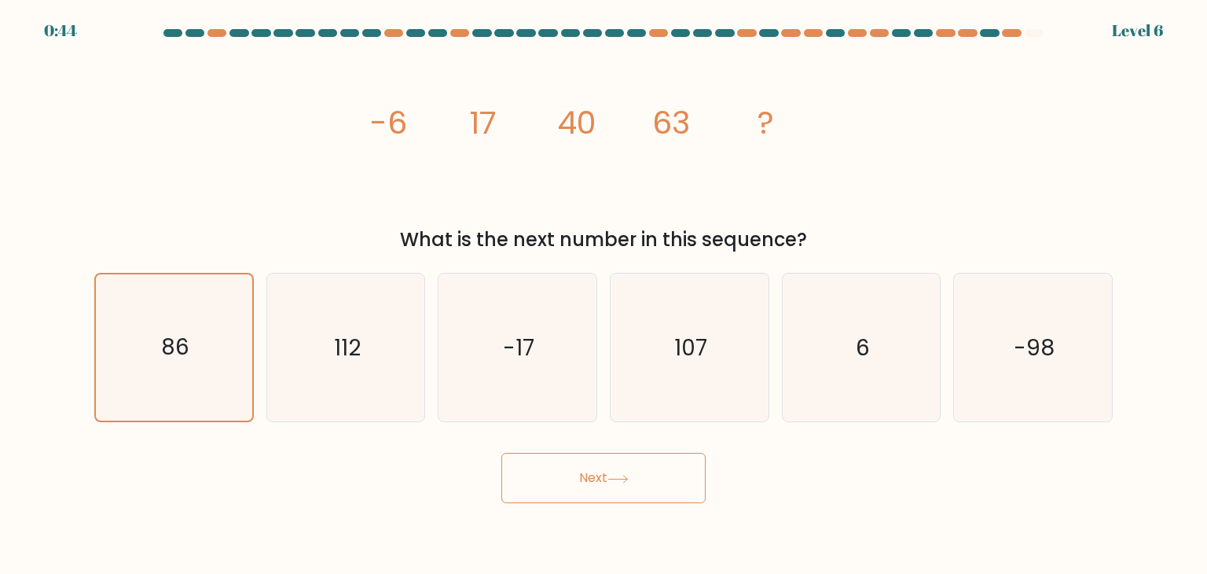
click at [632, 496] on button "Next" at bounding box center [604, 478] width 204 height 50
drag, startPoint x: 632, startPoint y: 496, endPoint x: 590, endPoint y: 482, distance: 44.7
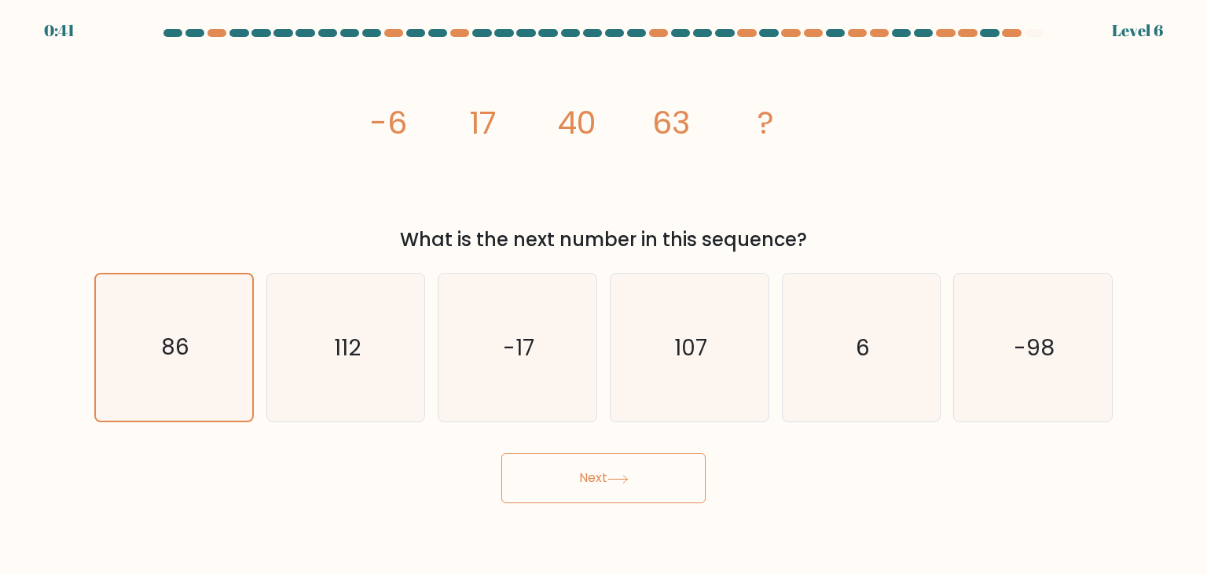
click at [590, 482] on button "Next" at bounding box center [604, 478] width 204 height 50
drag, startPoint x: 590, startPoint y: 482, endPoint x: 573, endPoint y: 479, distance: 16.7
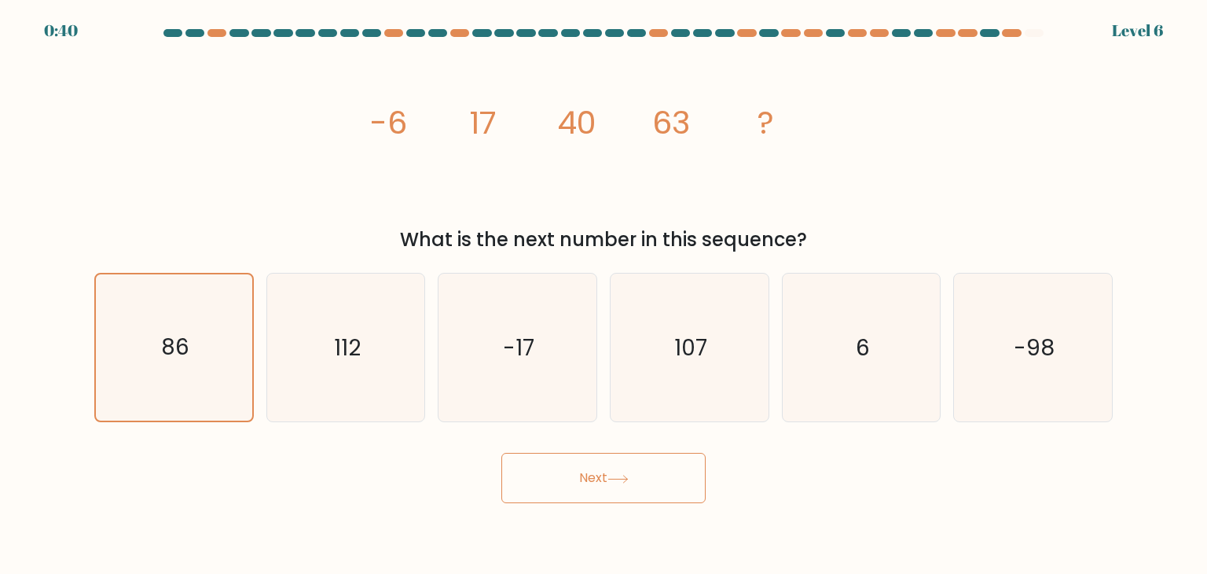
click at [573, 479] on button "Next" at bounding box center [604, 478] width 204 height 50
click at [332, 389] on icon "112" at bounding box center [346, 348] width 148 height 148
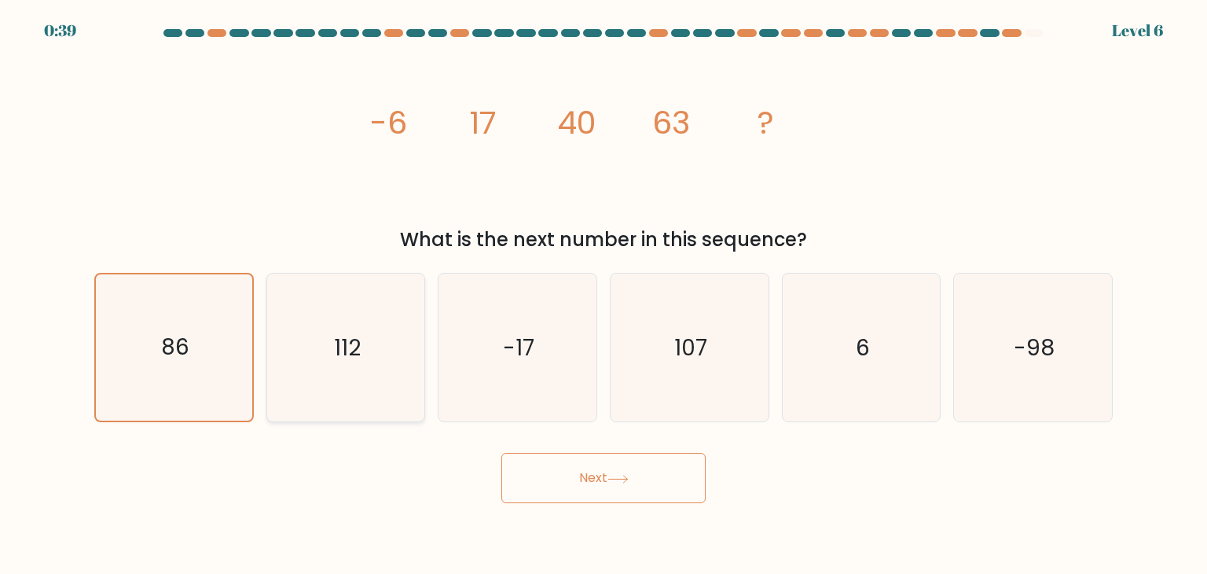
click at [604, 295] on input "b. 112" at bounding box center [604, 291] width 1 height 8
radio input "true"
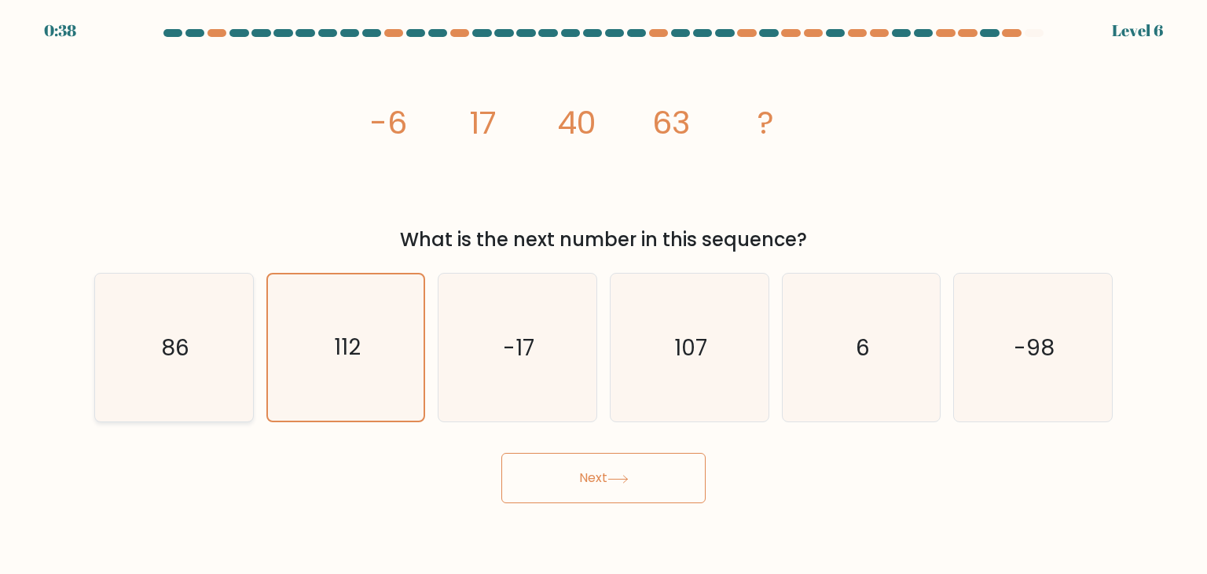
click at [205, 355] on icon "86" at bounding box center [174, 348] width 148 height 148
click at [604, 295] on input "a. 86" at bounding box center [604, 291] width 1 height 8
radio input "true"
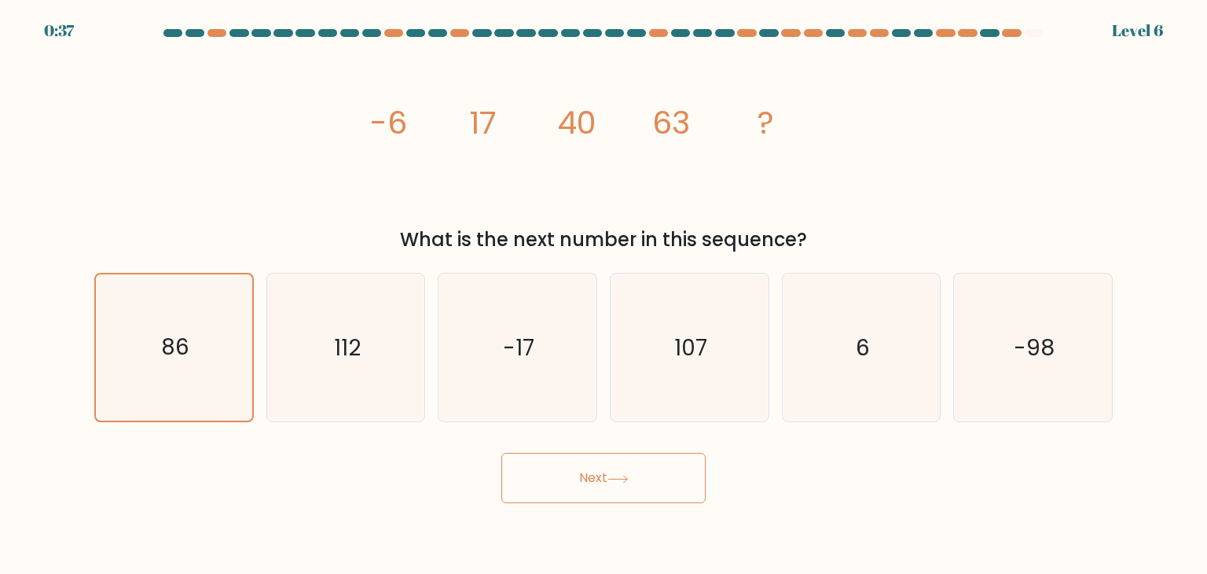
click at [552, 460] on button "Next" at bounding box center [604, 478] width 204 height 50
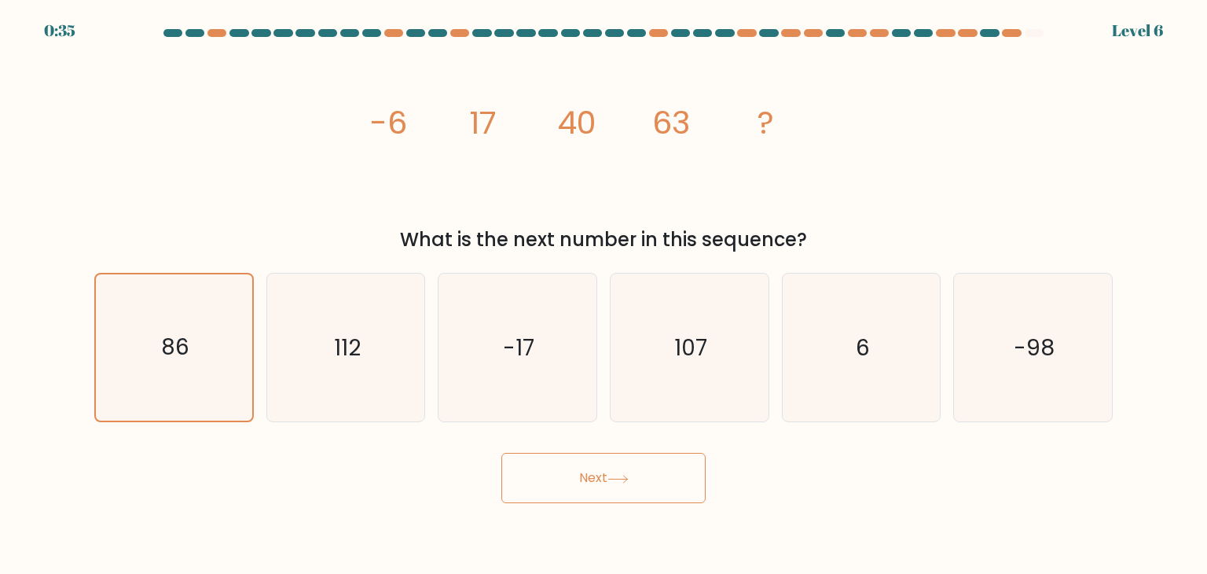
click at [558, 485] on button "Next" at bounding box center [604, 478] width 204 height 50
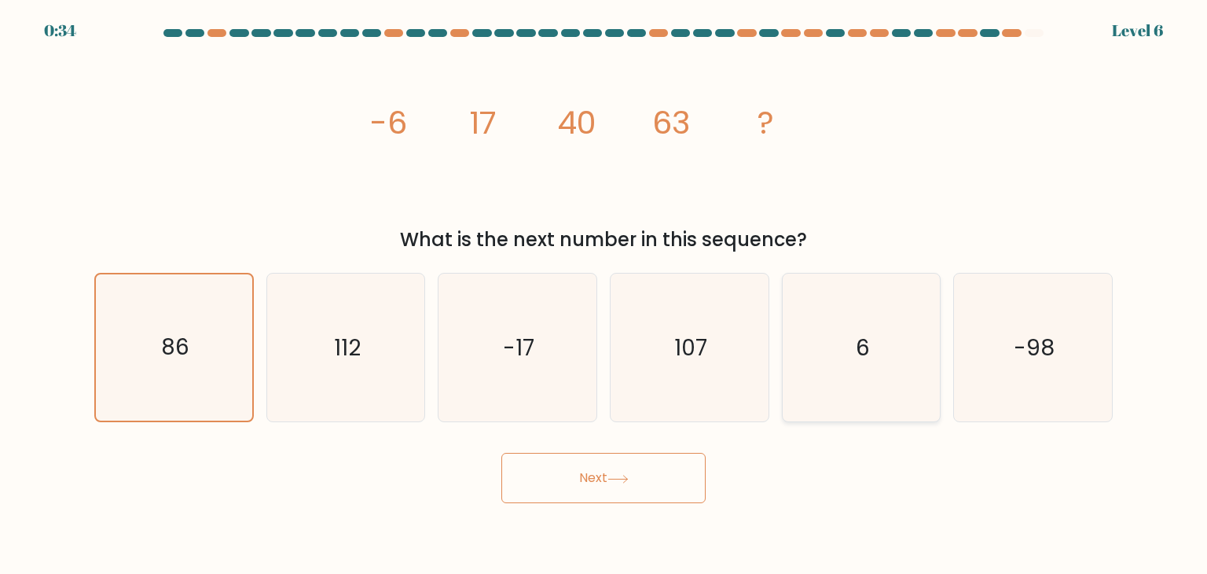
click at [815, 366] on icon "6" at bounding box center [862, 348] width 148 height 148
click at [604, 295] on input "e. 6" at bounding box center [604, 291] width 1 height 8
radio input "true"
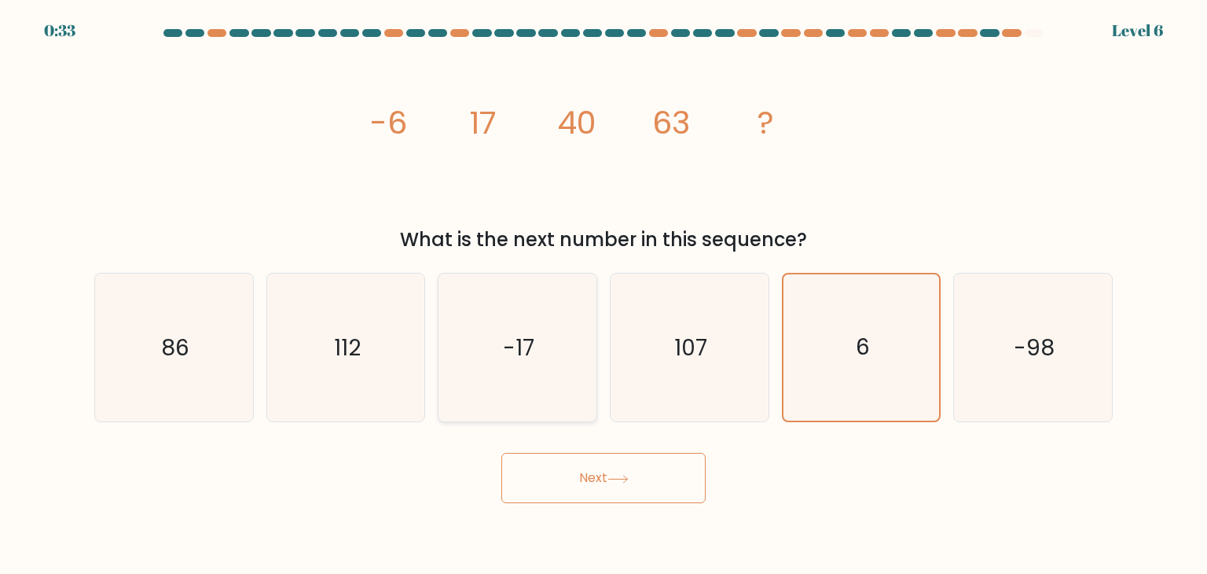
click at [542, 370] on icon "-17" at bounding box center [517, 348] width 148 height 148
click at [604, 295] on input "c. -17" at bounding box center [604, 291] width 1 height 8
radio input "true"
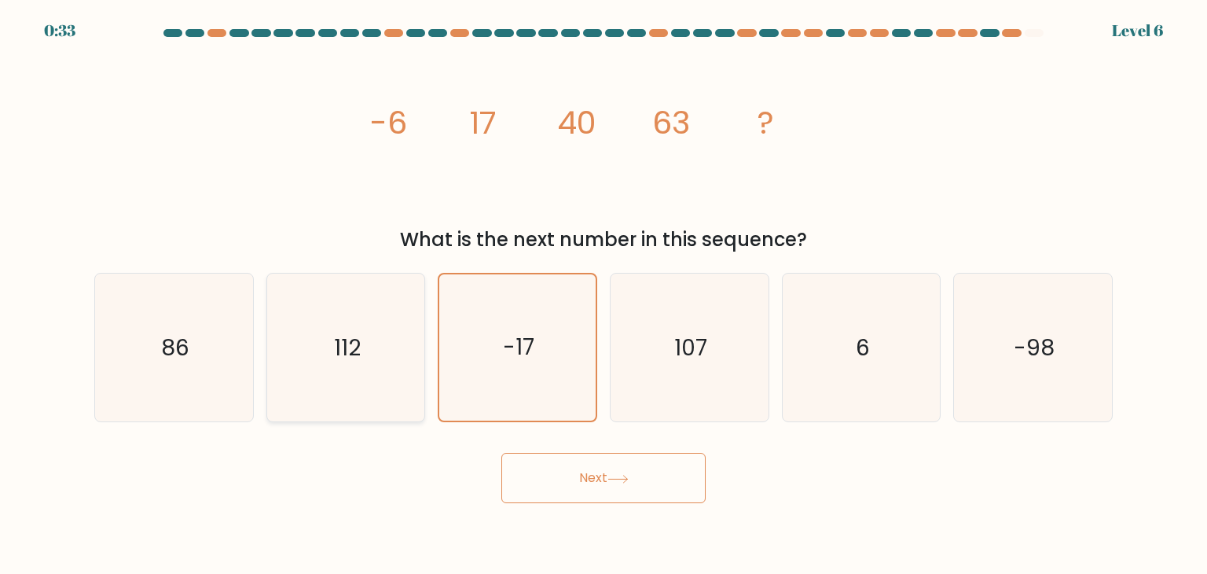
click at [362, 384] on icon "112" at bounding box center [346, 348] width 148 height 148
click at [604, 295] on input "b. 112" at bounding box center [604, 291] width 1 height 8
radio input "true"
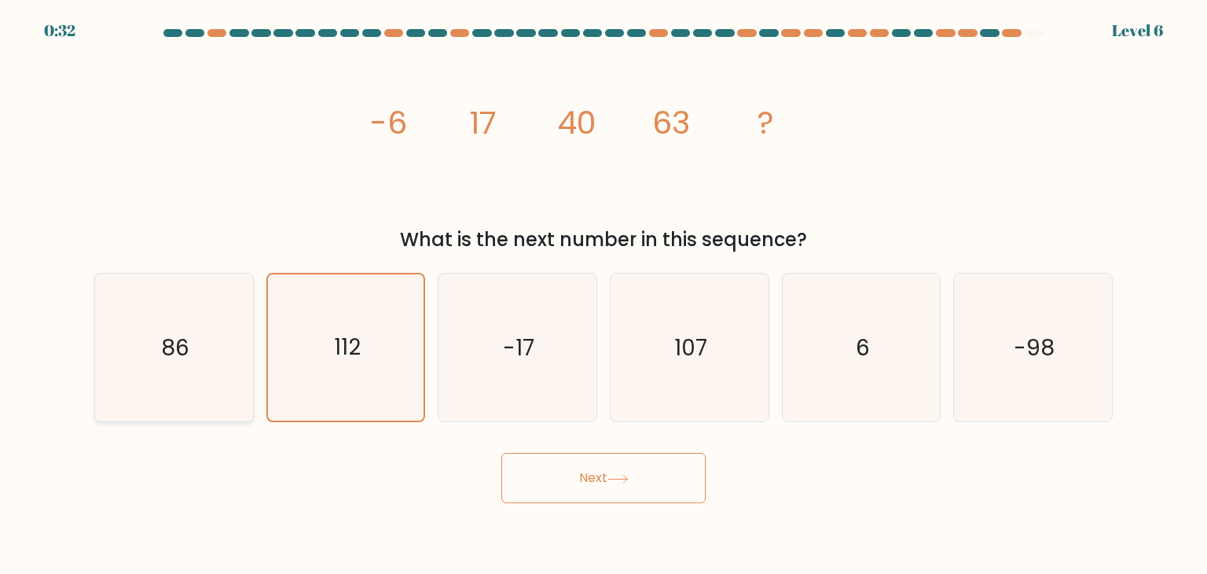
click at [232, 369] on icon "86" at bounding box center [174, 348] width 148 height 148
click at [604, 295] on input "a. 86" at bounding box center [604, 291] width 1 height 8
radio input "true"
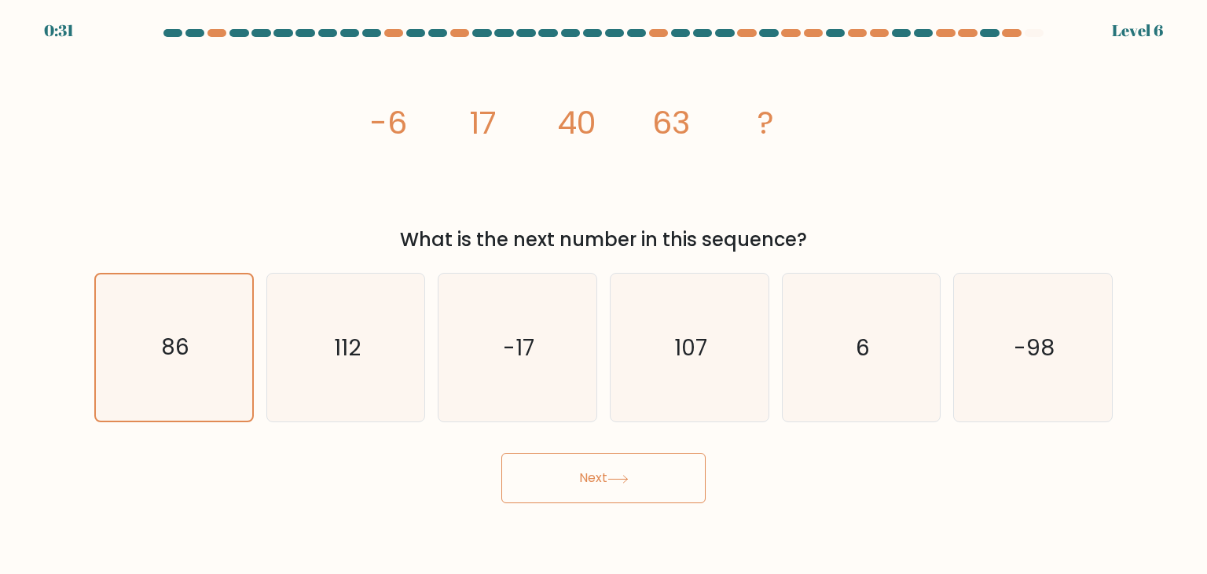
click at [560, 496] on button "Next" at bounding box center [604, 478] width 204 height 50
drag, startPoint x: 560, startPoint y: 496, endPoint x: 487, endPoint y: 262, distance: 245.2
click at [487, 262] on div "a. 86 b. 112 6" at bounding box center [603, 341] width 1031 height 162
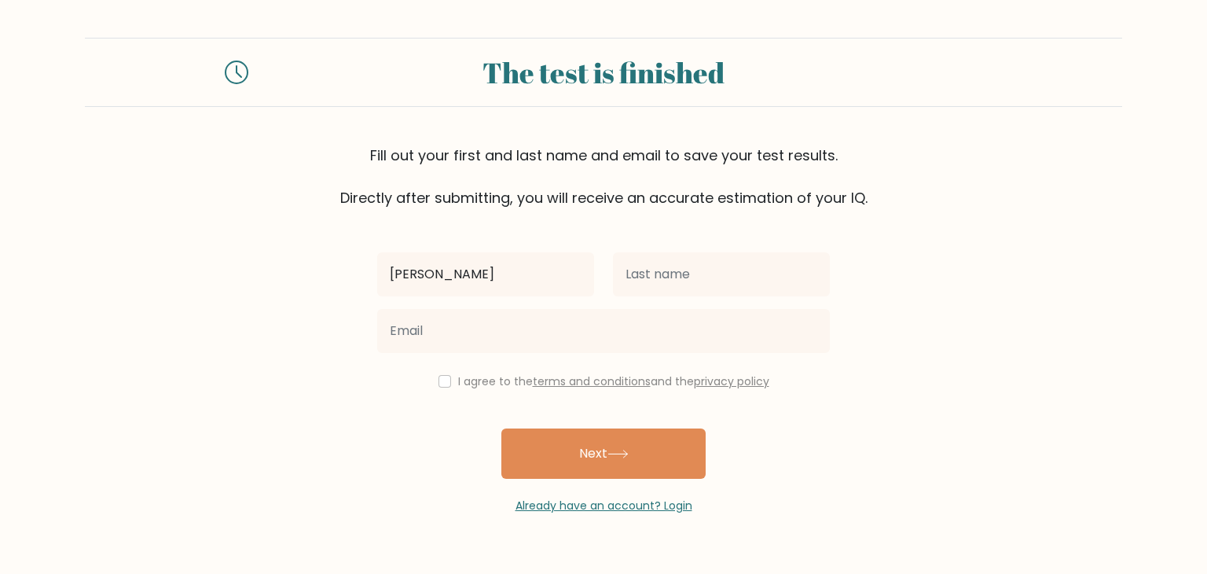
type input "[PERSON_NAME]"
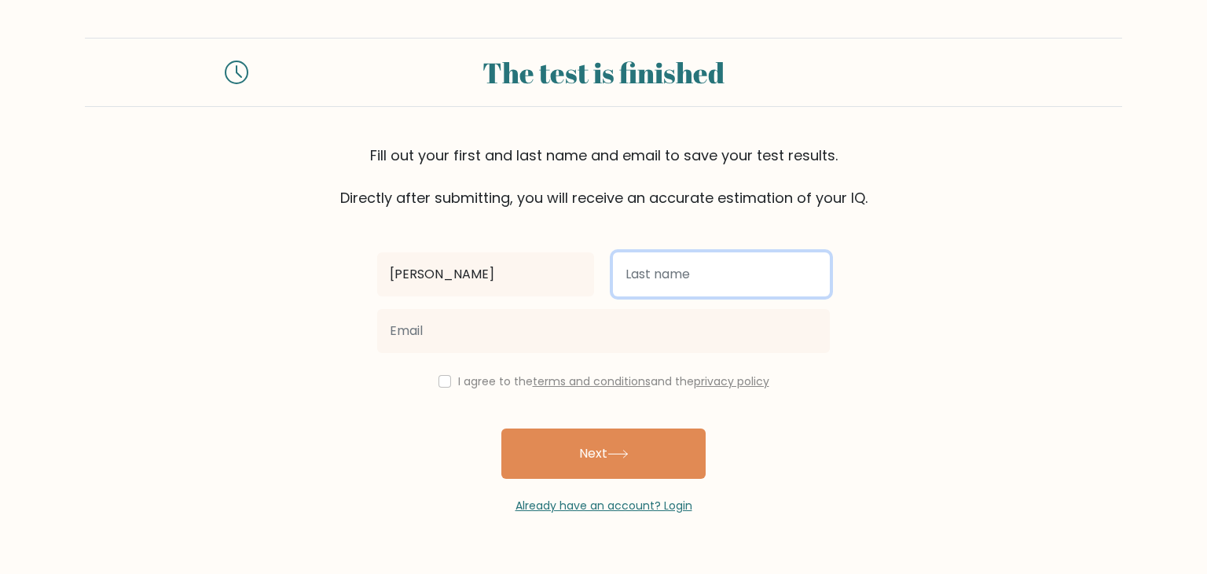
click at [676, 287] on input "text" at bounding box center [721, 274] width 217 height 44
type input "cahayag"
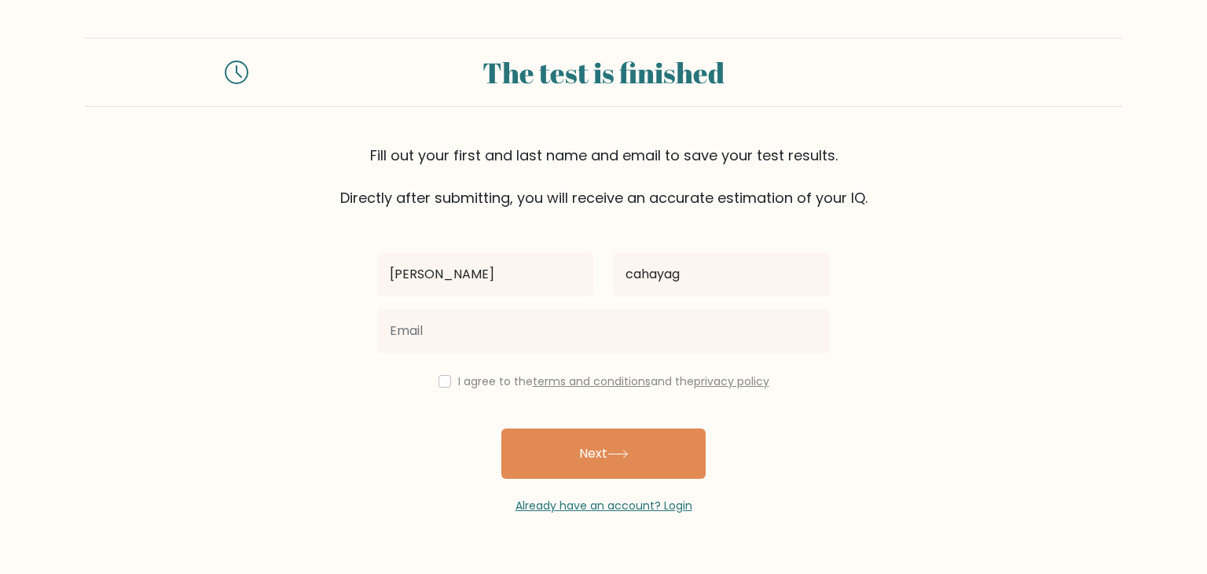
click at [550, 355] on div at bounding box center [604, 331] width 472 height 57
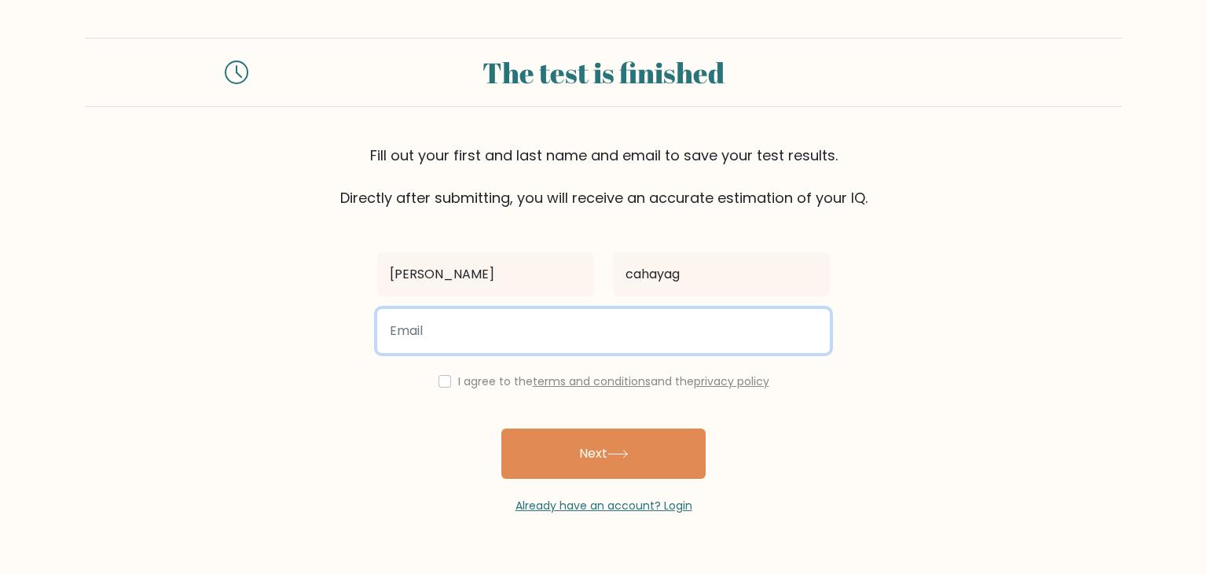
click at [562, 329] on input "email" at bounding box center [603, 331] width 453 height 44
type input "shanetheva20@gmail.com"
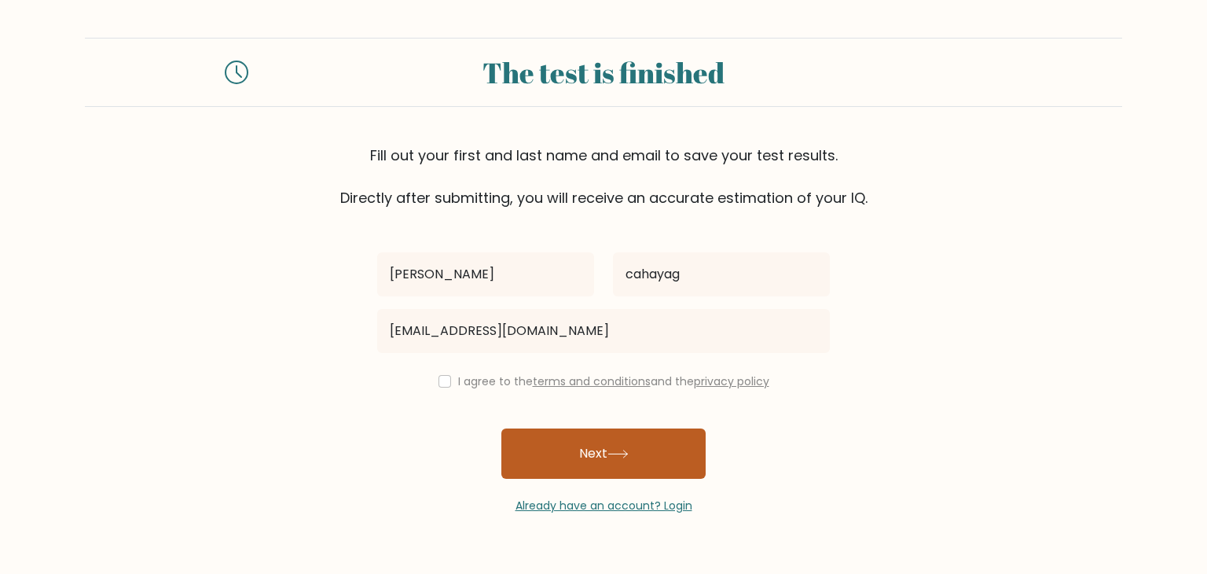
click at [591, 457] on button "Next" at bounding box center [604, 453] width 204 height 50
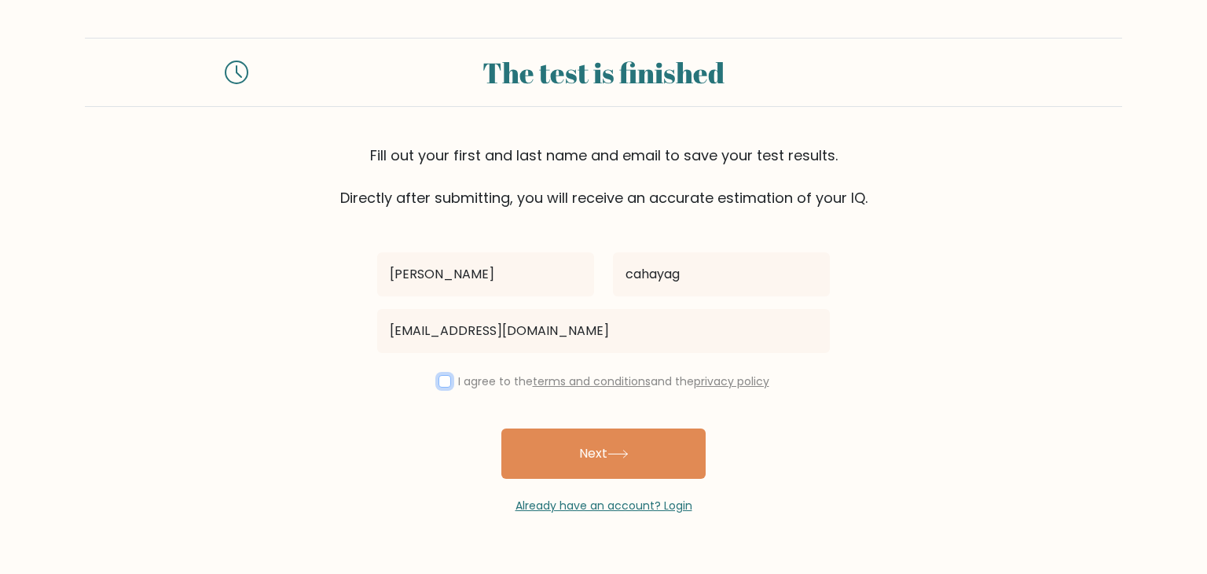
click at [443, 384] on input "checkbox" at bounding box center [445, 381] width 13 height 13
checkbox input "true"
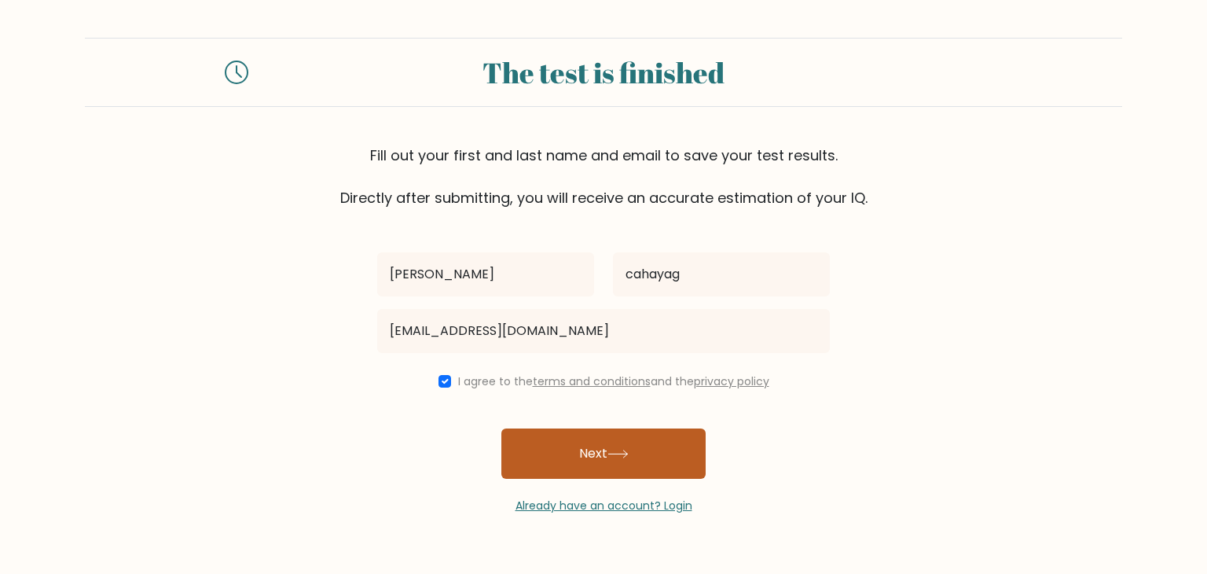
click at [563, 461] on button "Next" at bounding box center [604, 453] width 204 height 50
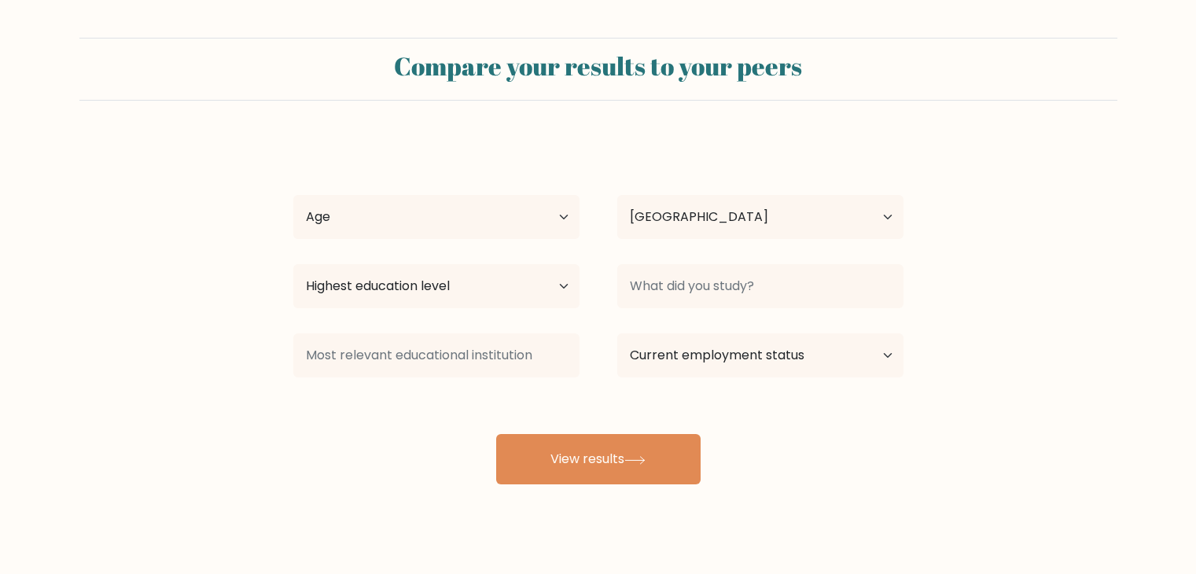
select select "PH"
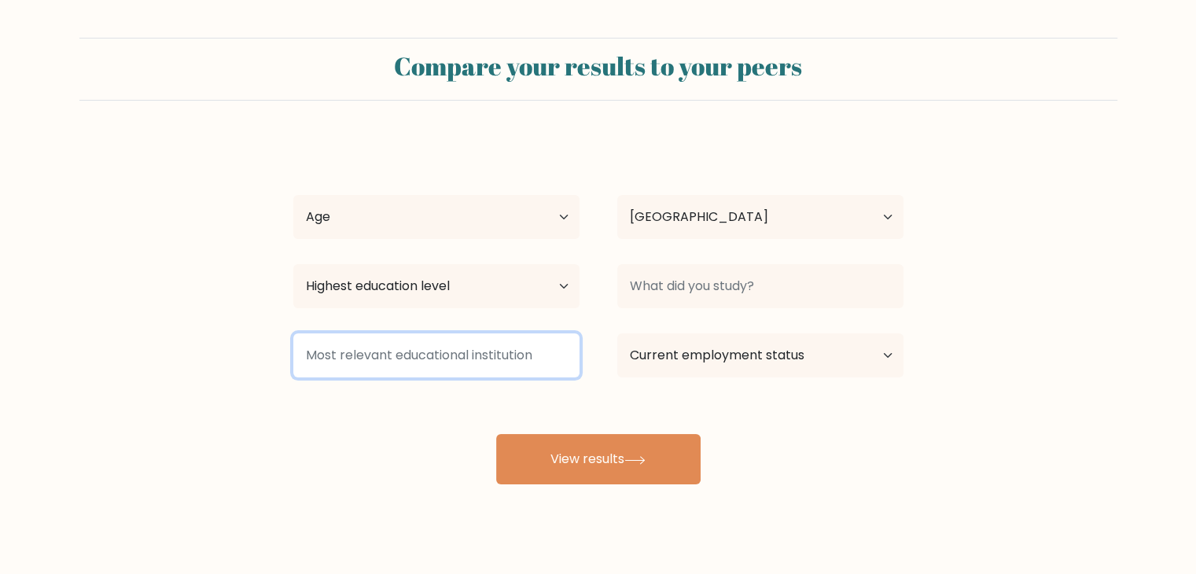
click at [450, 352] on input at bounding box center [436, 355] width 286 height 44
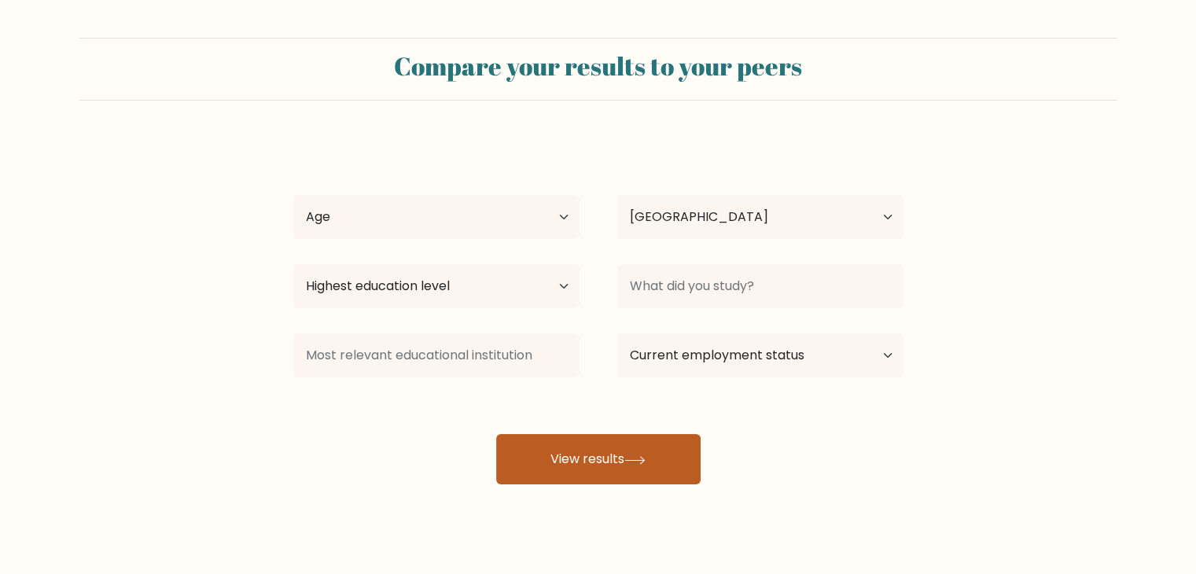
click at [575, 478] on button "View results" at bounding box center [598, 459] width 204 height 50
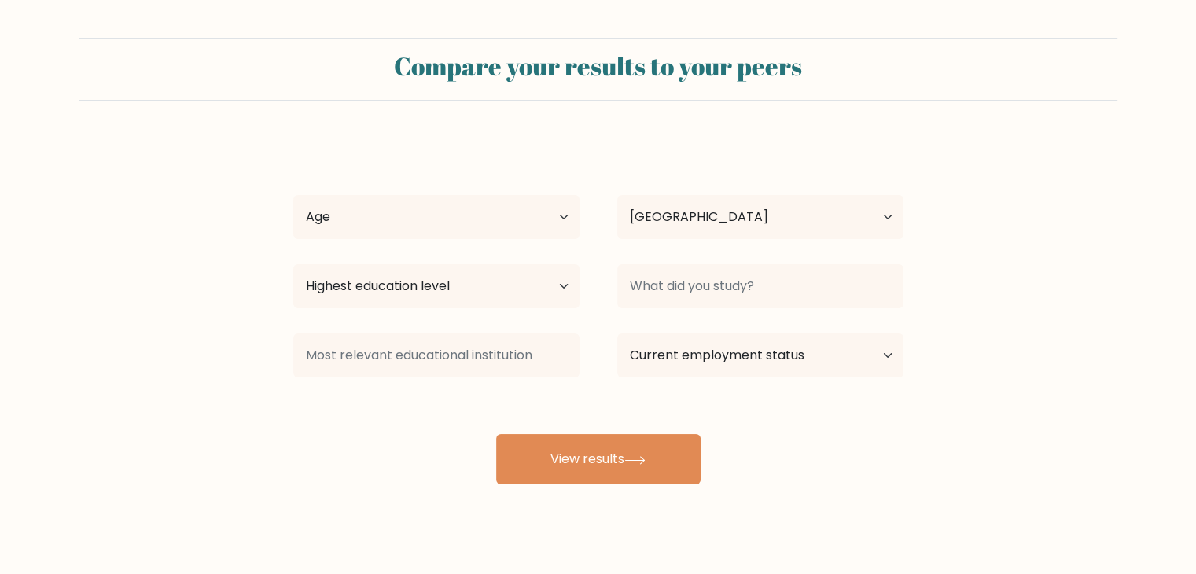
click at [452, 325] on div "shane cahayag Age Under 18 years old 18-24 years old 25-34 years old 35-44 year…" at bounding box center [598, 311] width 629 height 346
click at [476, 318] on div "shane cahayag Age Under 18 years old 18-24 years old 25-34 years old 35-44 year…" at bounding box center [598, 311] width 629 height 346
click at [516, 301] on select "Highest education level No schooling Primary Lower Secondary Upper Secondary Oc…" at bounding box center [436, 286] width 286 height 44
select select "bachelors_degree"
click at [293, 264] on select "Highest education level No schooling Primary Lower Secondary Upper Secondary Oc…" at bounding box center [436, 286] width 286 height 44
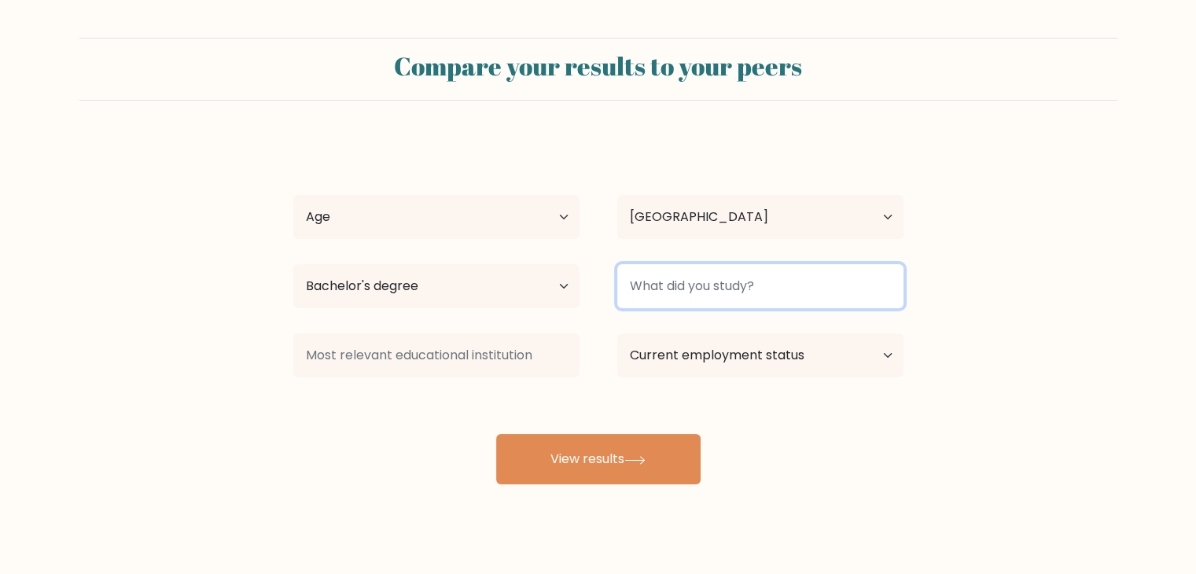
click at [771, 296] on input at bounding box center [760, 286] width 286 height 44
type input "BSIT"
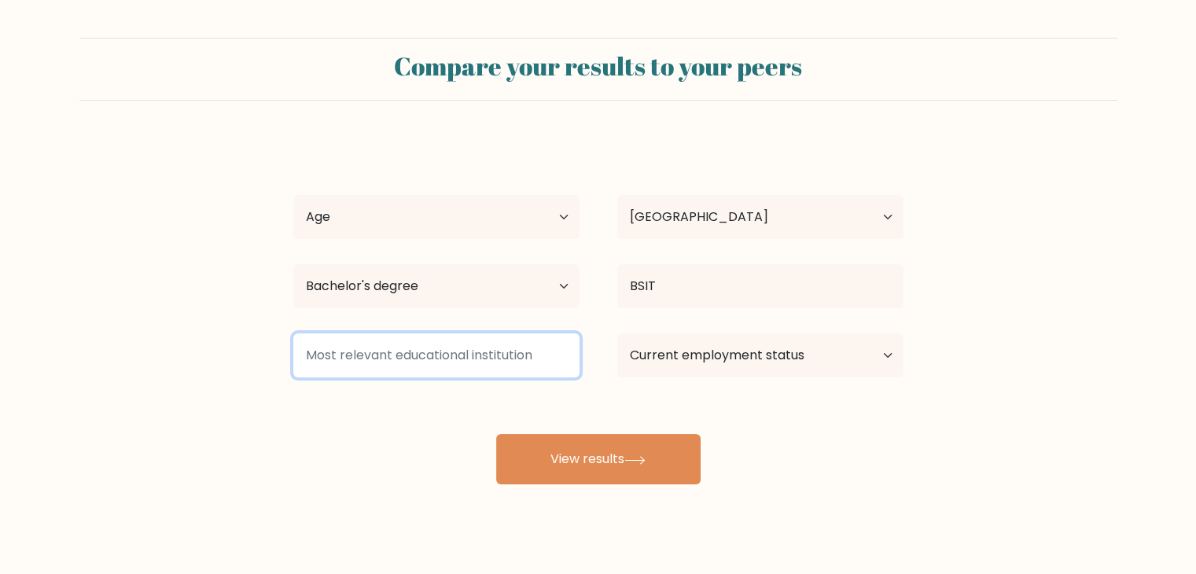
click at [520, 359] on input at bounding box center [436, 355] width 286 height 44
type input "CDK"
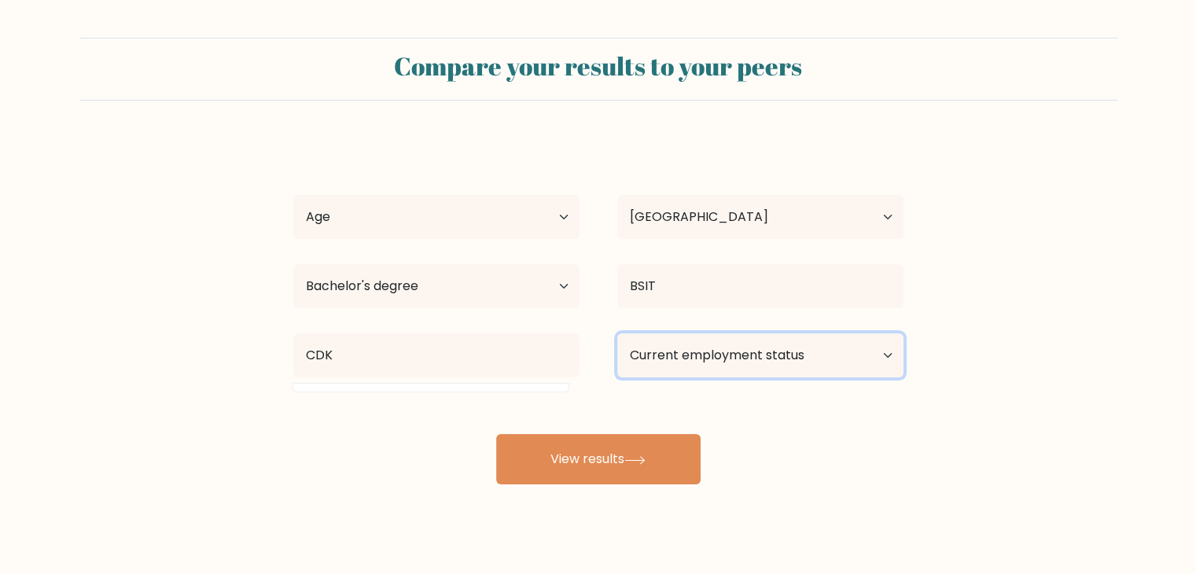
click at [783, 358] on select "Current employment status Employed Student Retired Other / prefer not to answer" at bounding box center [760, 355] width 286 height 44
select select "student"
click at [617, 333] on select "Current employment status Employed Student Retired Other / prefer not to answer" at bounding box center [760, 355] width 286 height 44
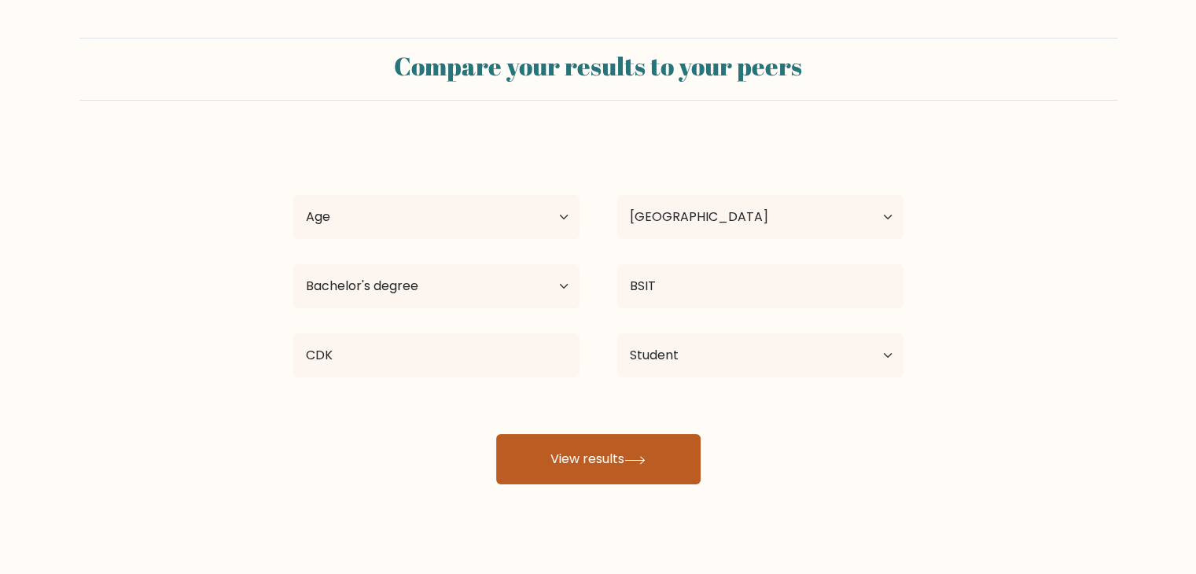
click at [672, 465] on button "View results" at bounding box center [598, 459] width 204 height 50
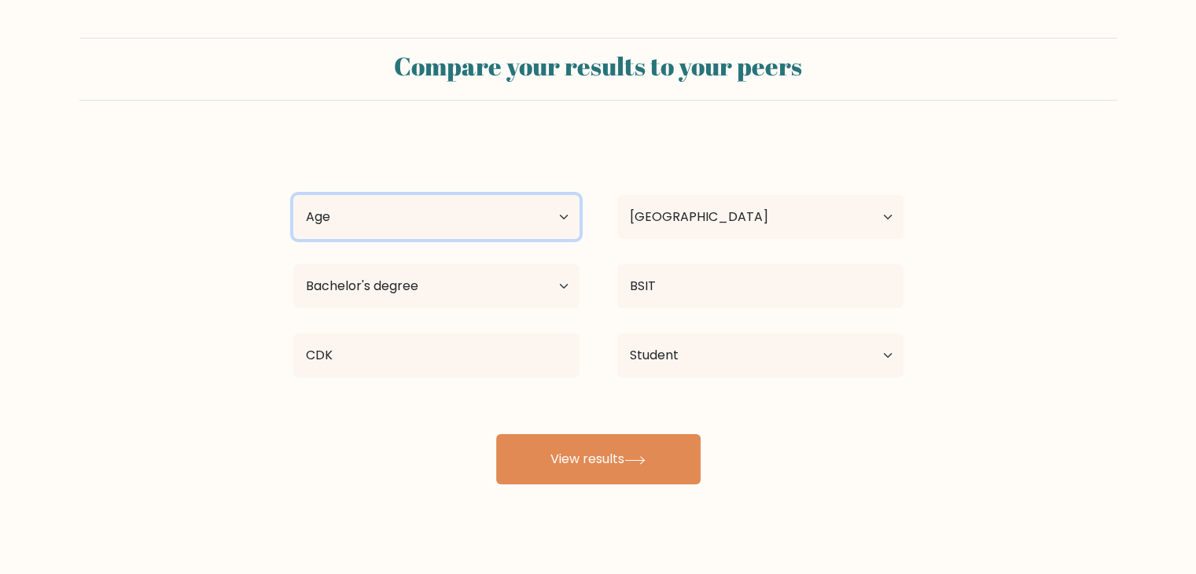
click at [373, 223] on select "Age Under 18 years old 18-24 years old 25-34 years old 35-44 years old 45-54 ye…" at bounding box center [436, 217] width 286 height 44
select select "18_24"
click at [293, 195] on select "Age Under 18 years old 18-24 years old 25-34 years old 35-44 years old 45-54 ye…" at bounding box center [436, 217] width 286 height 44
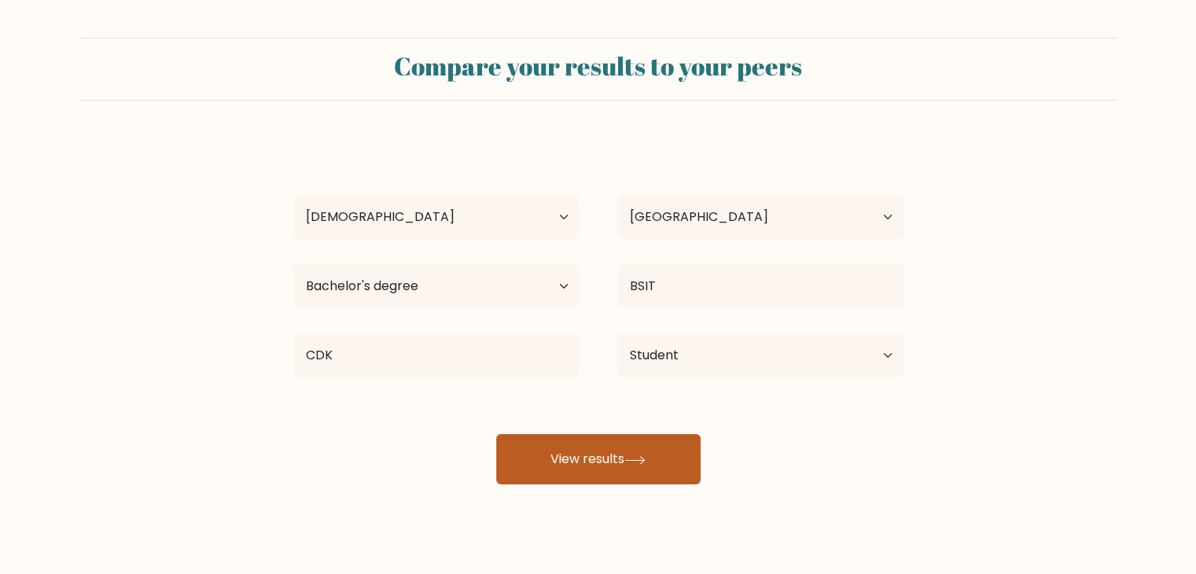
click at [577, 460] on button "View results" at bounding box center [598, 459] width 204 height 50
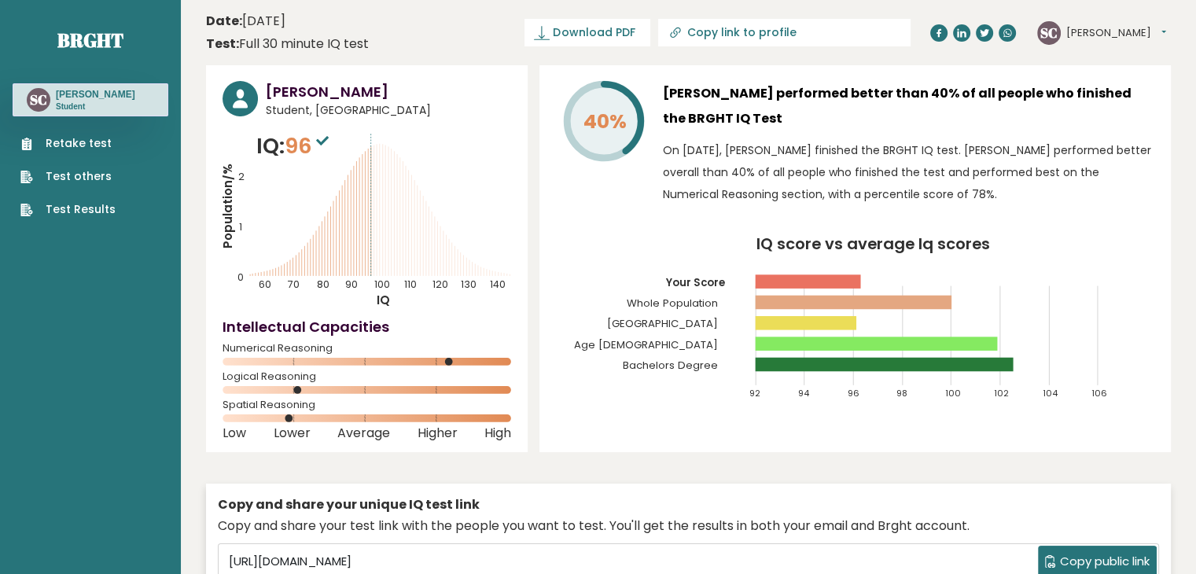
scroll to position [138, 0]
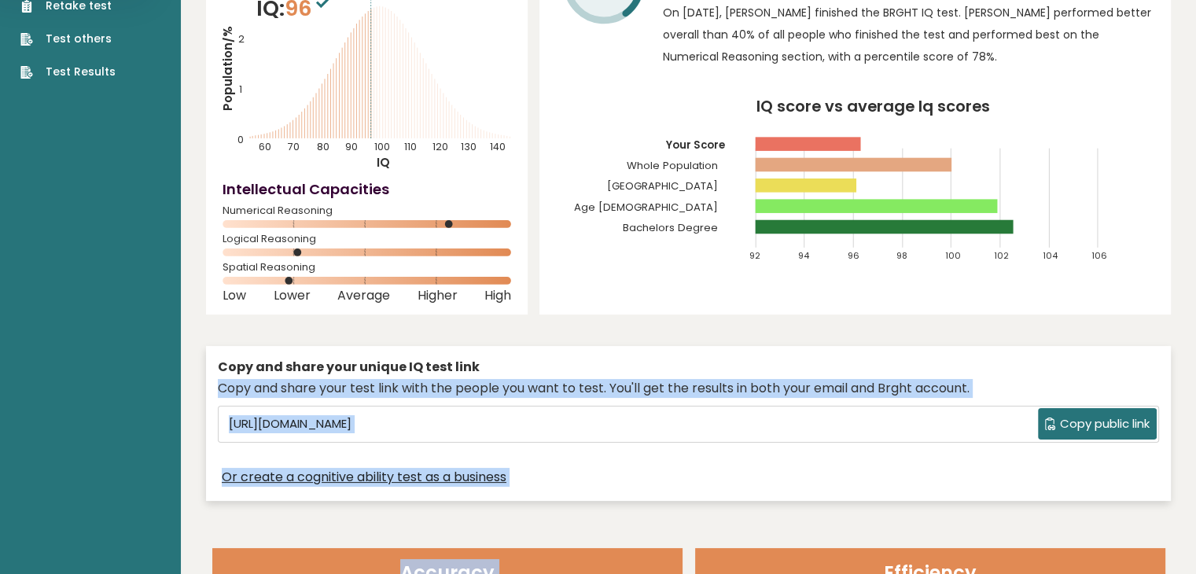
drag, startPoint x: 597, startPoint y: 476, endPoint x: 889, endPoint y: 610, distance: 321.1
click at [684, 432] on input "[URL][DOMAIN_NAME]" at bounding box center [629, 424] width 815 height 24
copy div "Copy and share your test link with the people you want to test. You'll get the …"
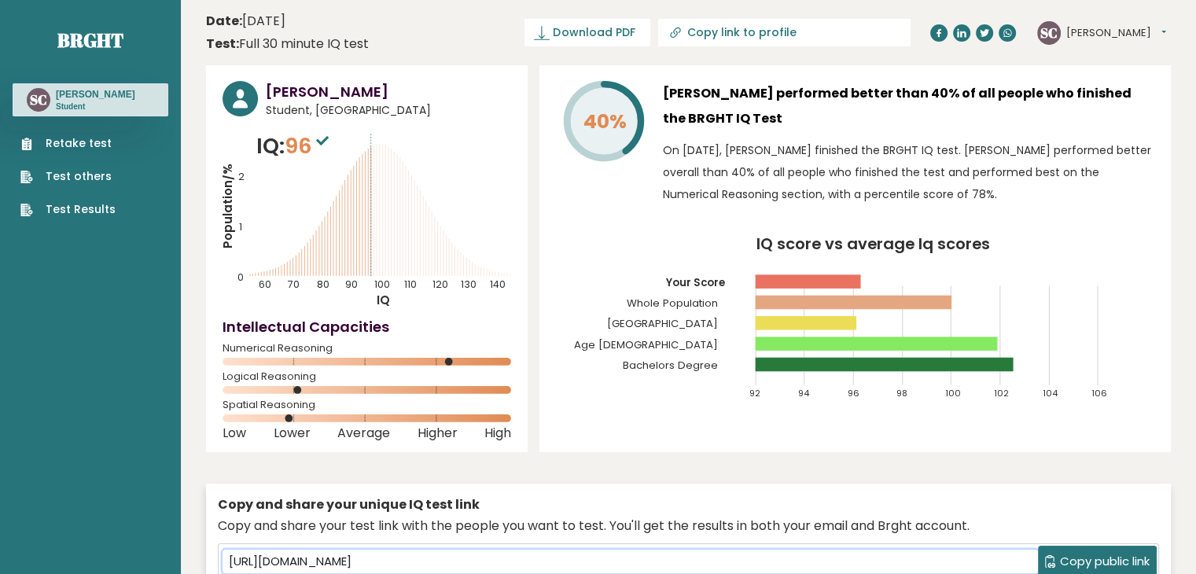
scroll to position [0, 0]
